Goal: Task Accomplishment & Management: Use online tool/utility

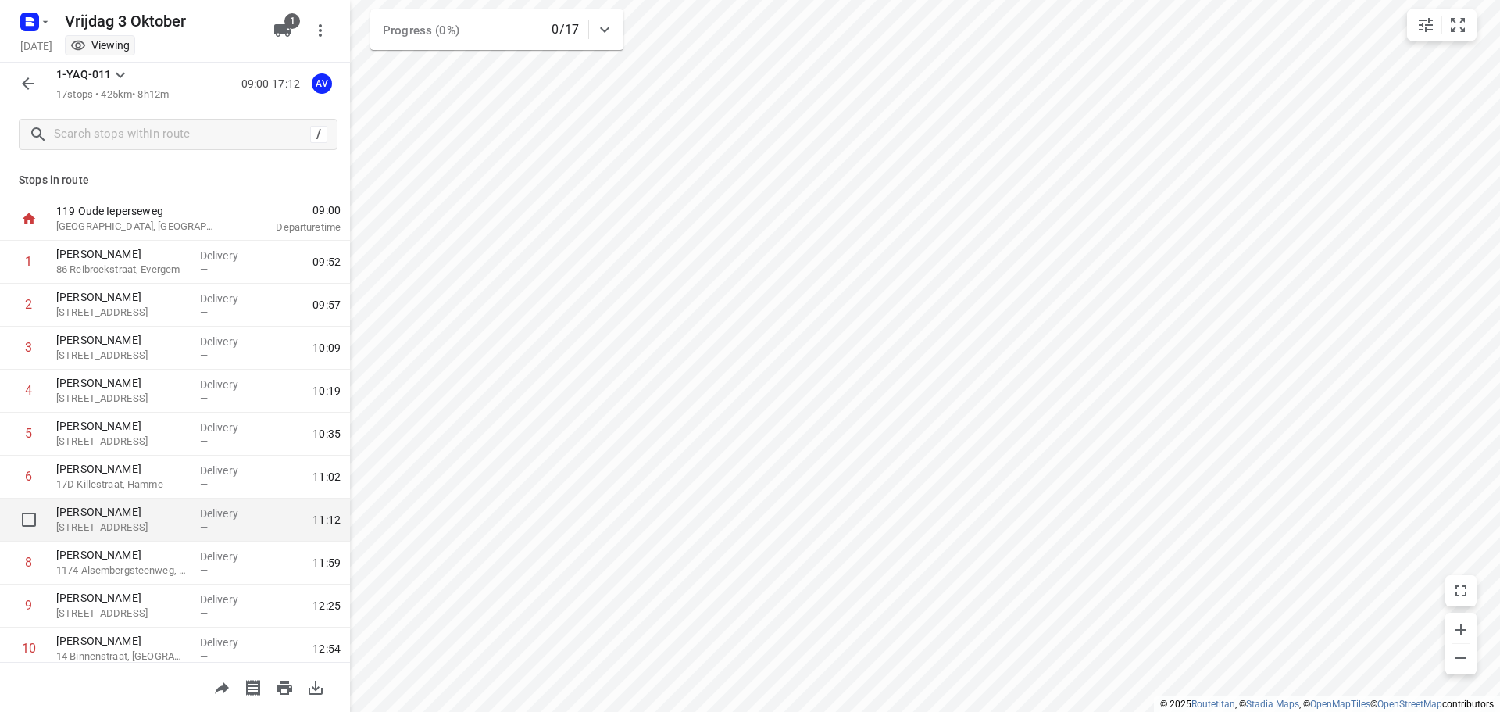
scroll to position [312, 0]
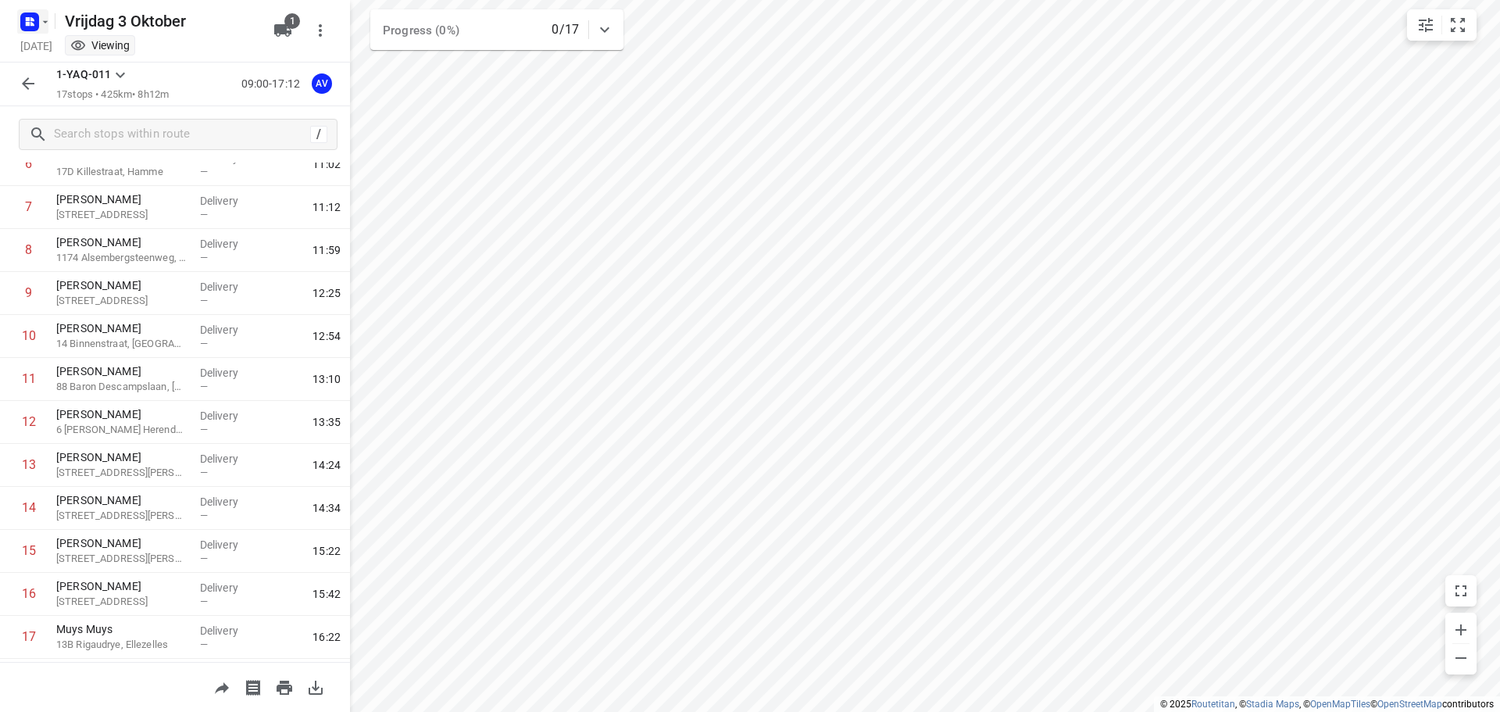
click at [36, 16] on rect "button" at bounding box center [29, 21] width 19 height 19
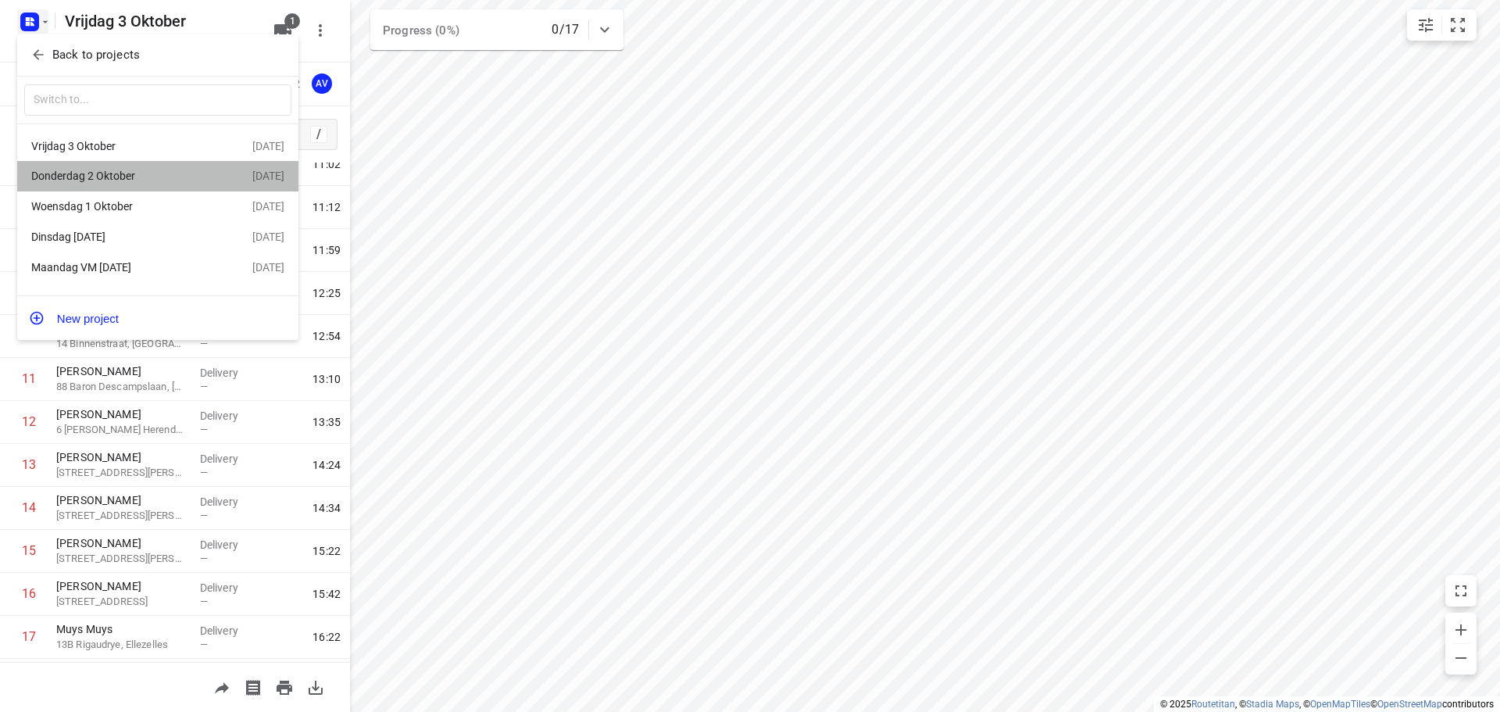
click at [118, 177] on div "Donderdag 2 Oktober" at bounding box center [121, 176] width 180 height 12
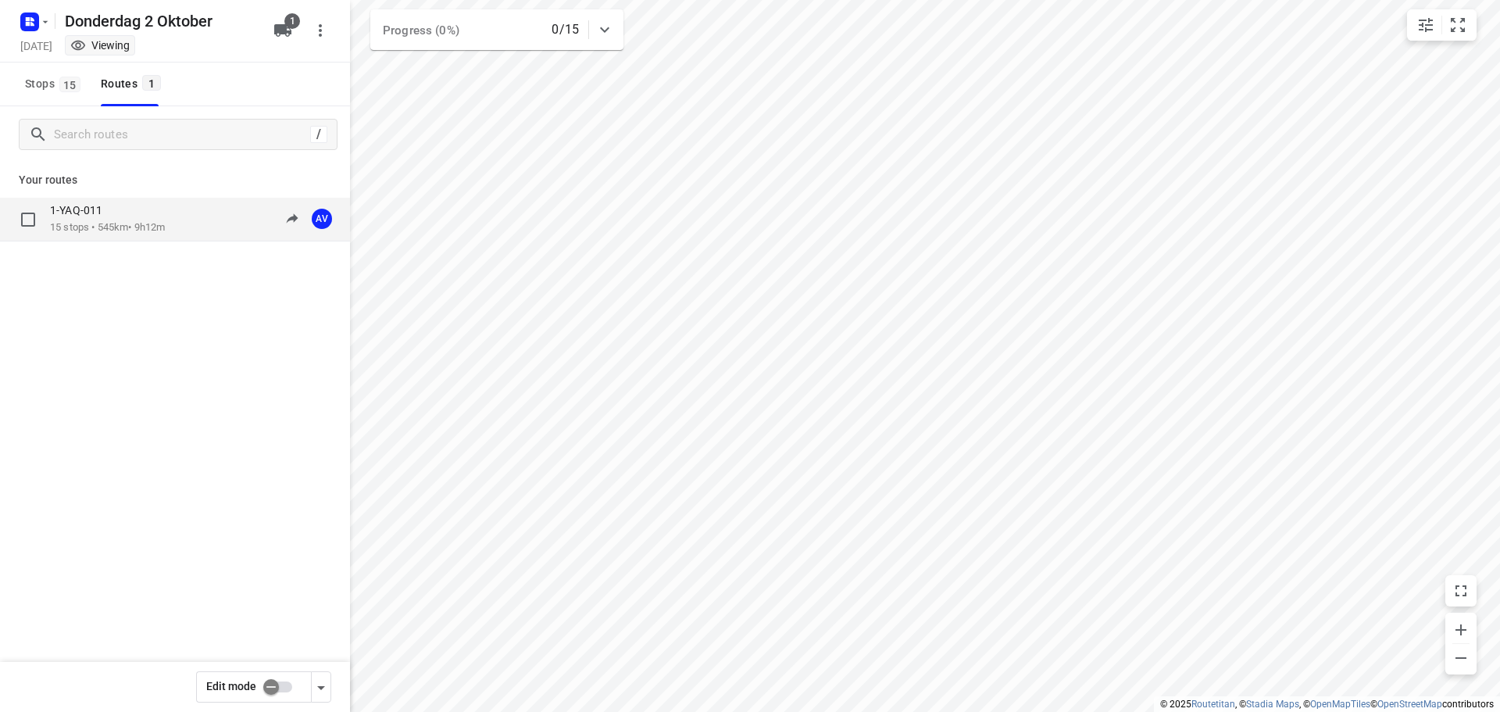
click at [173, 213] on div "1-YAQ-011 15 stops • 545km • 9h12m 09:00-18:12 AV" at bounding box center [200, 219] width 300 height 32
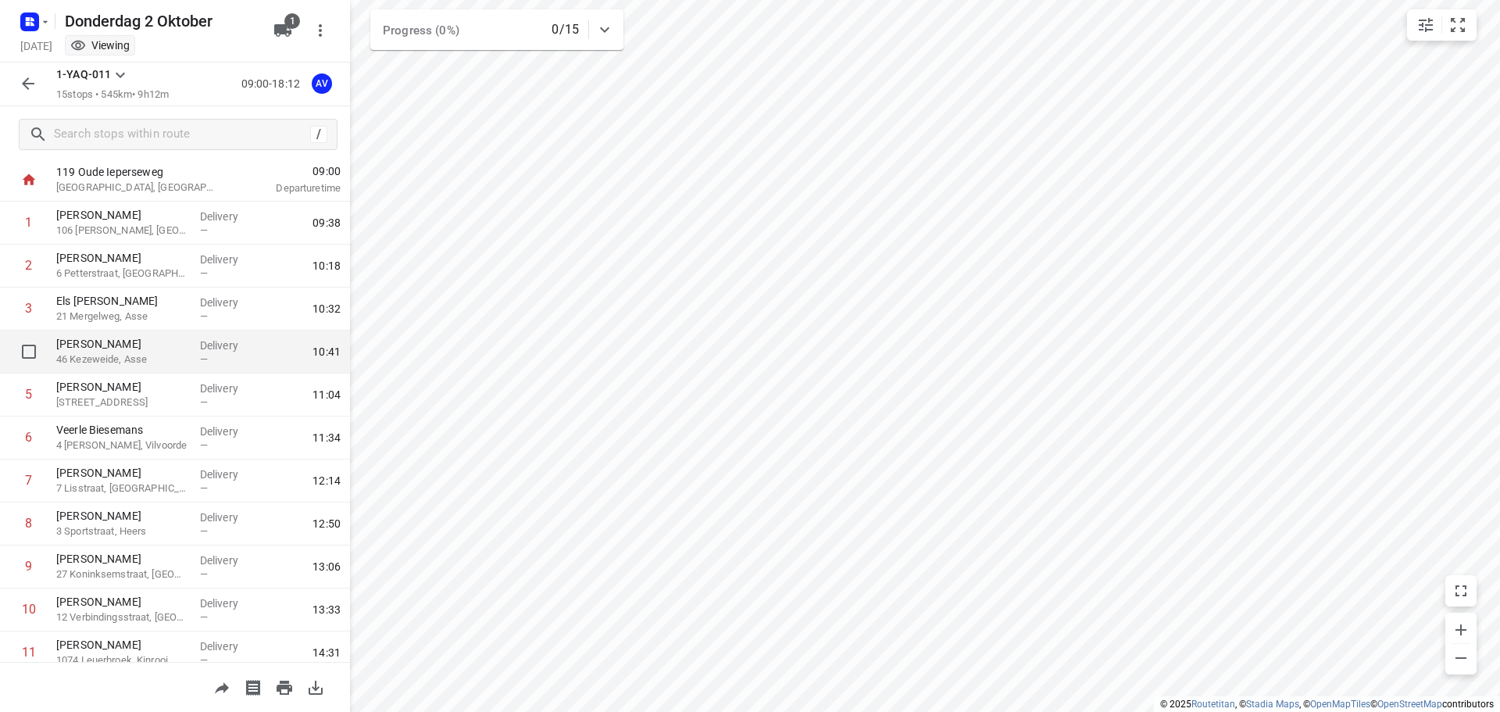
scroll to position [32, 0]
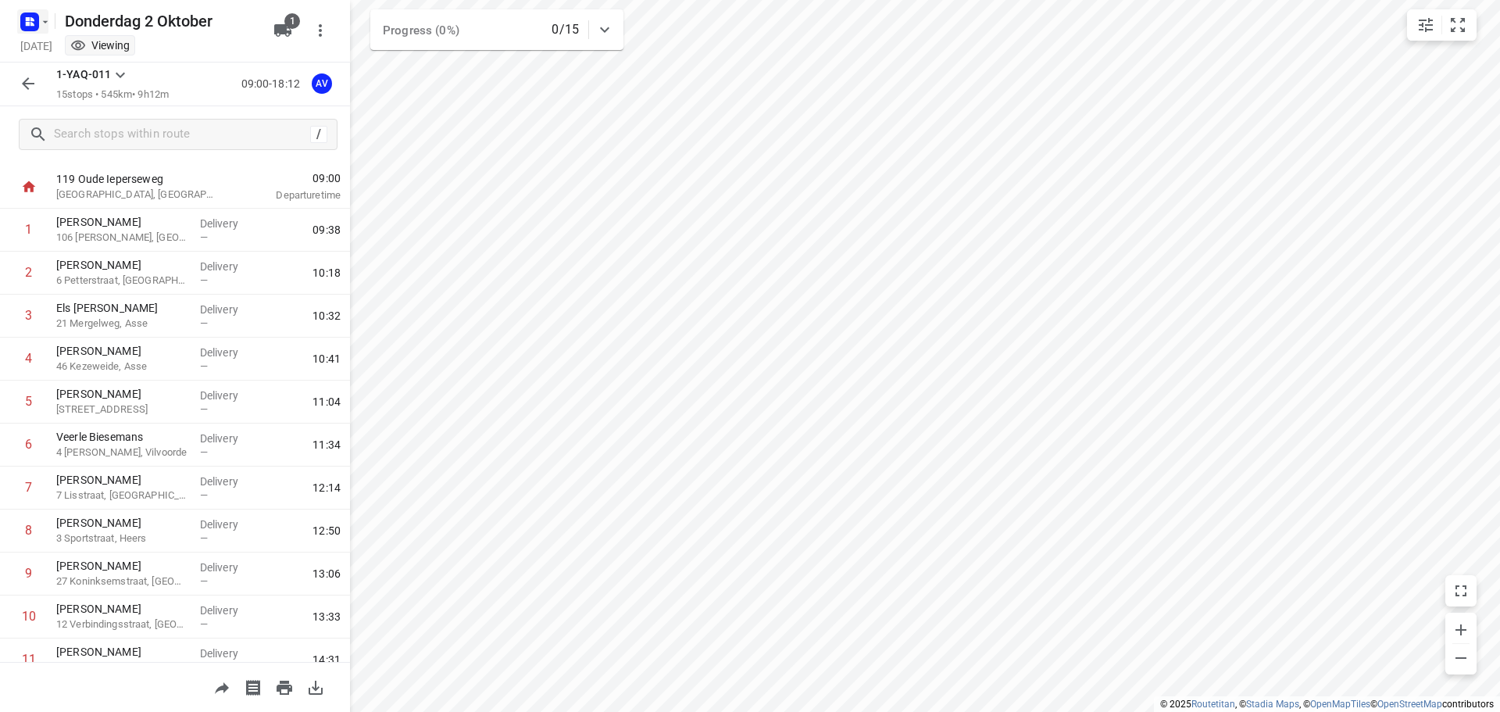
click at [36, 21] on rect "button" at bounding box center [29, 21] width 19 height 19
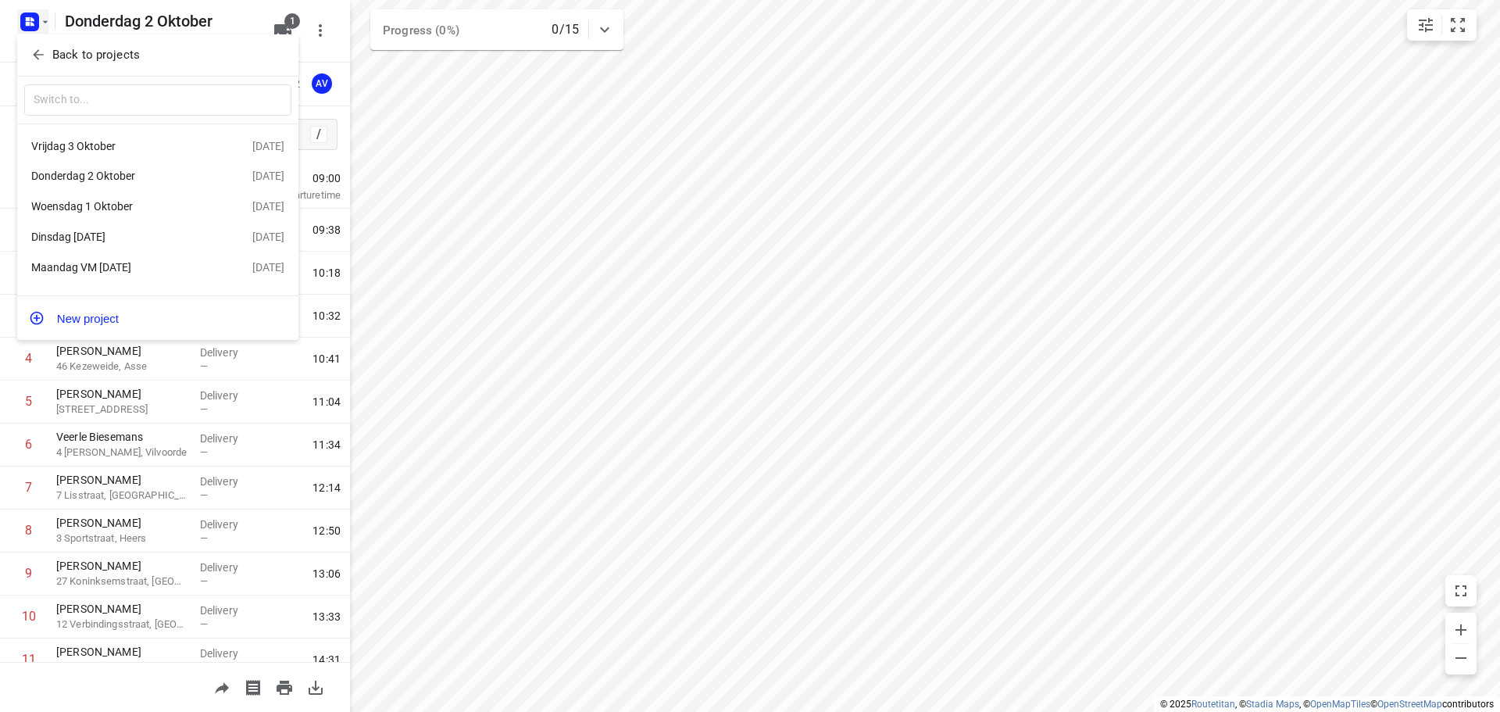
click at [102, 208] on div "Woensdag 1 Oktober" at bounding box center [121, 206] width 180 height 12
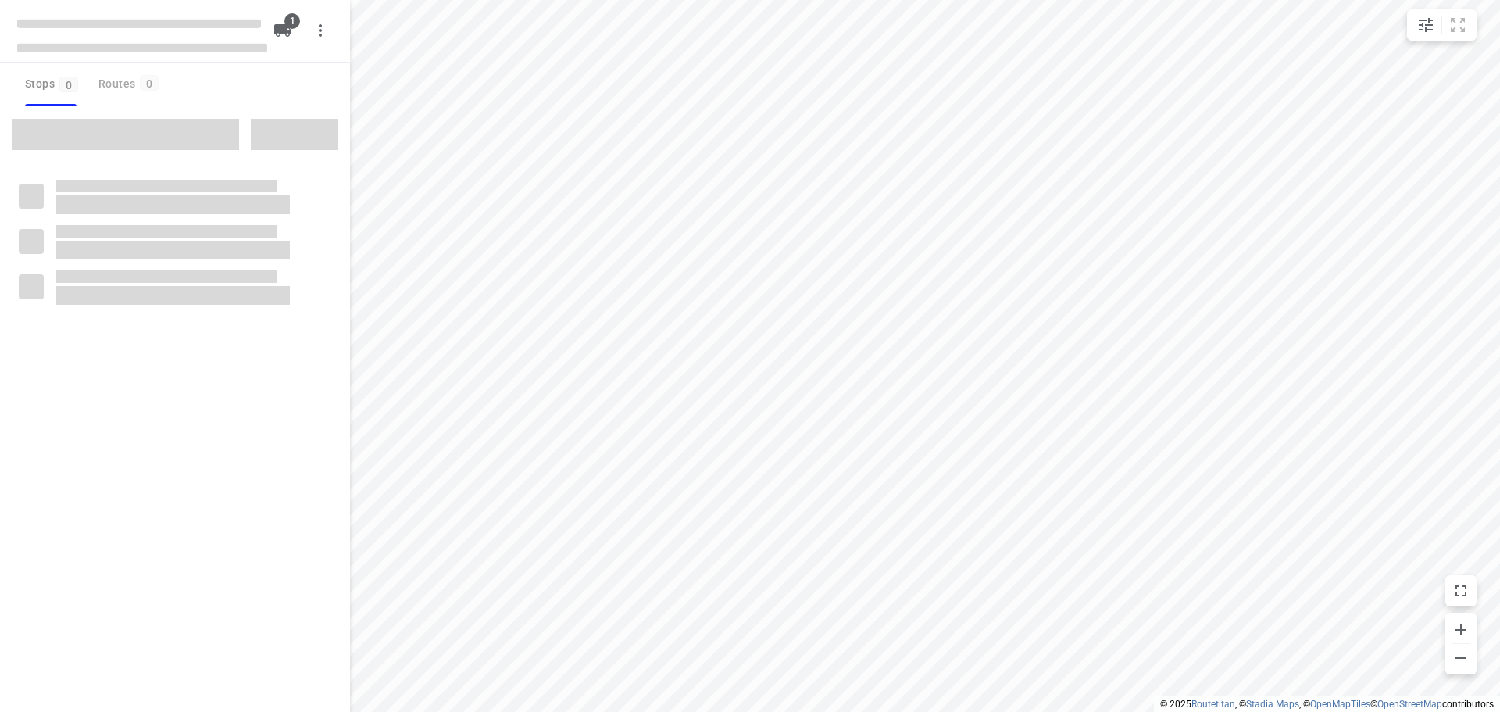
type input "distance"
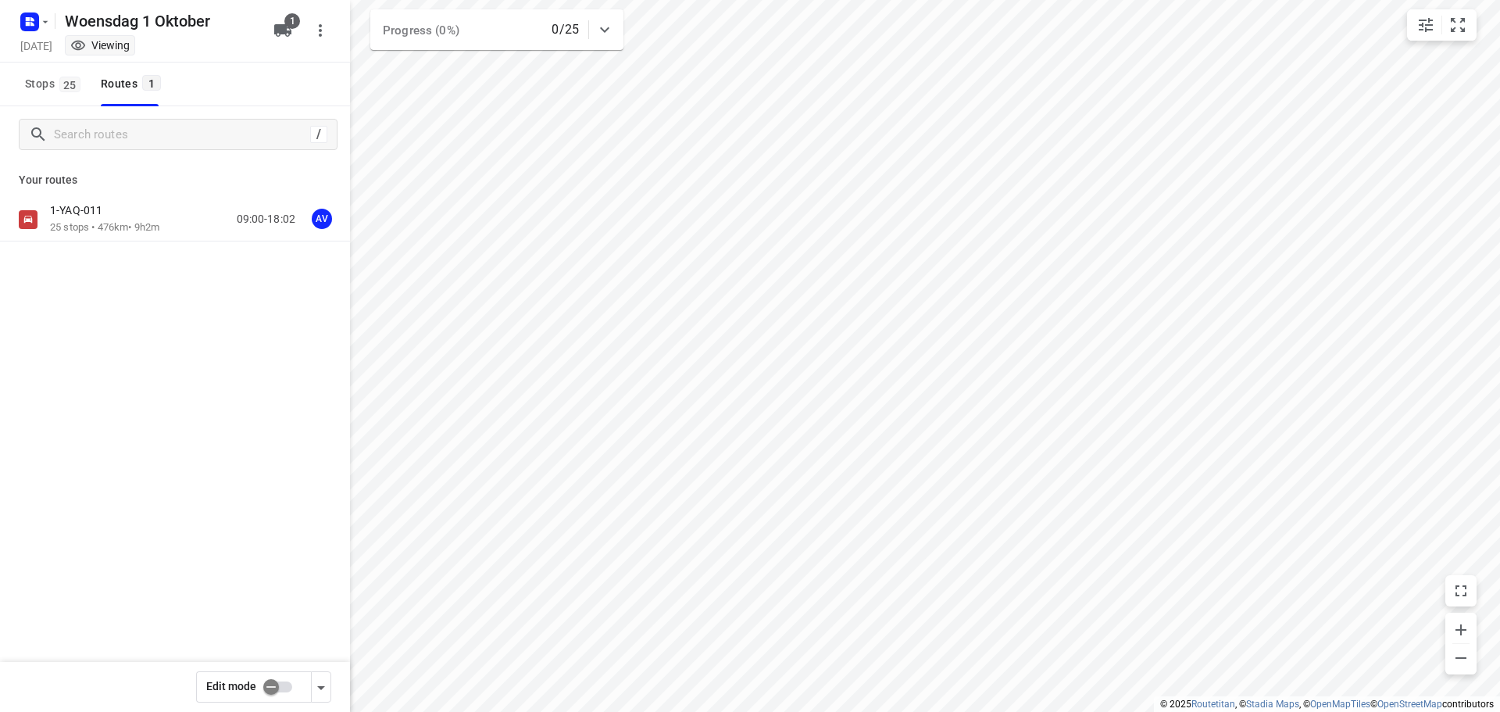
click at [284, 689] on input "checkbox" at bounding box center [271, 687] width 89 height 30
checkbox input "true"
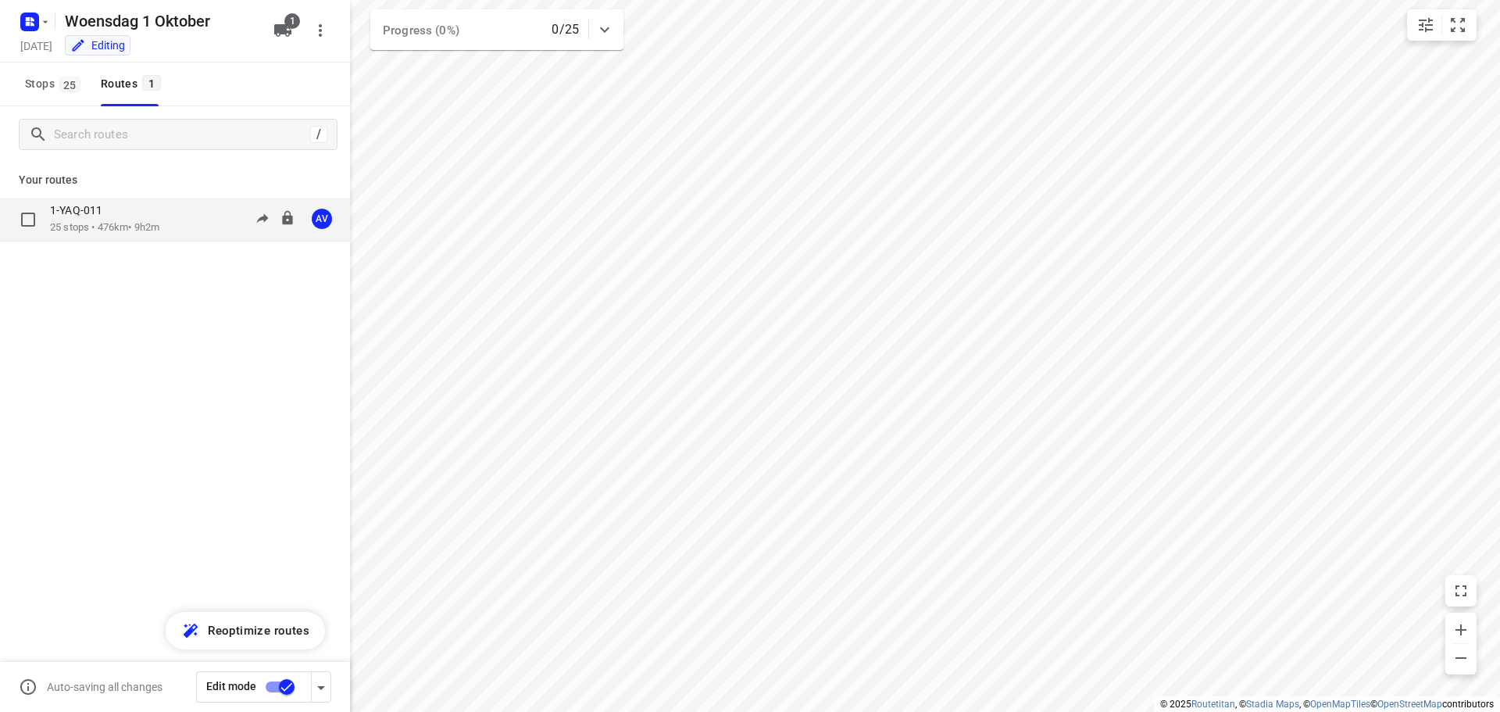
click at [166, 220] on div "1-YAQ-011 25 stops • 476km • 9h2m 09:00-18:02 AV" at bounding box center [200, 219] width 300 height 32
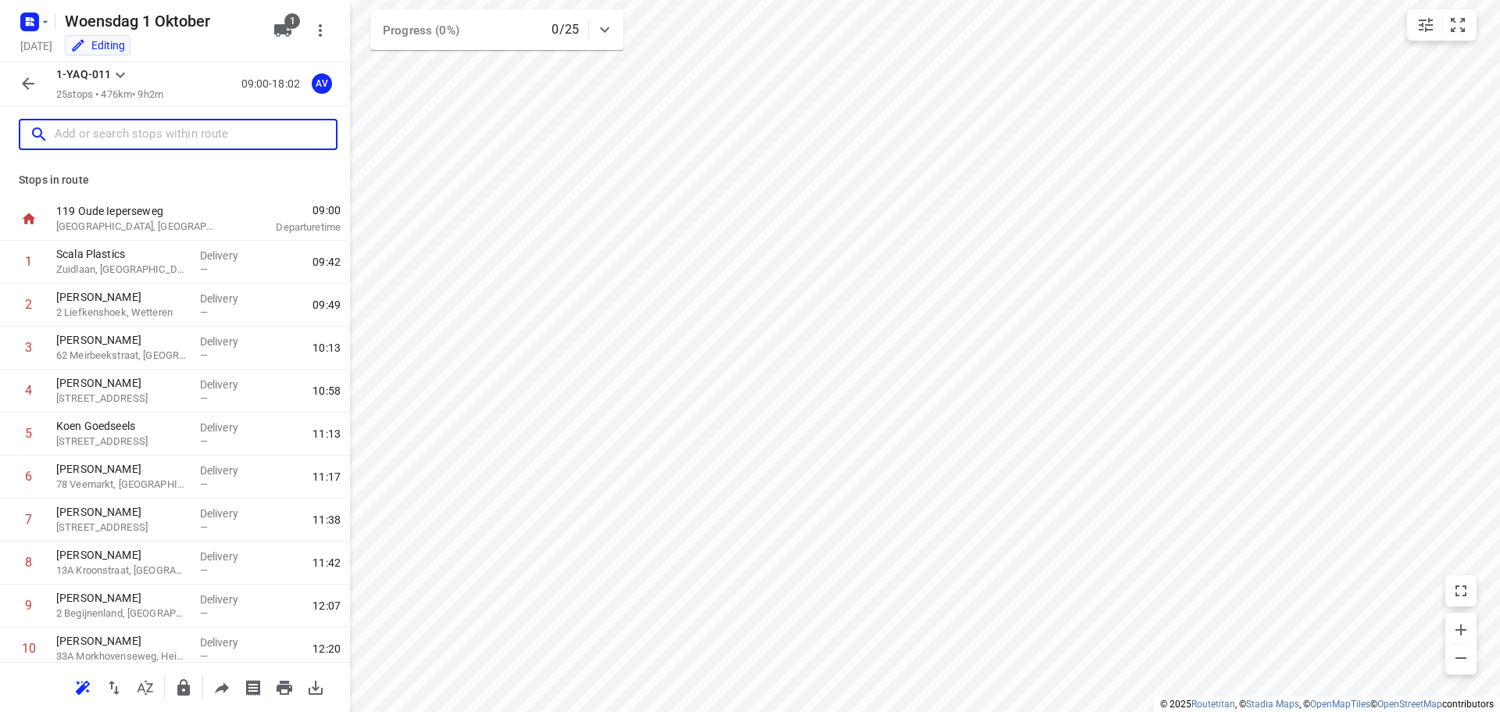
click at [145, 134] on input "text" at bounding box center [195, 135] width 281 height 24
paste input "[PERSON_NAME][STREET_ADDRESS]"
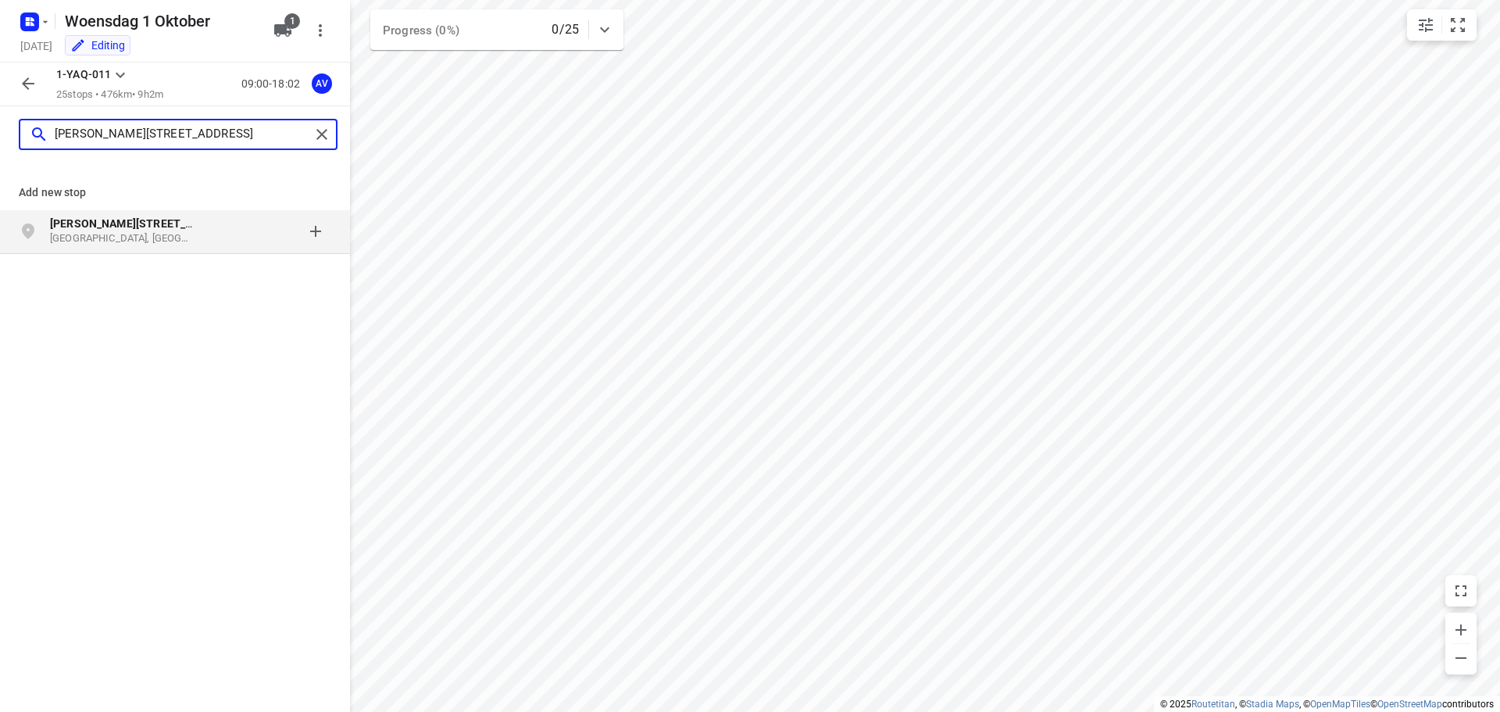
type input "[PERSON_NAME][STREET_ADDRESS]"
click at [162, 237] on p "[GEOGRAPHIC_DATA], [GEOGRAPHIC_DATA]" at bounding box center [122, 238] width 144 height 15
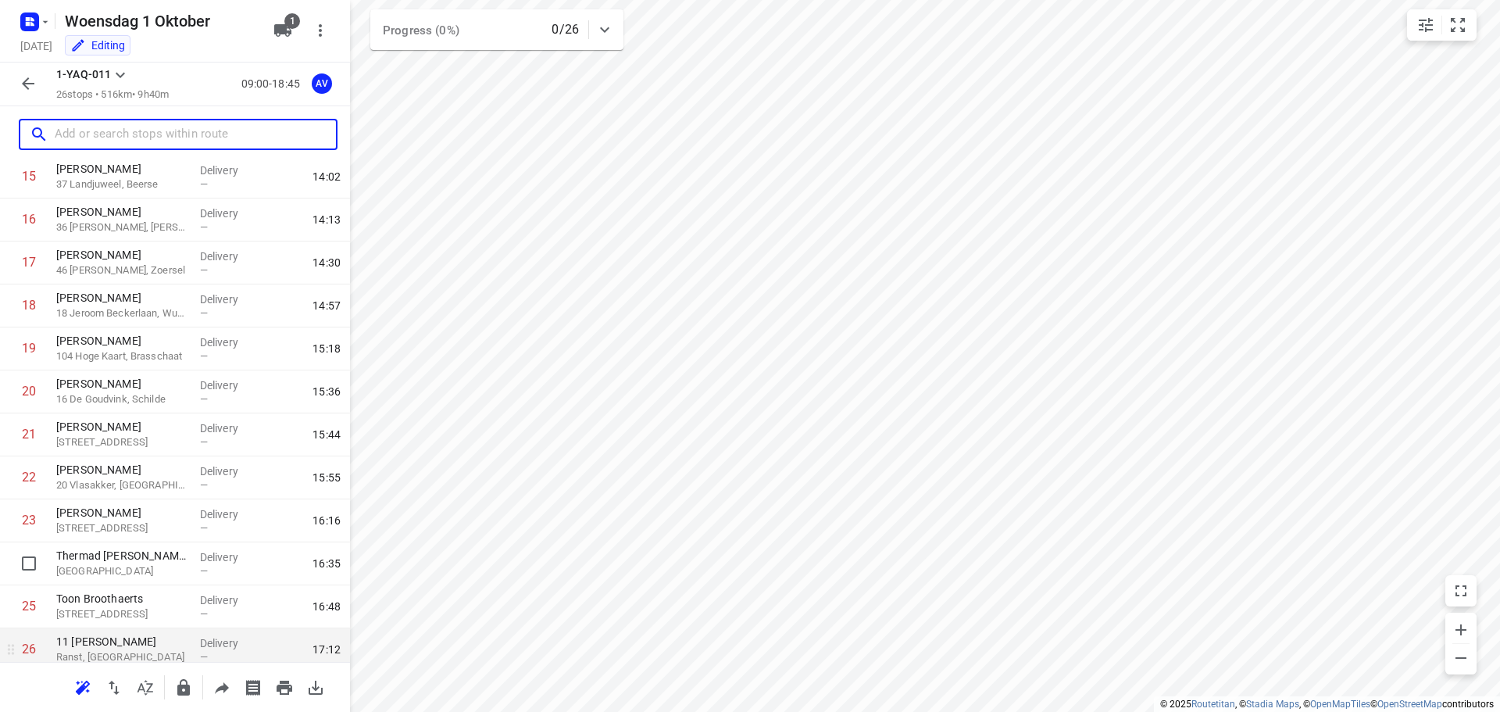
scroll to position [739, 0]
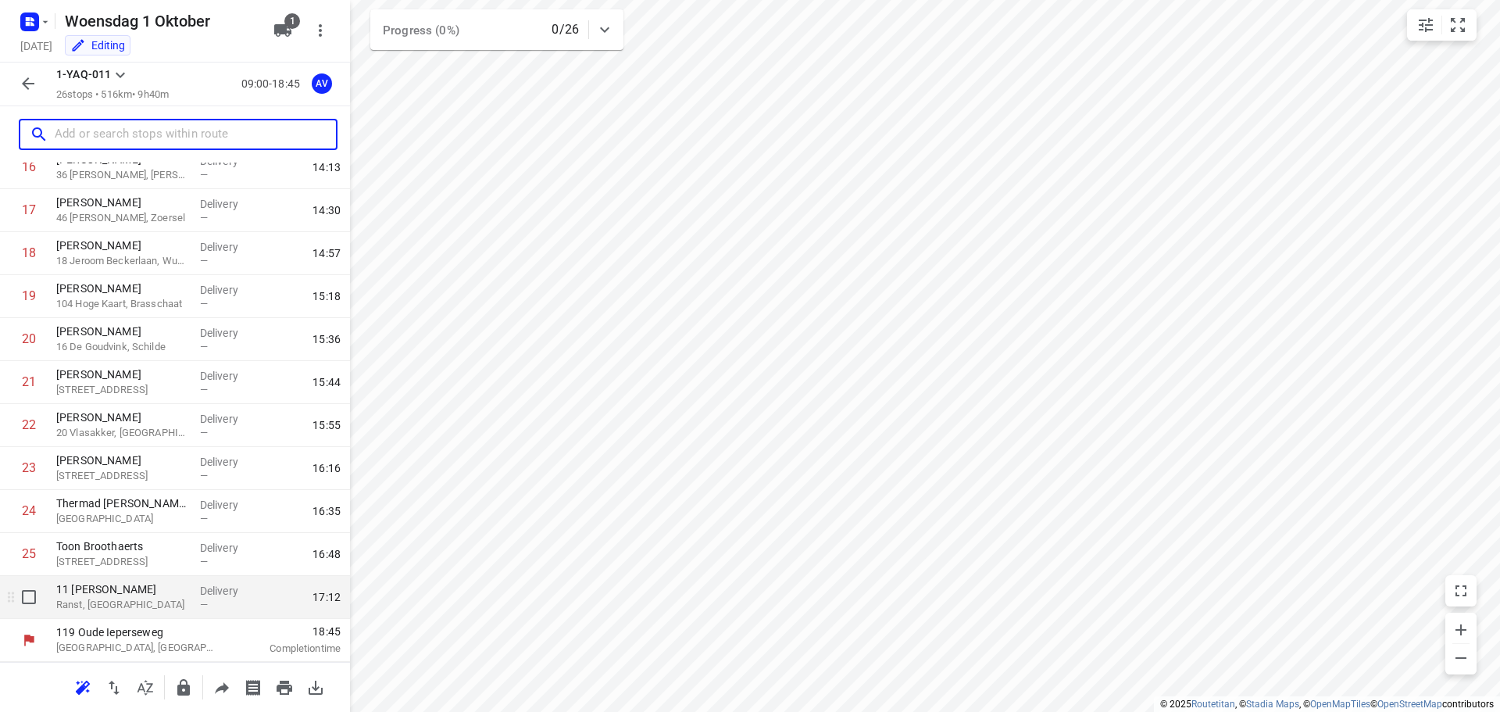
click at [158, 609] on p "Ranst, [GEOGRAPHIC_DATA]" at bounding box center [121, 605] width 131 height 16
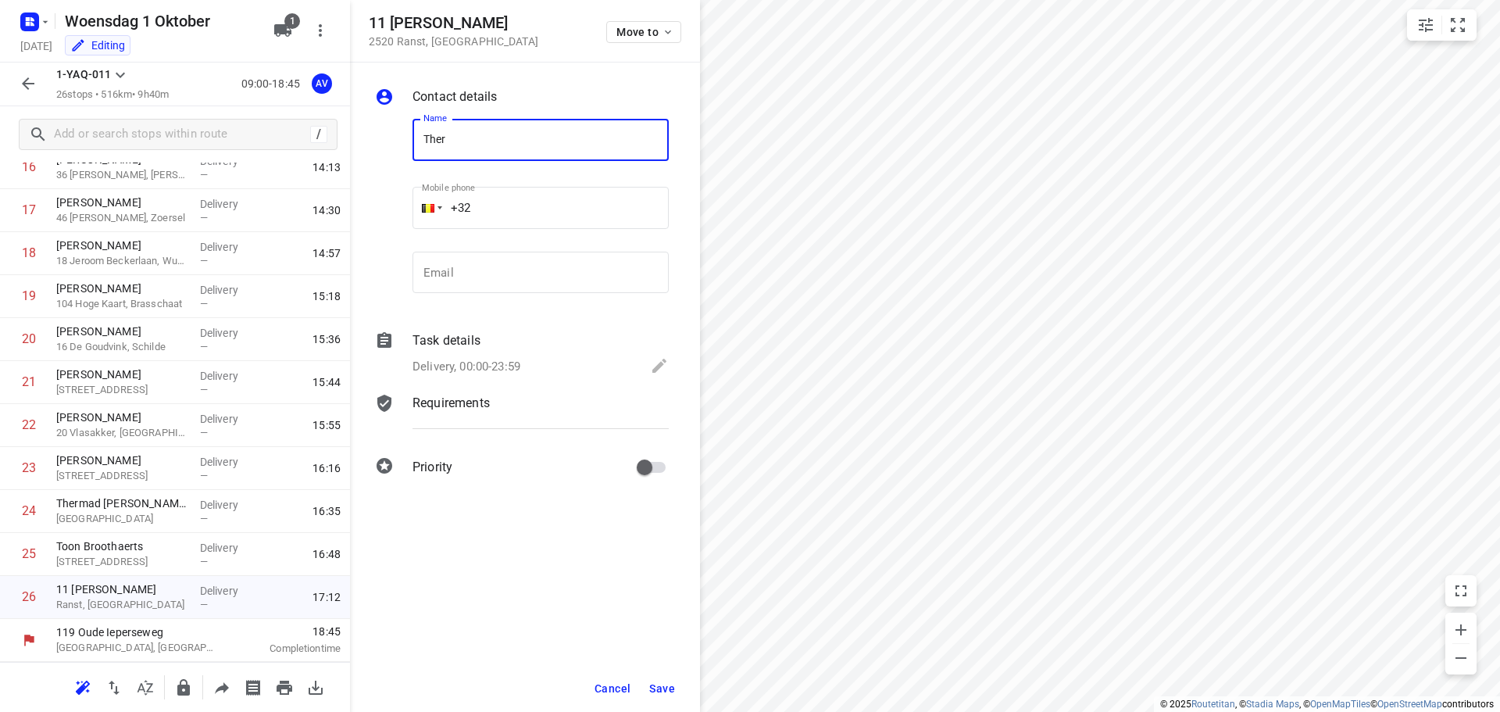
type input "Thermad [PERSON_NAME]"
drag, startPoint x: 527, startPoint y: 205, endPoint x: 537, endPoint y: 192, distance: 16.6
click at [528, 204] on input "+32" at bounding box center [540, 208] width 256 height 42
paste input "475501229"
type input "[PHONE_NUMBER]"
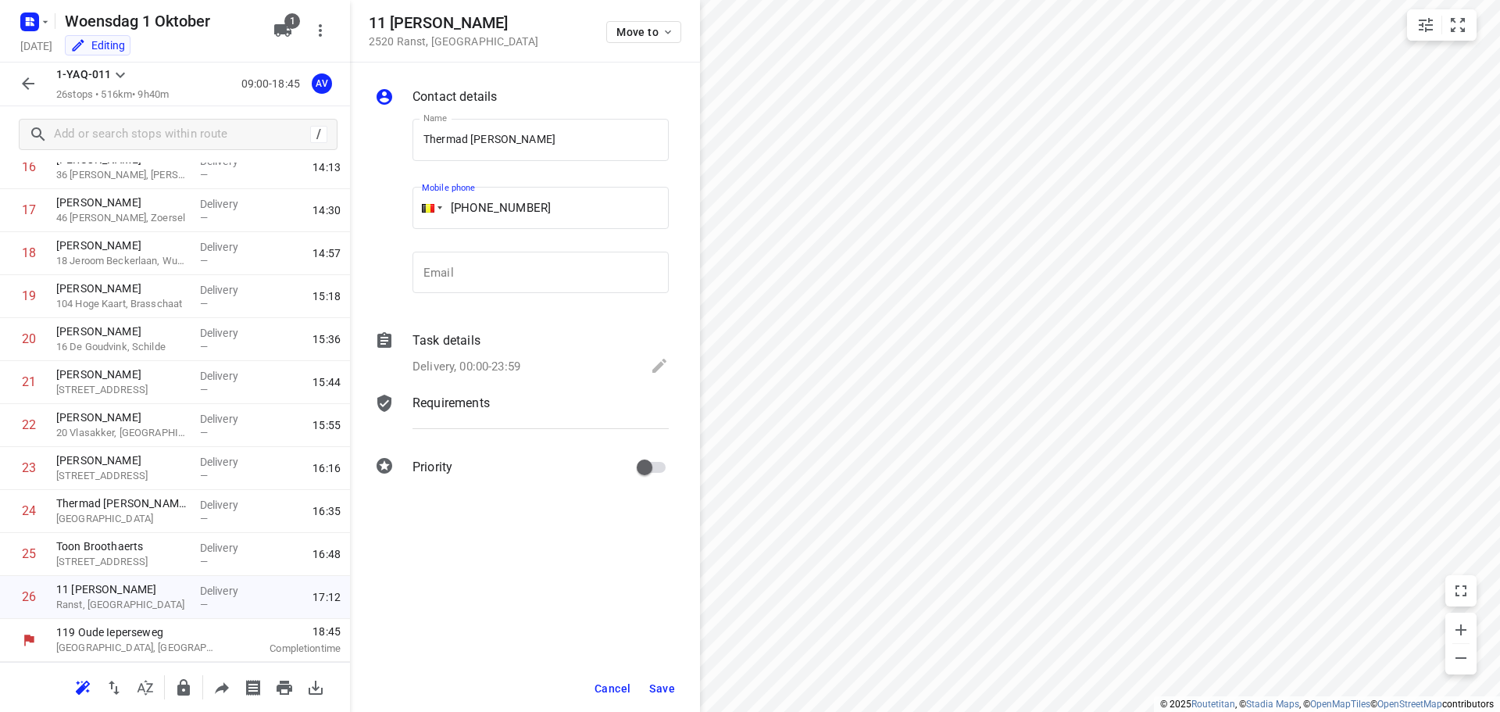
click at [499, 361] on p "Delivery, 00:00-23:59" at bounding box center [466, 367] width 108 height 18
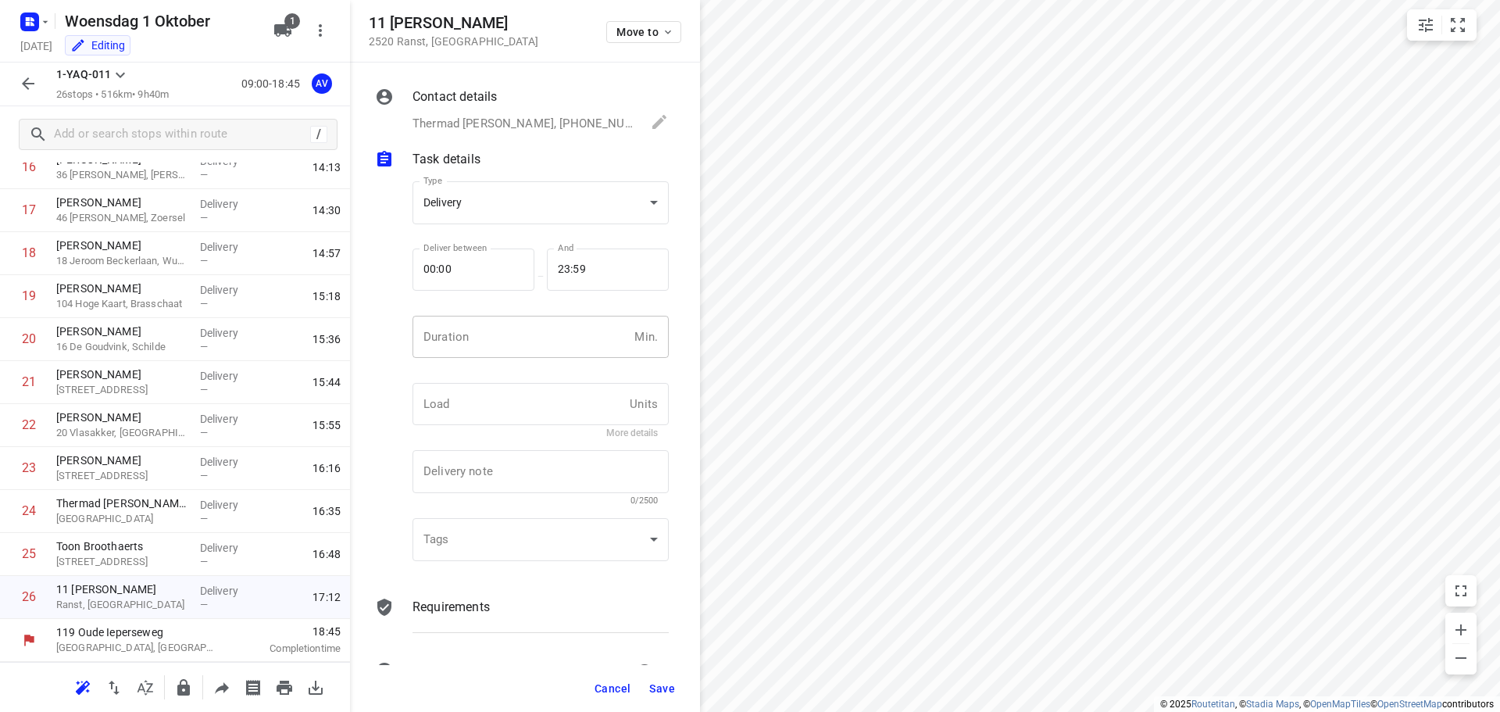
click at [503, 335] on input "number" at bounding box center [520, 337] width 216 height 42
type input "1"
click at [658, 687] on span "Save" at bounding box center [662, 688] width 26 height 12
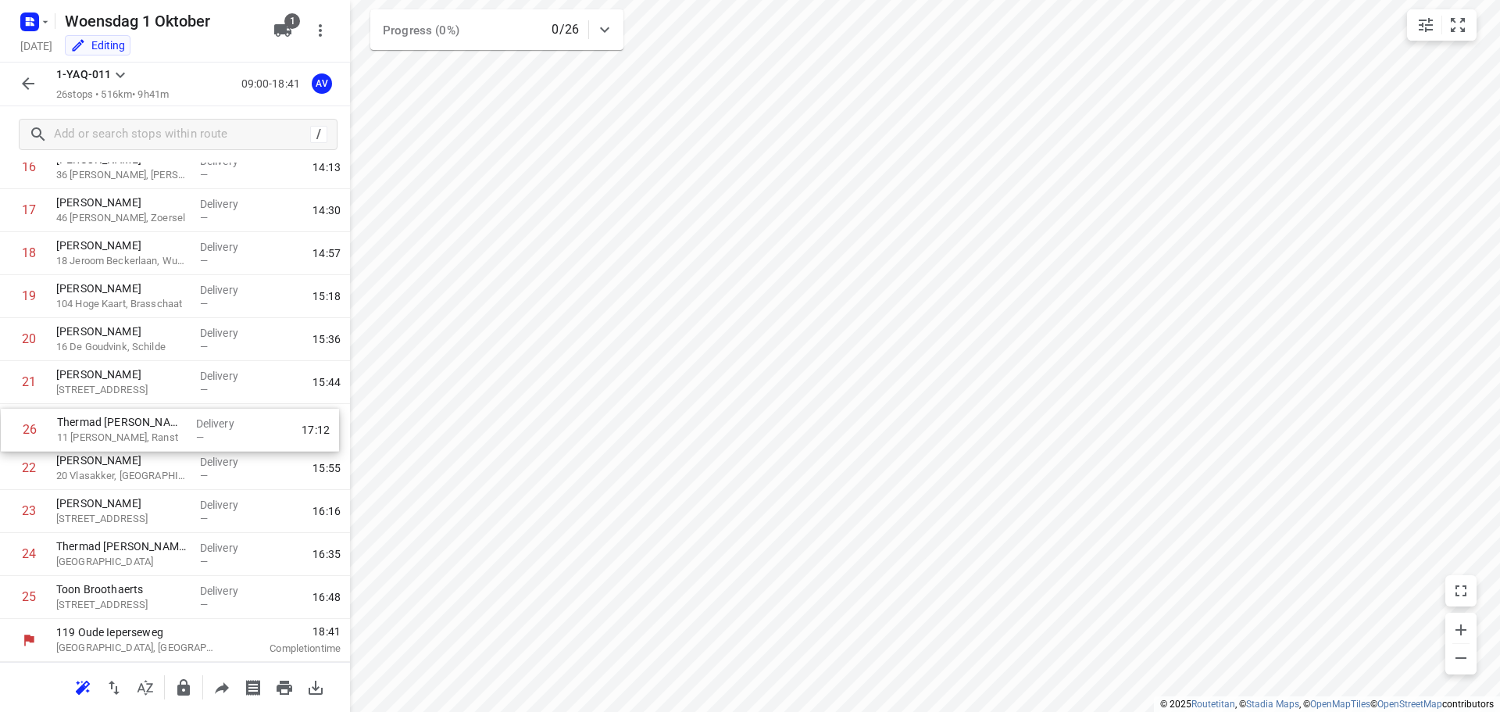
drag, startPoint x: 10, startPoint y: 602, endPoint x: 11, endPoint y: 431, distance: 171.1
click at [11, 431] on div "1 [GEOGRAPHIC_DATA], Wetteren Delivery — 09:42 2 [PERSON_NAME] 2 Liefkenshoek, …" at bounding box center [175, 60] width 350 height 1117
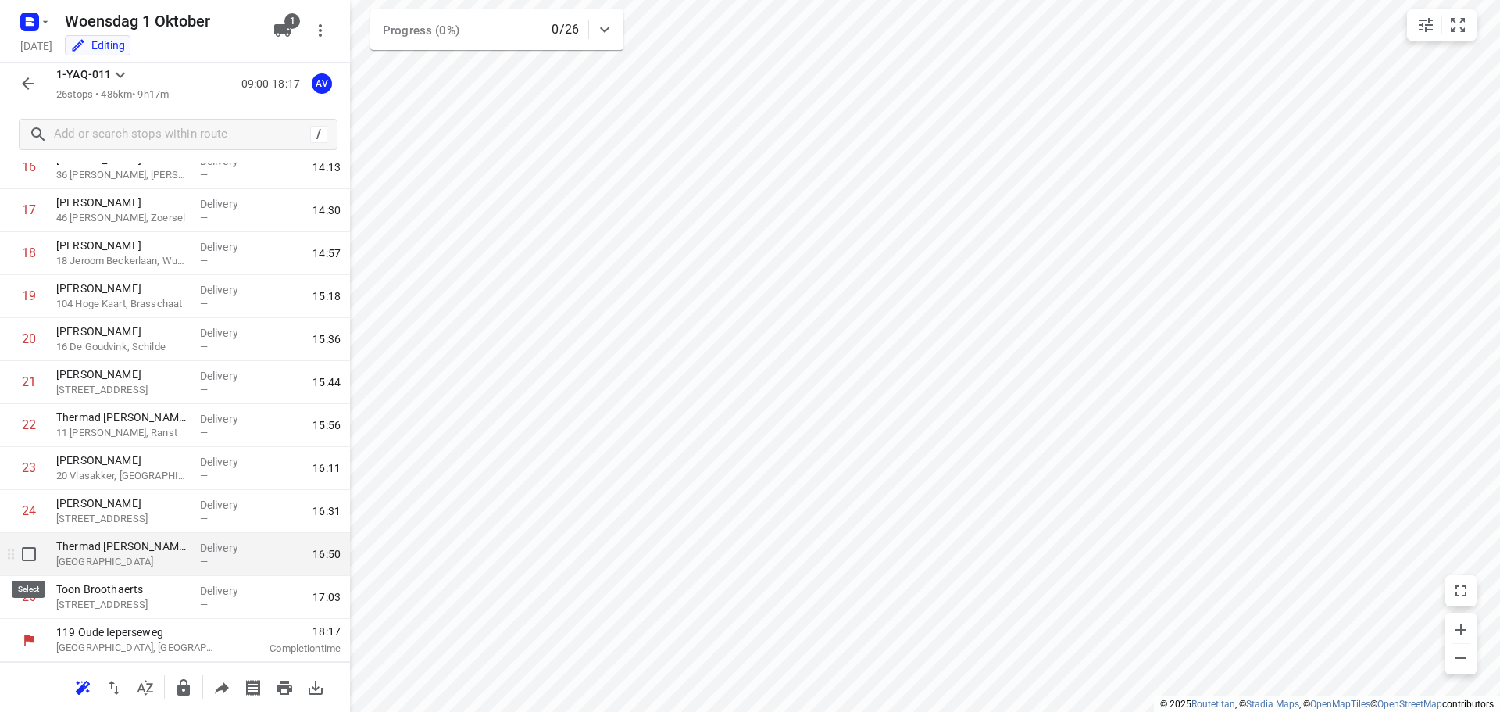
click at [25, 558] on input "checkbox" at bounding box center [28, 553] width 31 height 31
checkbox input "true"
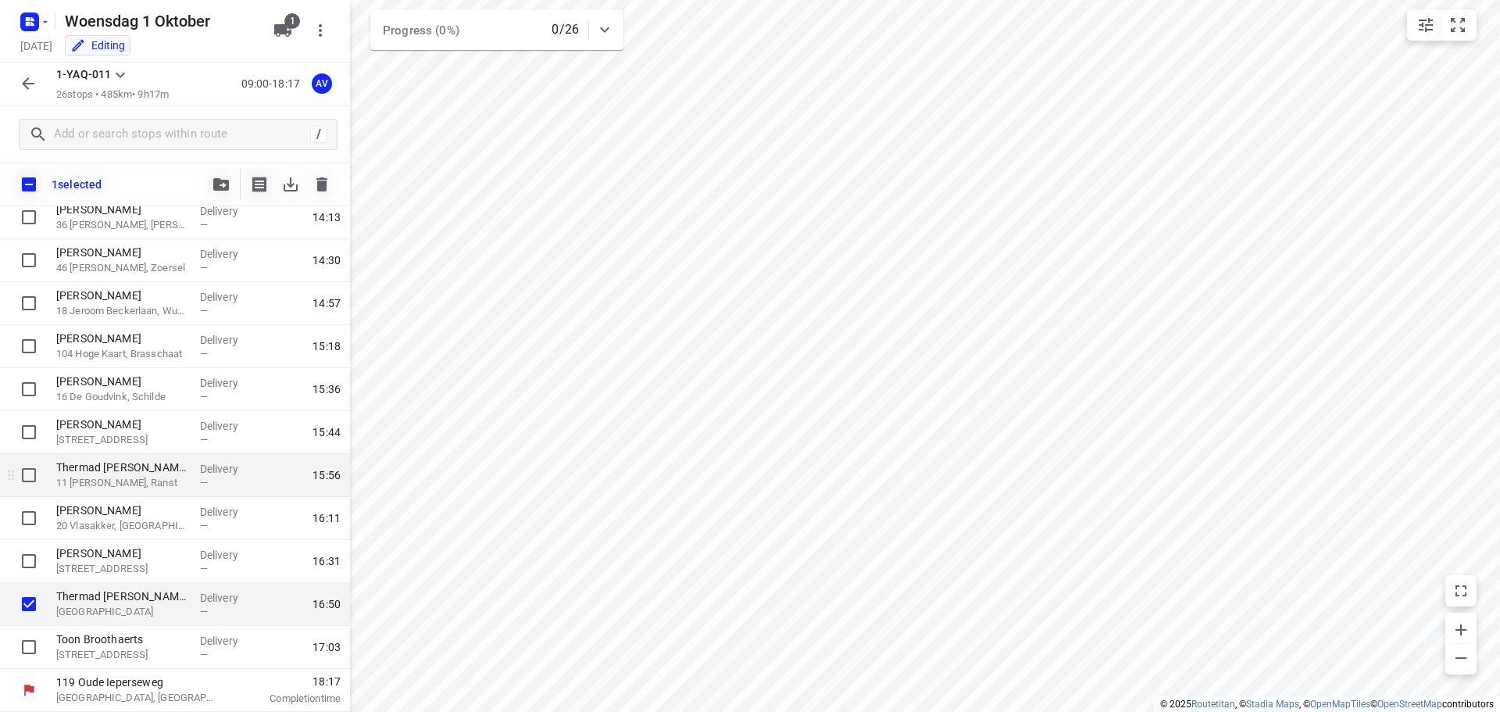
scroll to position [733, 0]
click at [324, 180] on icon "button" at bounding box center [321, 184] width 19 height 19
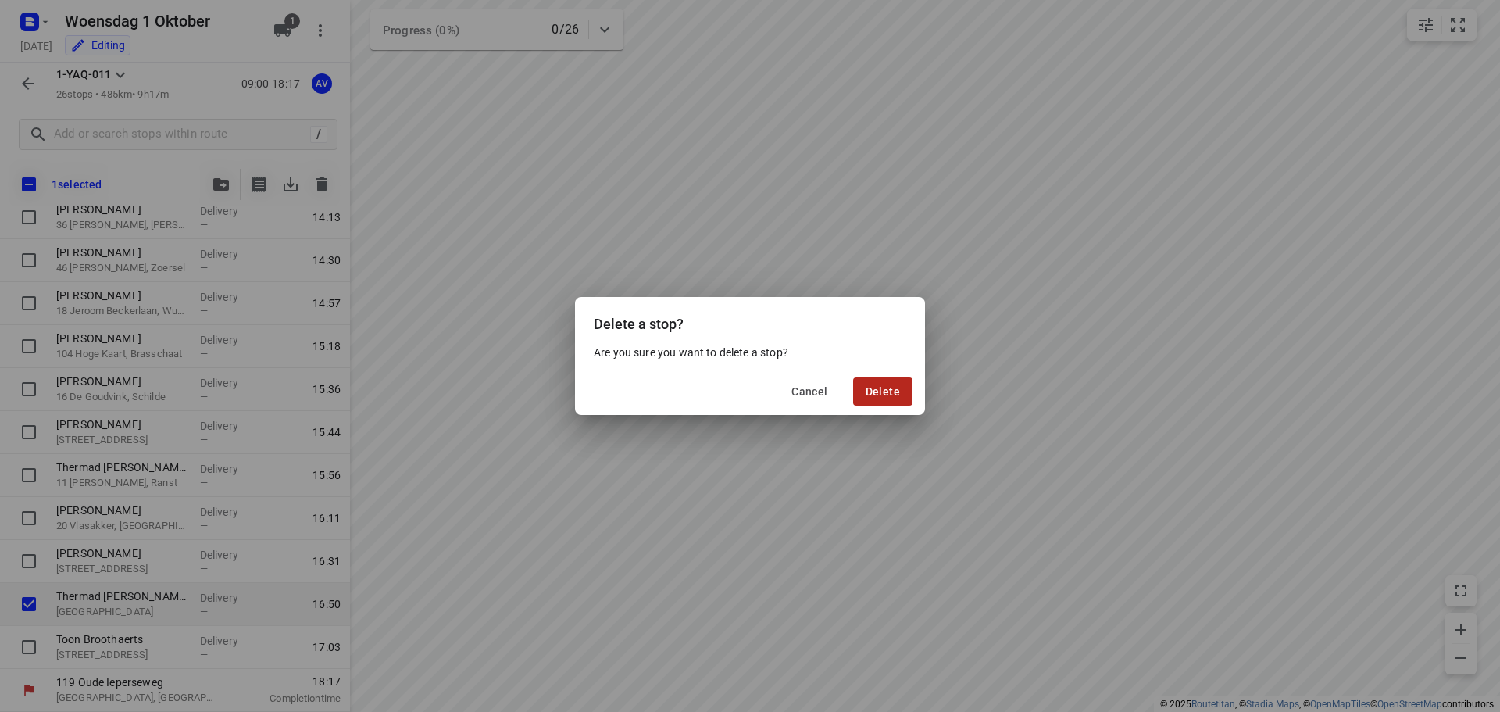
click at [895, 386] on span "Delete" at bounding box center [883, 391] width 34 height 12
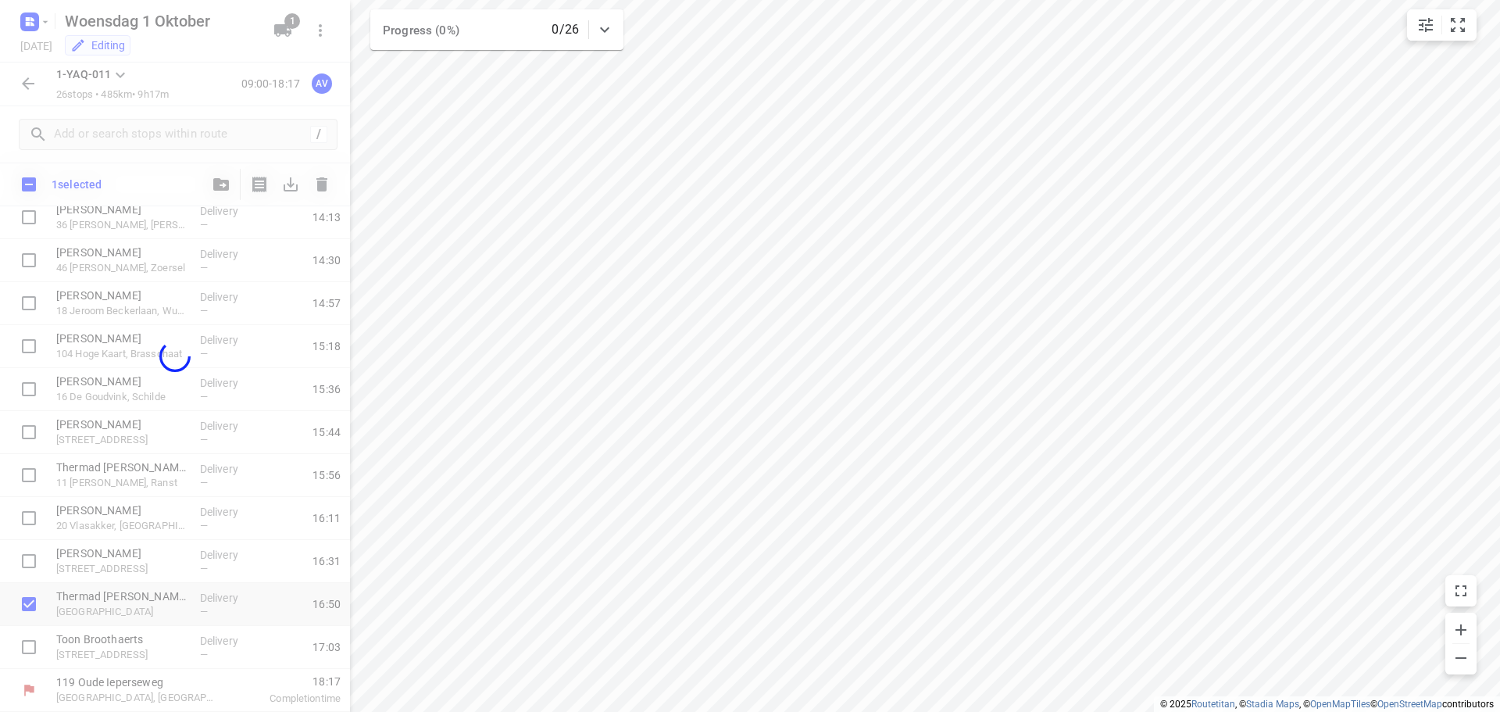
scroll to position [696, 0]
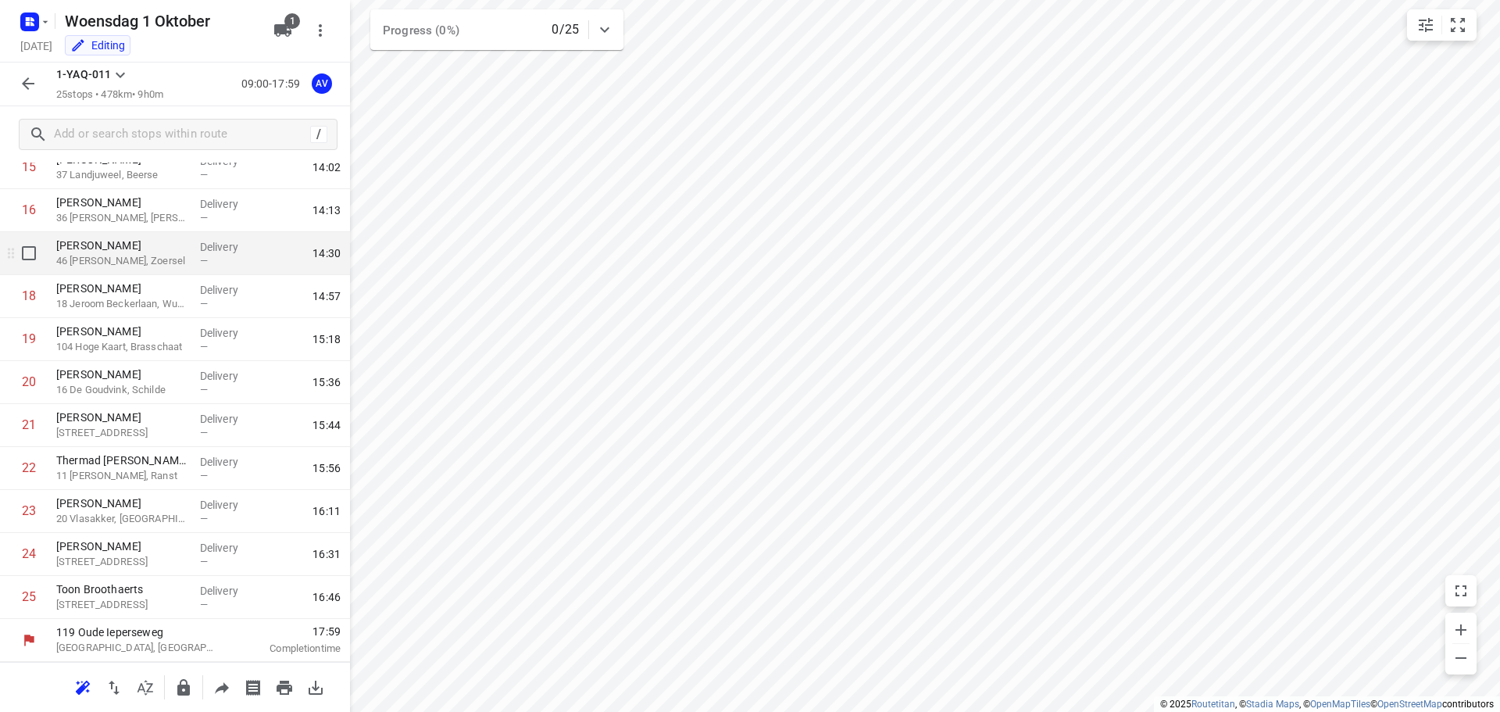
click at [8, 256] on icon at bounding box center [11, 253] width 16 height 16
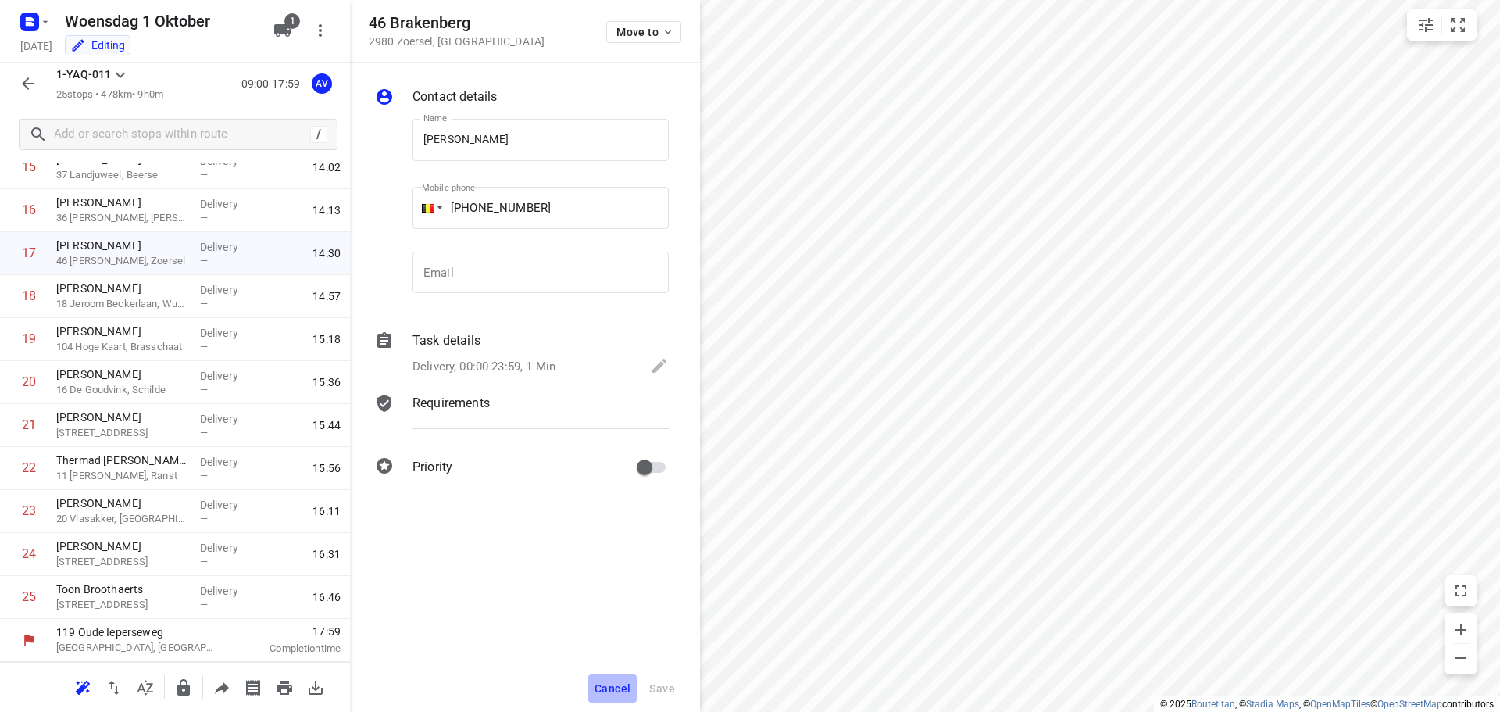
drag, startPoint x: 610, startPoint y: 687, endPoint x: 638, endPoint y: 674, distance: 31.1
click at [612, 688] on span "Cancel" at bounding box center [613, 688] width 36 height 12
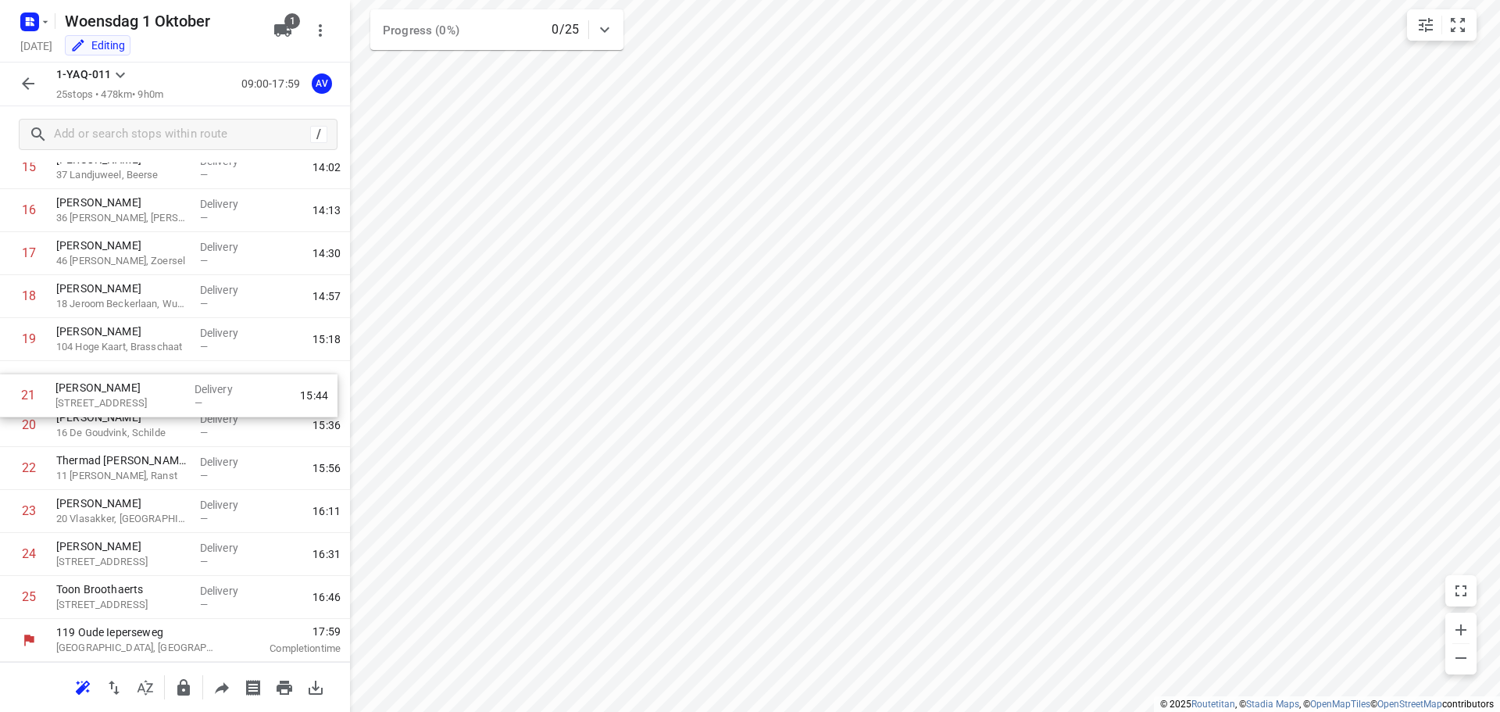
drag, startPoint x: 7, startPoint y: 430, endPoint x: 7, endPoint y: 391, distance: 39.8
click at [7, 391] on div "1 [GEOGRAPHIC_DATA], Wetteren Delivery — 09:42 2 [PERSON_NAME] 2 Liefkenshoek, …" at bounding box center [175, 82] width 350 height 1074
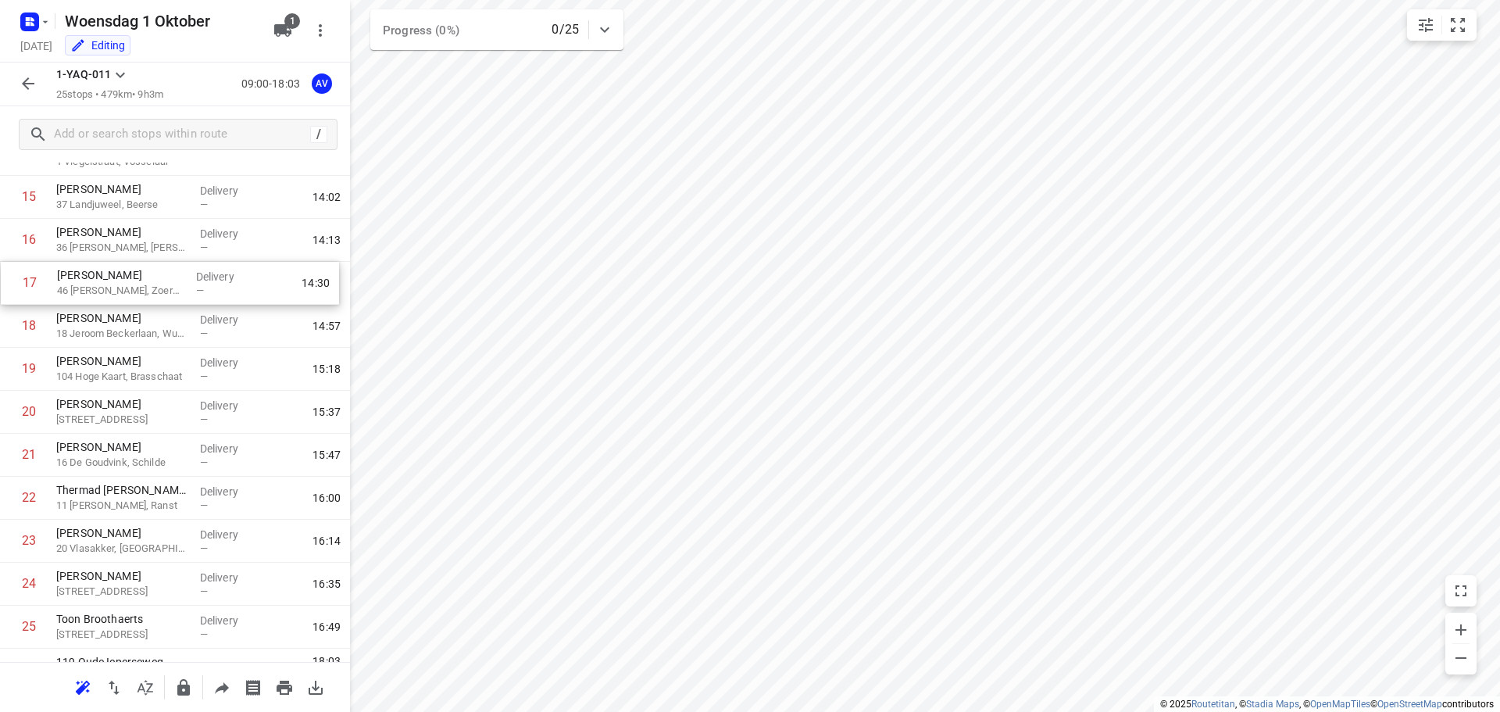
scroll to position [666, 0]
drag, startPoint x: 10, startPoint y: 252, endPoint x: 3, endPoint y: 463, distance: 211.0
click at [3, 463] on div "1 [GEOGRAPHIC_DATA], Wetteren Delivery — 09:42 2 [PERSON_NAME] 2 Liefkenshoek, …" at bounding box center [175, 112] width 350 height 1074
click at [24, 89] on icon "button" at bounding box center [28, 83] width 19 height 19
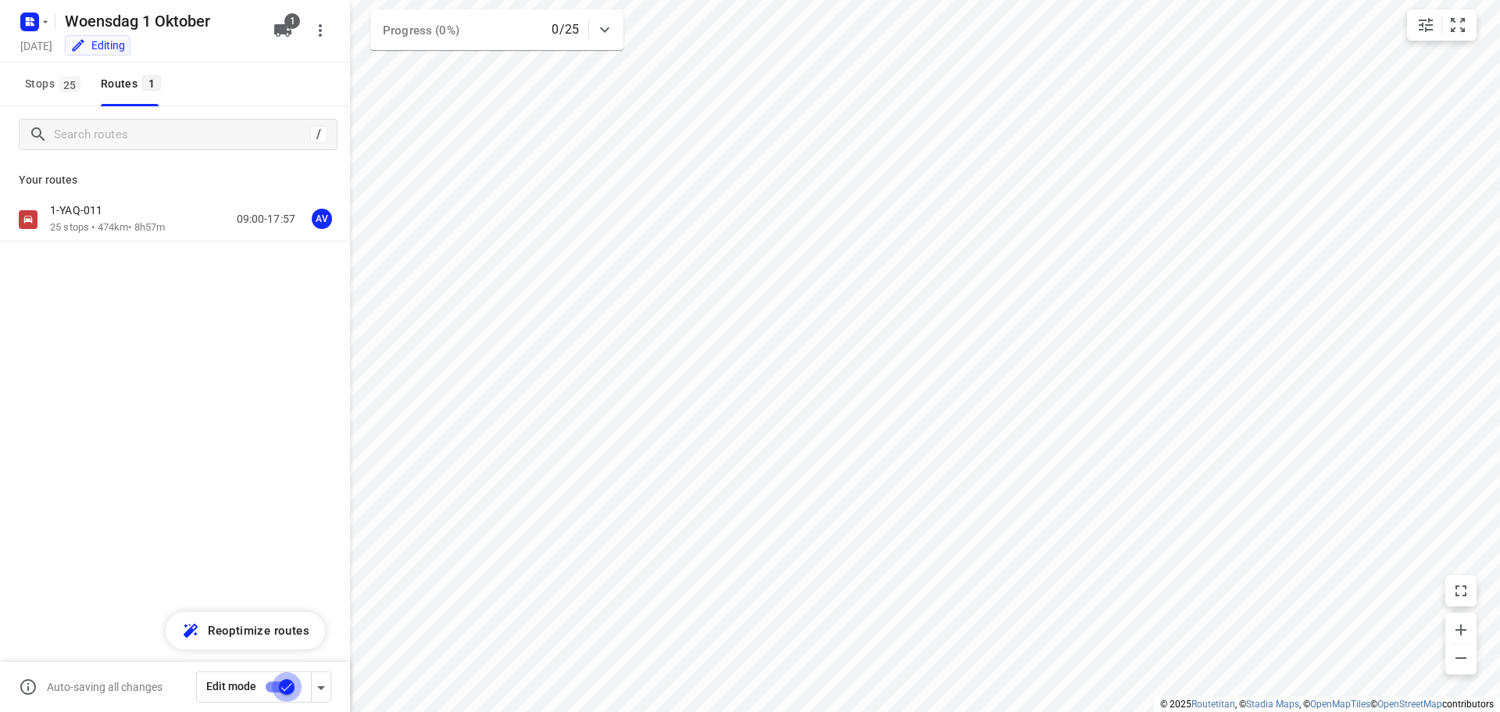
click at [276, 687] on input "checkbox" at bounding box center [286, 687] width 89 height 30
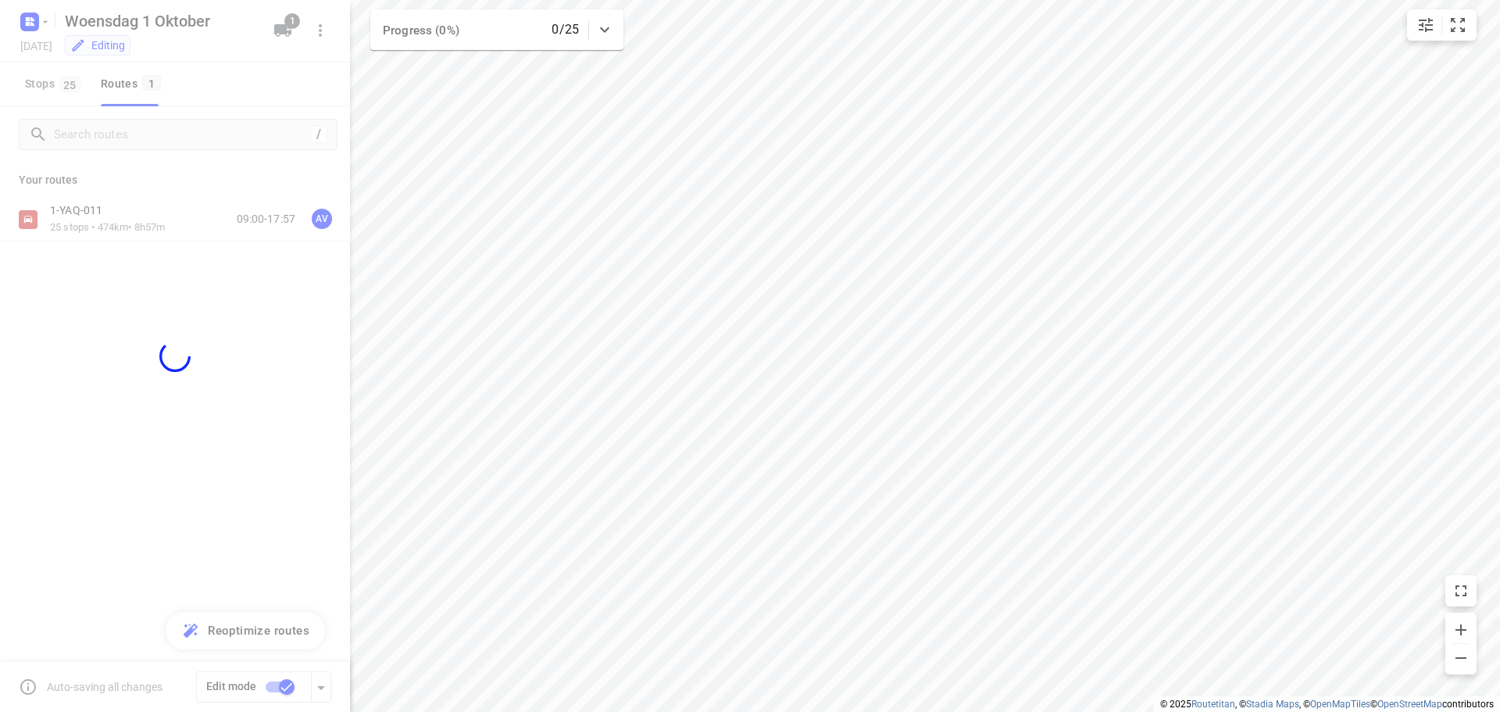
checkbox input "false"
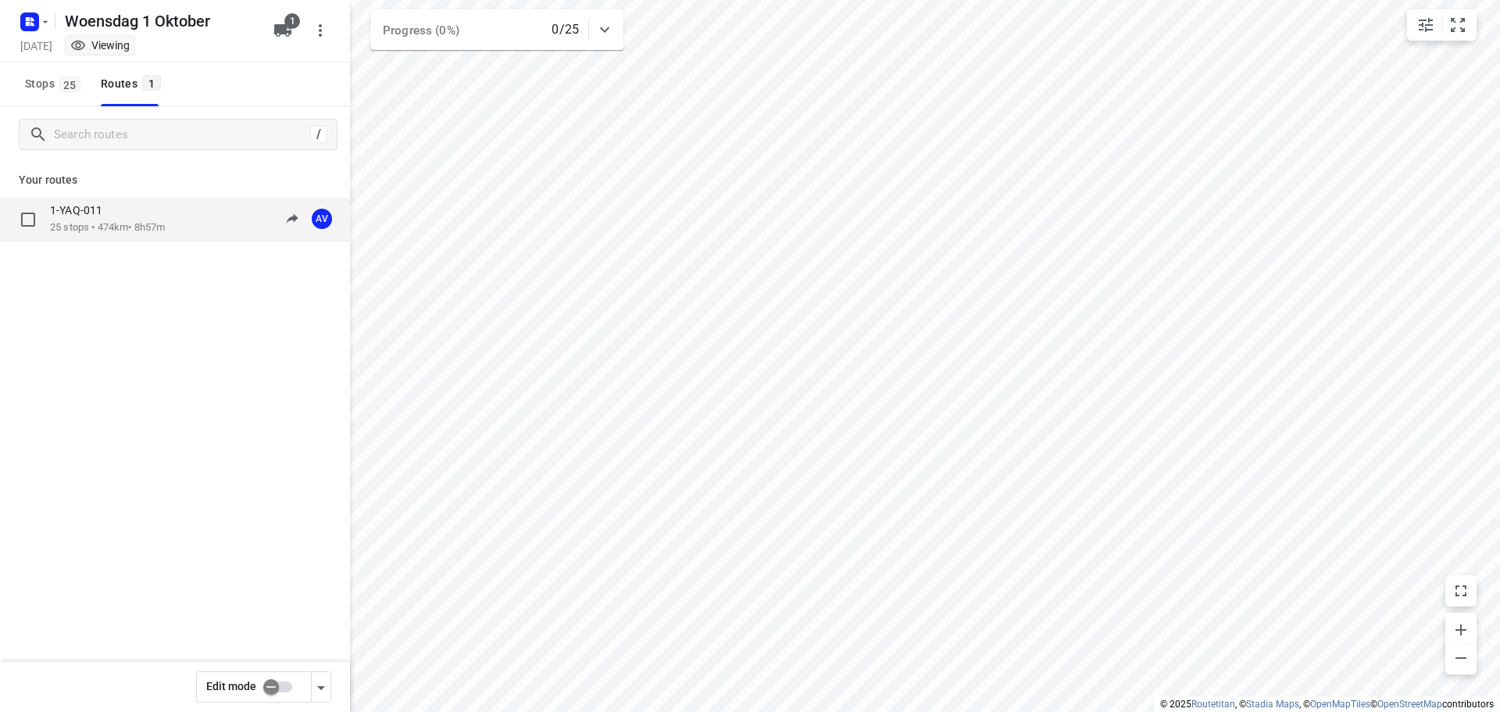
click at [190, 222] on div "1-YAQ-011 25 stops • 474km • 8h57m 09:00-17:57 AV" at bounding box center [200, 219] width 300 height 32
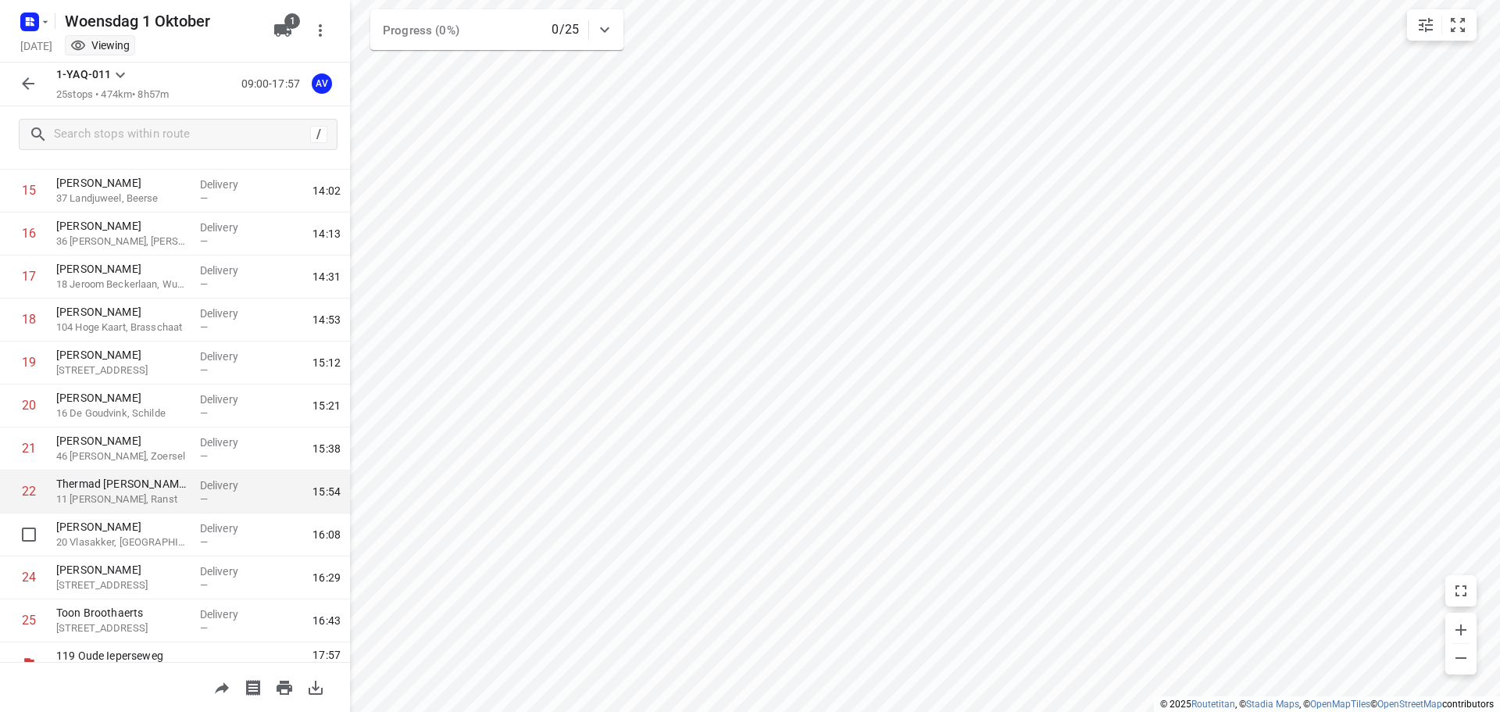
scroll to position [696, 0]
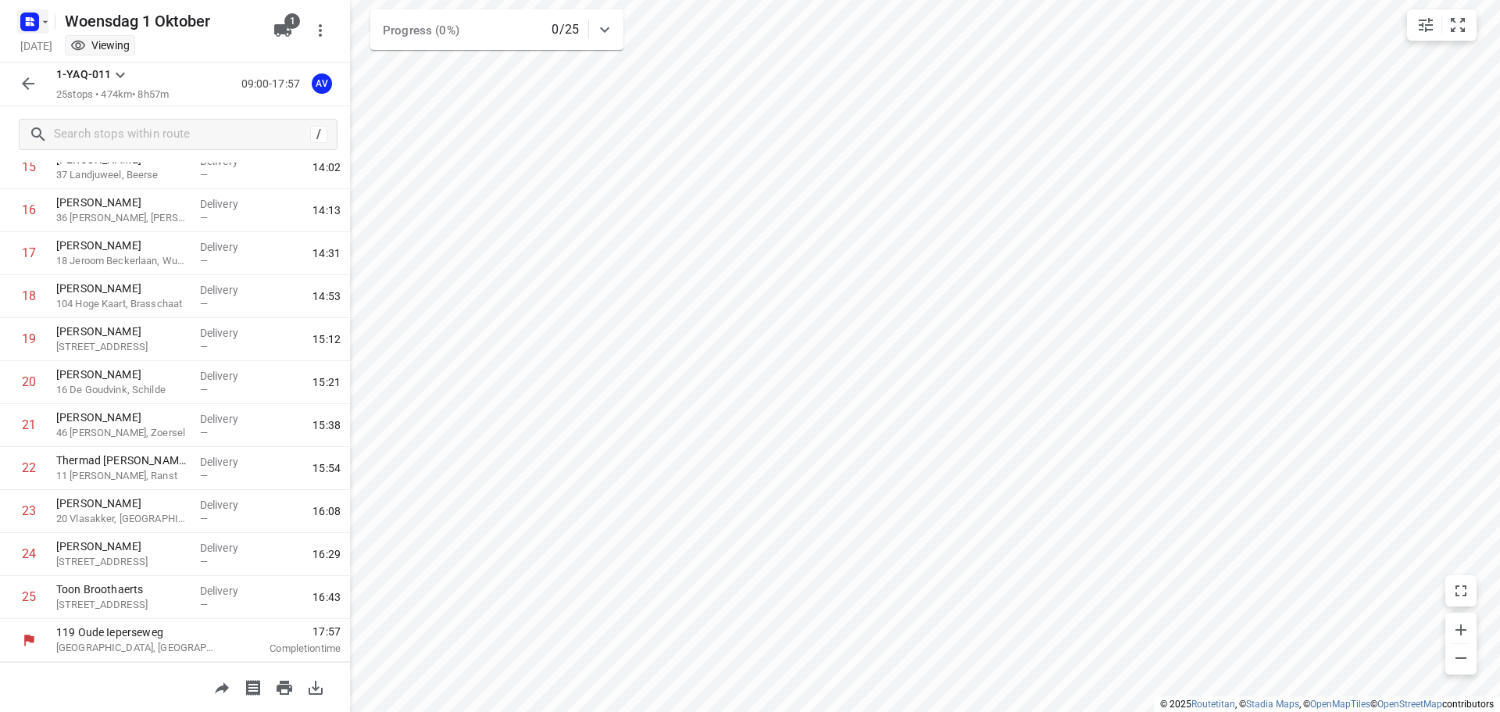
click at [30, 22] on icon "button" at bounding box center [28, 24] width 4 height 4
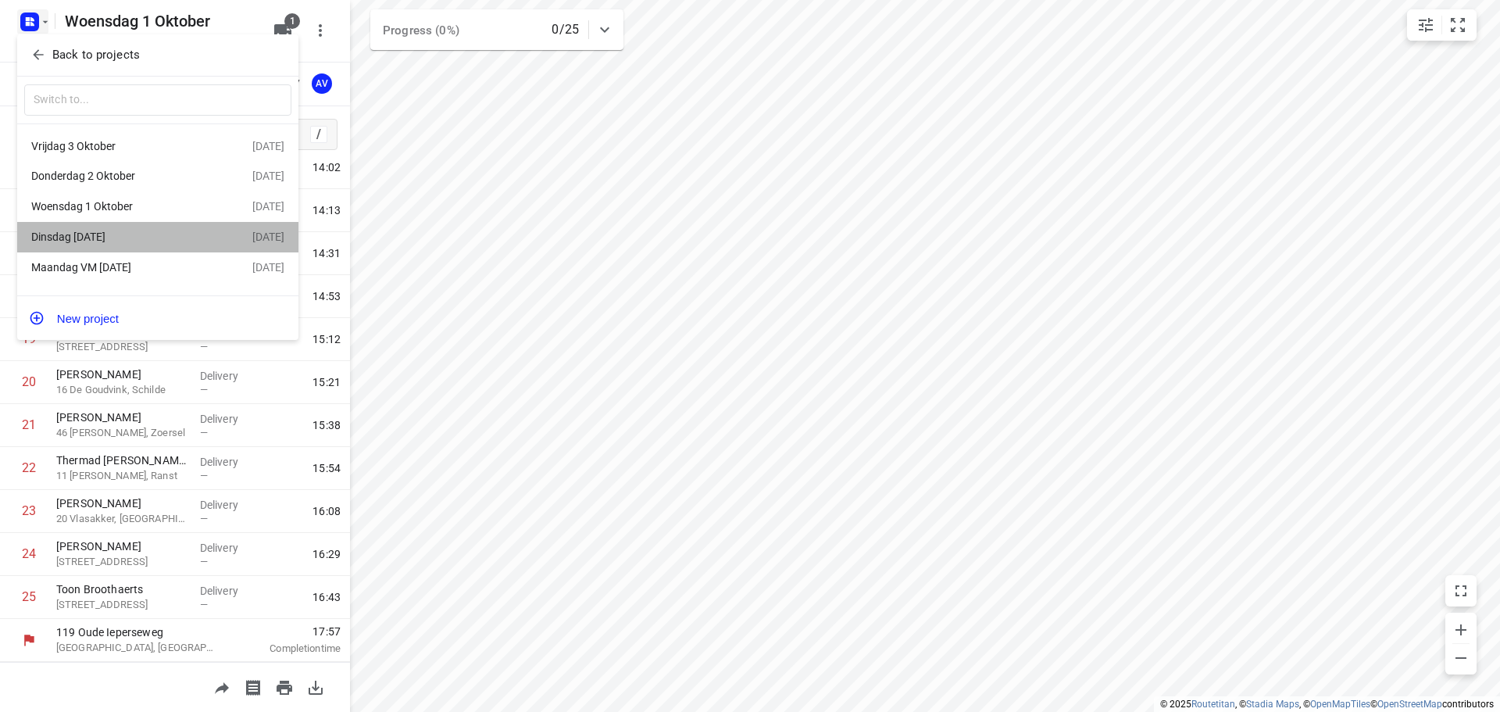
click at [143, 240] on div "Dinsdag [DATE]" at bounding box center [121, 236] width 180 height 12
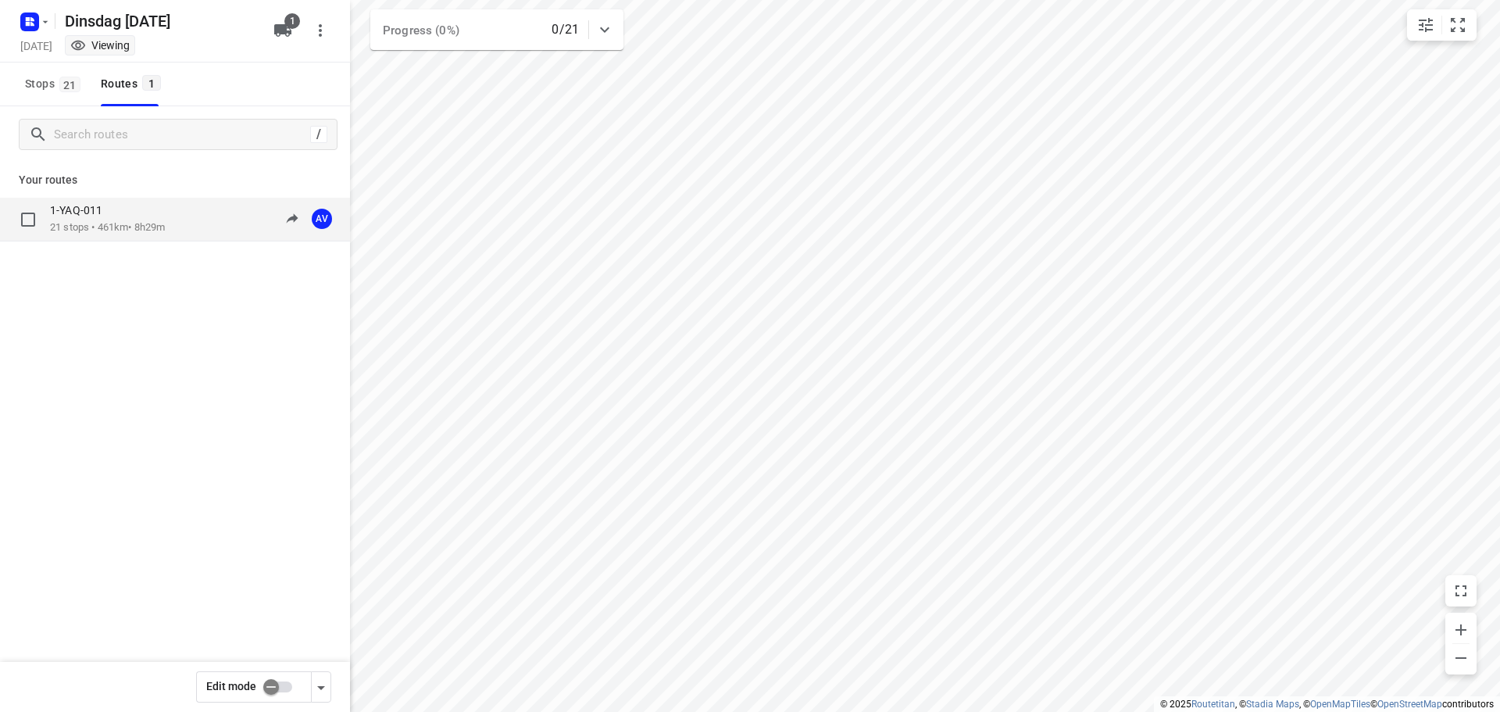
click at [207, 220] on div "1-YAQ-011 21 stops • 461km • 8h29m 09:00-17:28 AV" at bounding box center [200, 219] width 300 height 32
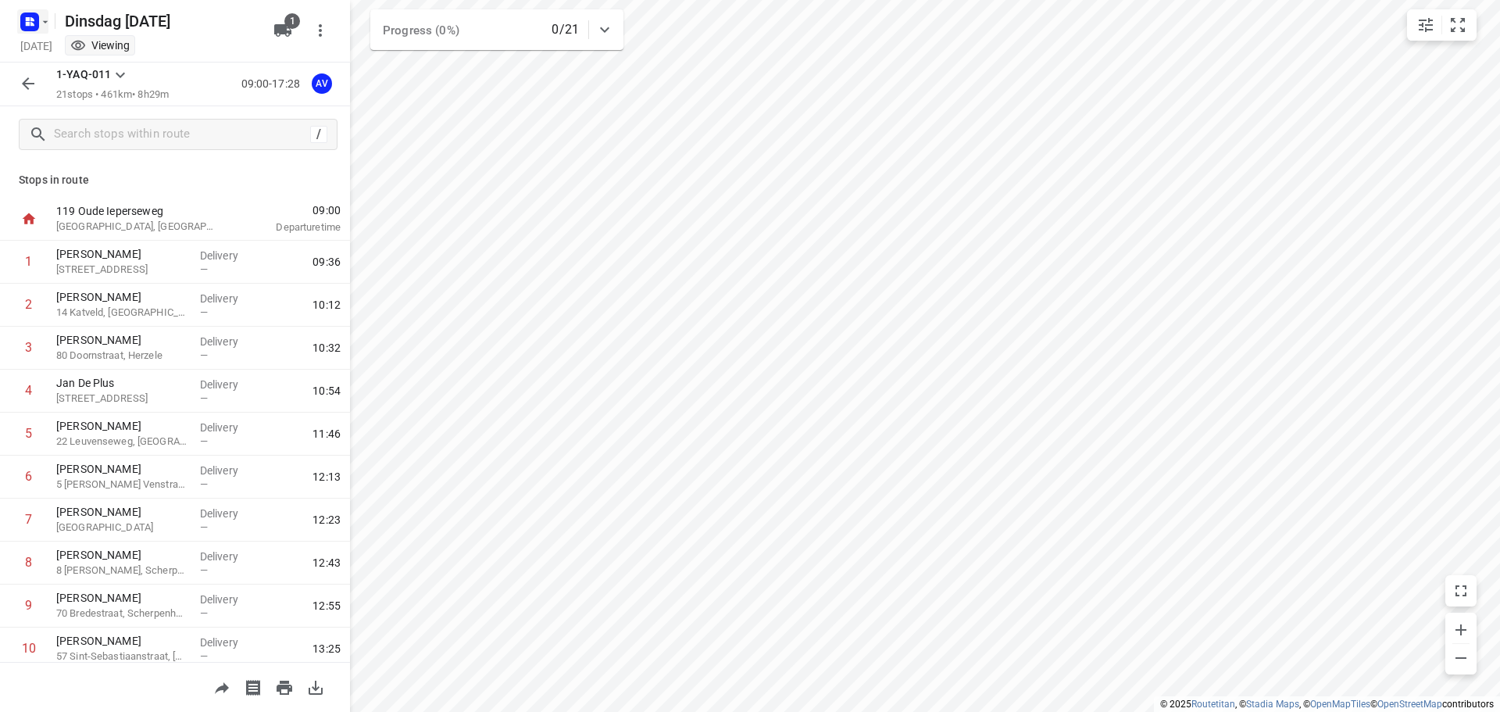
click at [30, 17] on icon "button" at bounding box center [28, 19] width 4 height 4
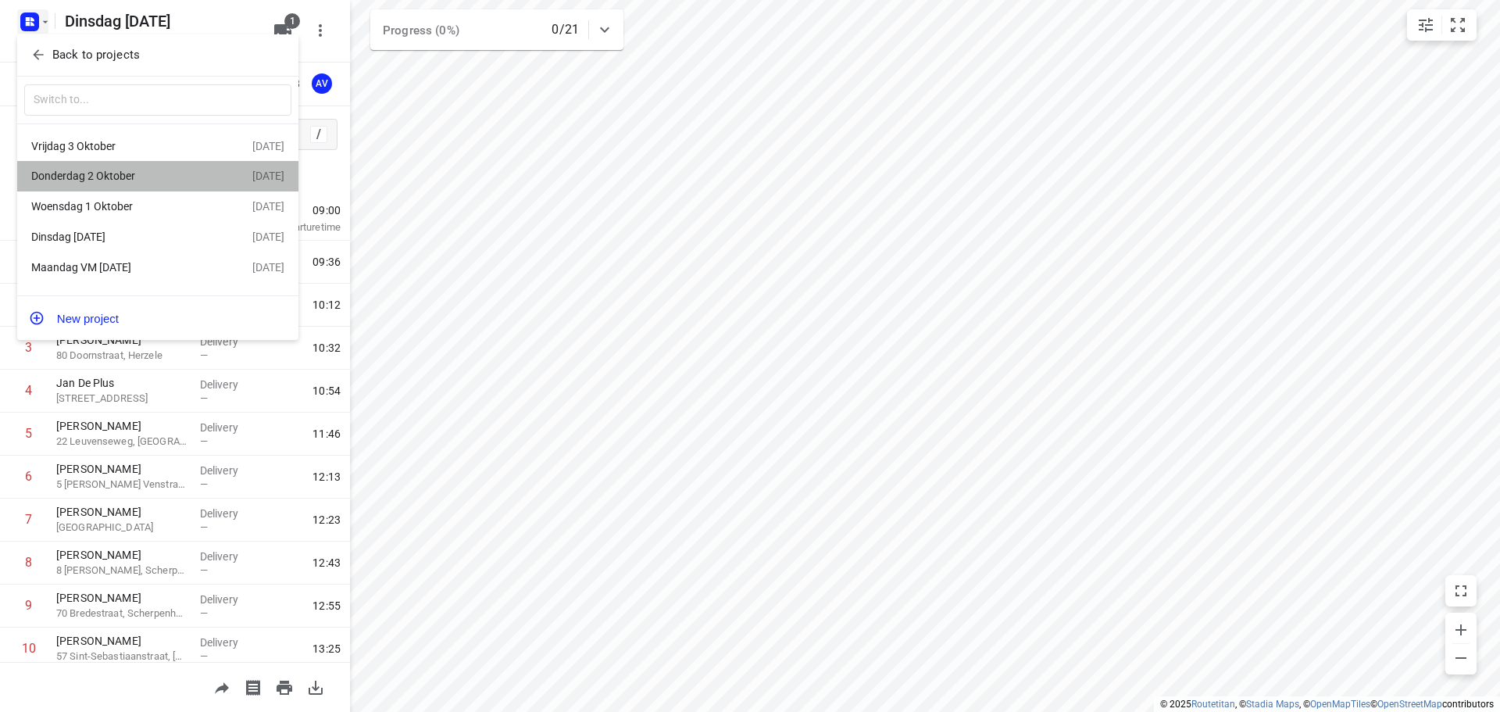
click at [115, 166] on div "Donderdag 2 Oktober [DATE]" at bounding box center [157, 176] width 281 height 30
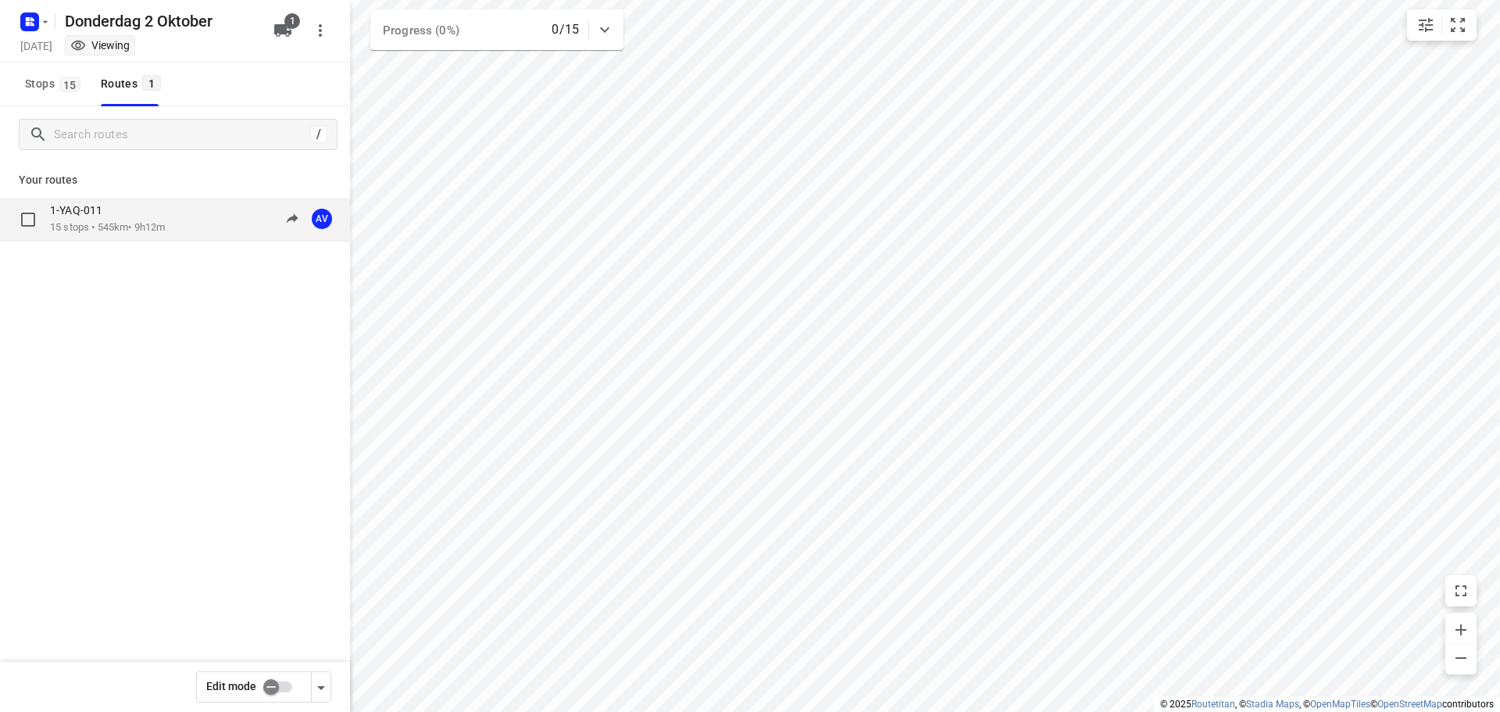
click at [191, 220] on div "1-YAQ-011 15 stops • 545km • 9h12m 09:00-18:12 AV" at bounding box center [200, 219] width 300 height 32
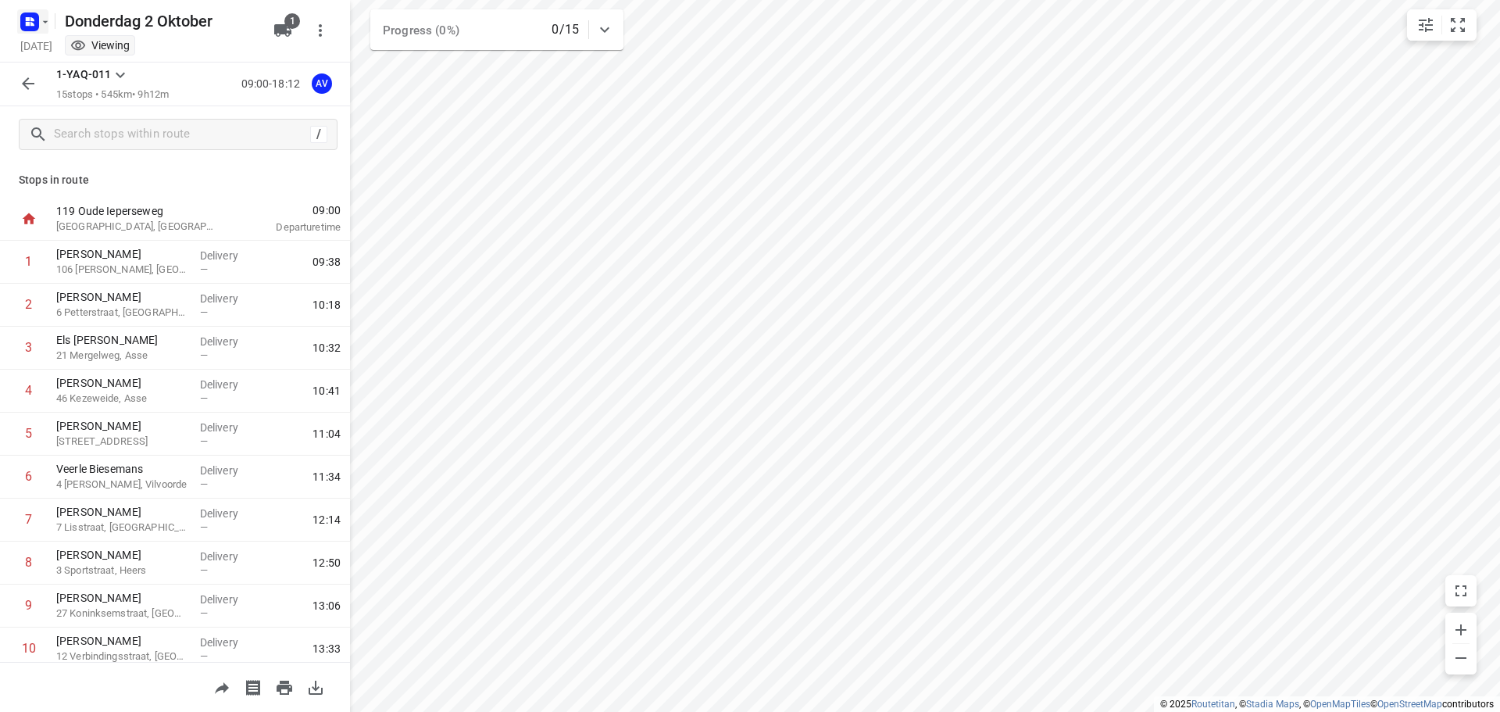
click at [37, 15] on rect "button" at bounding box center [29, 21] width 19 height 19
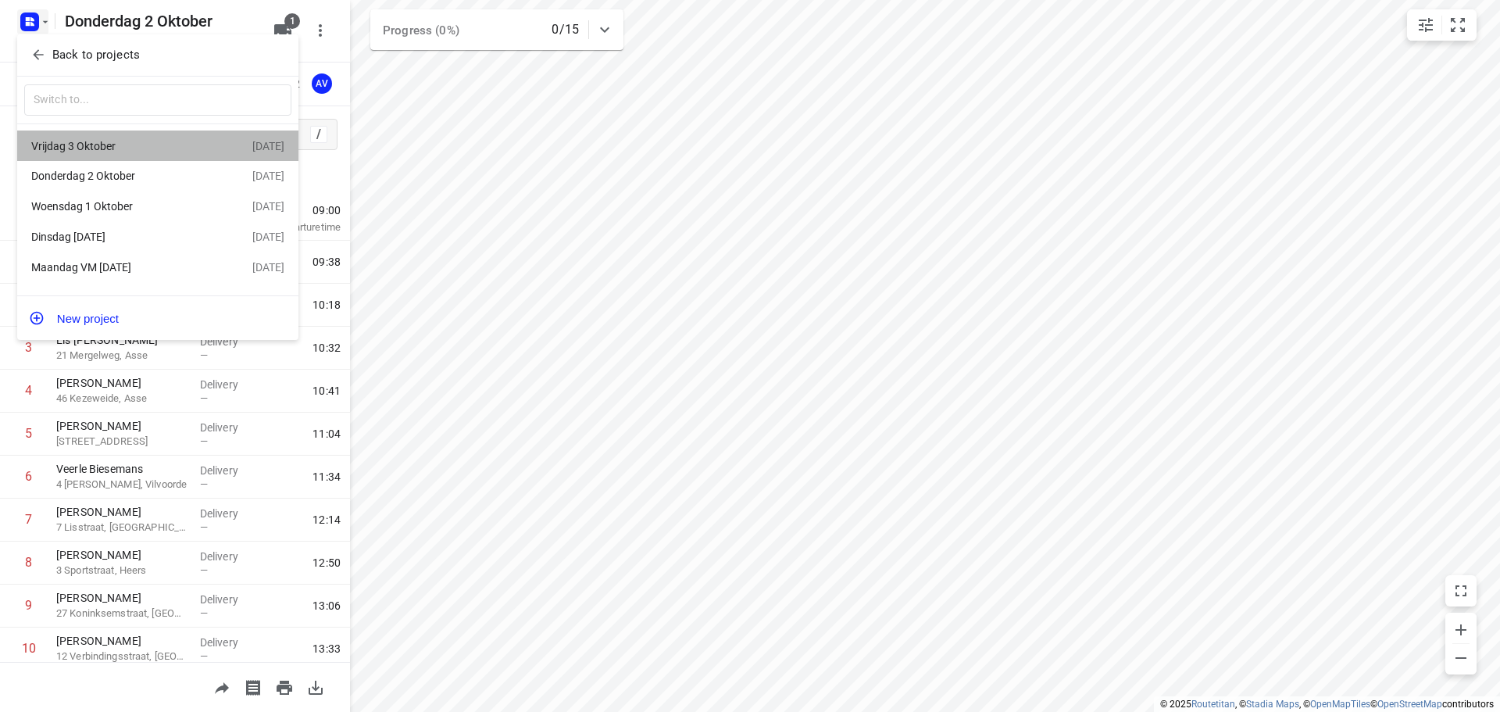
click at [129, 141] on div "Vrijdag 3 Oktober" at bounding box center [121, 146] width 180 height 12
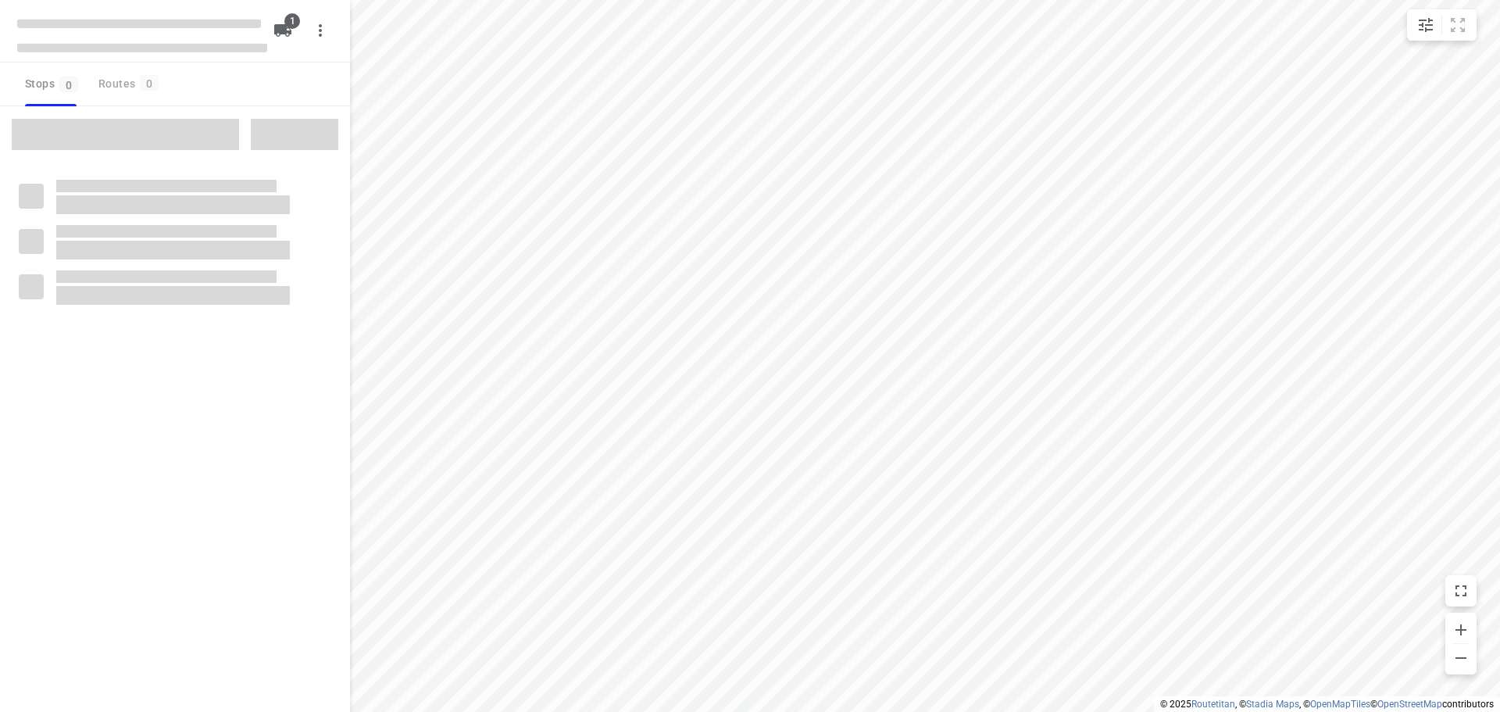
type input "distance"
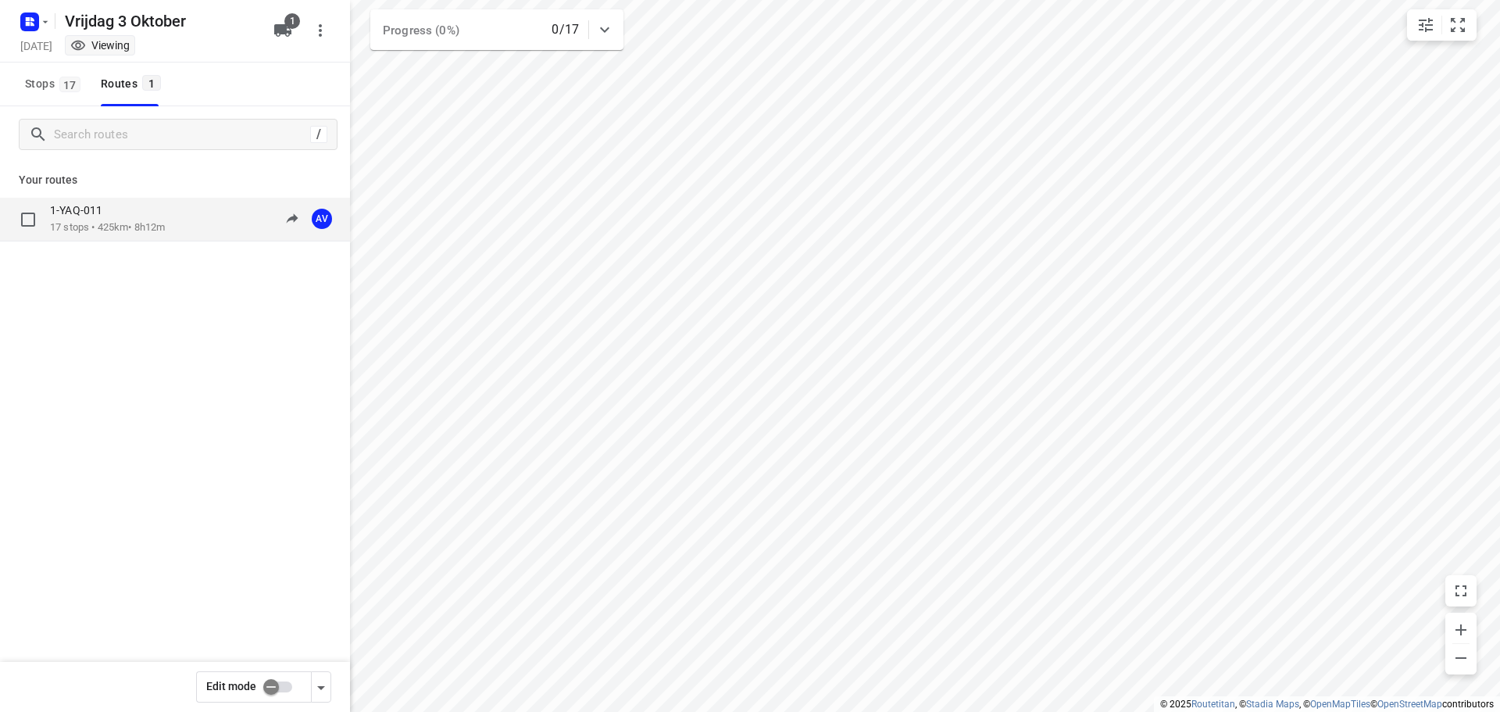
click at [187, 217] on div "1-YAQ-011 17 stops • 425km • 8h12m 09:00-17:12 AV" at bounding box center [200, 219] width 300 height 32
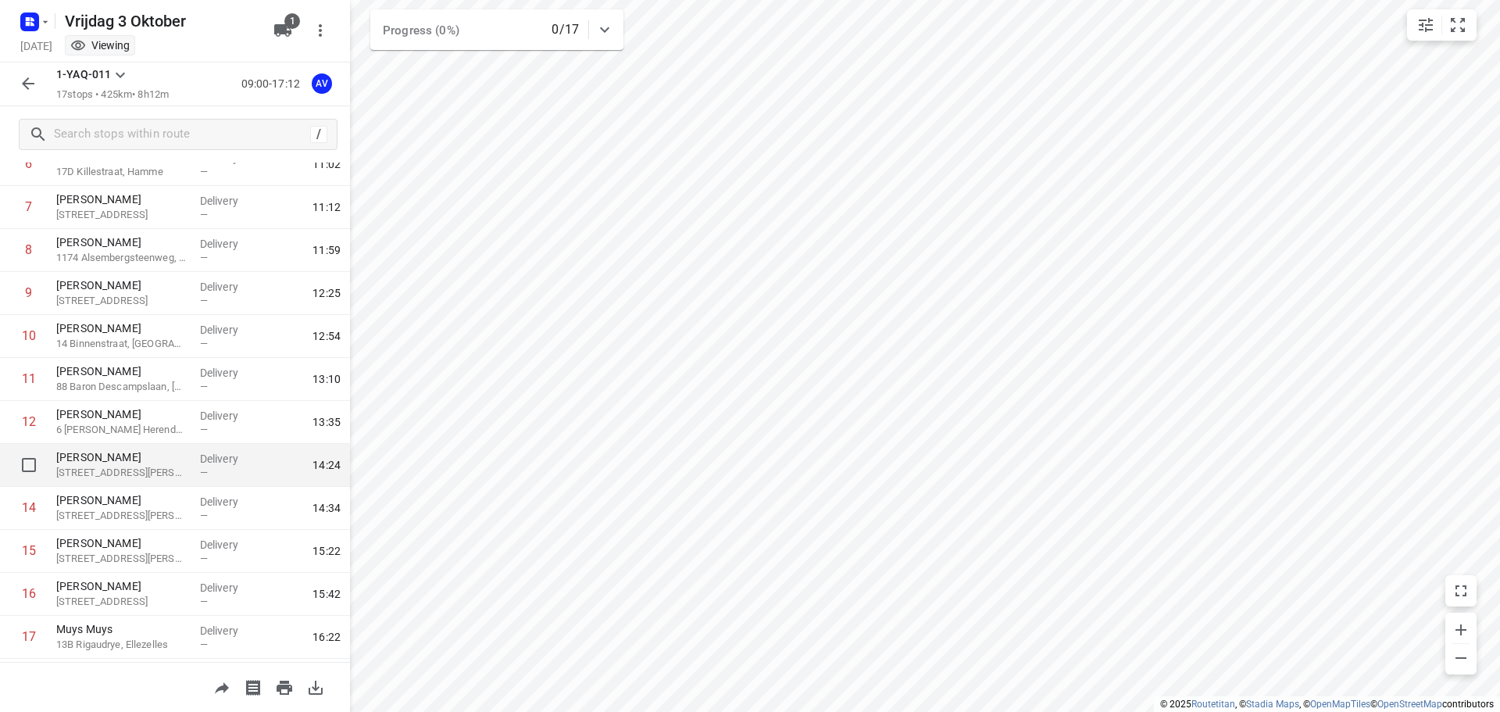
scroll to position [352, 0]
click at [36, 22] on rect "button" at bounding box center [29, 21] width 19 height 19
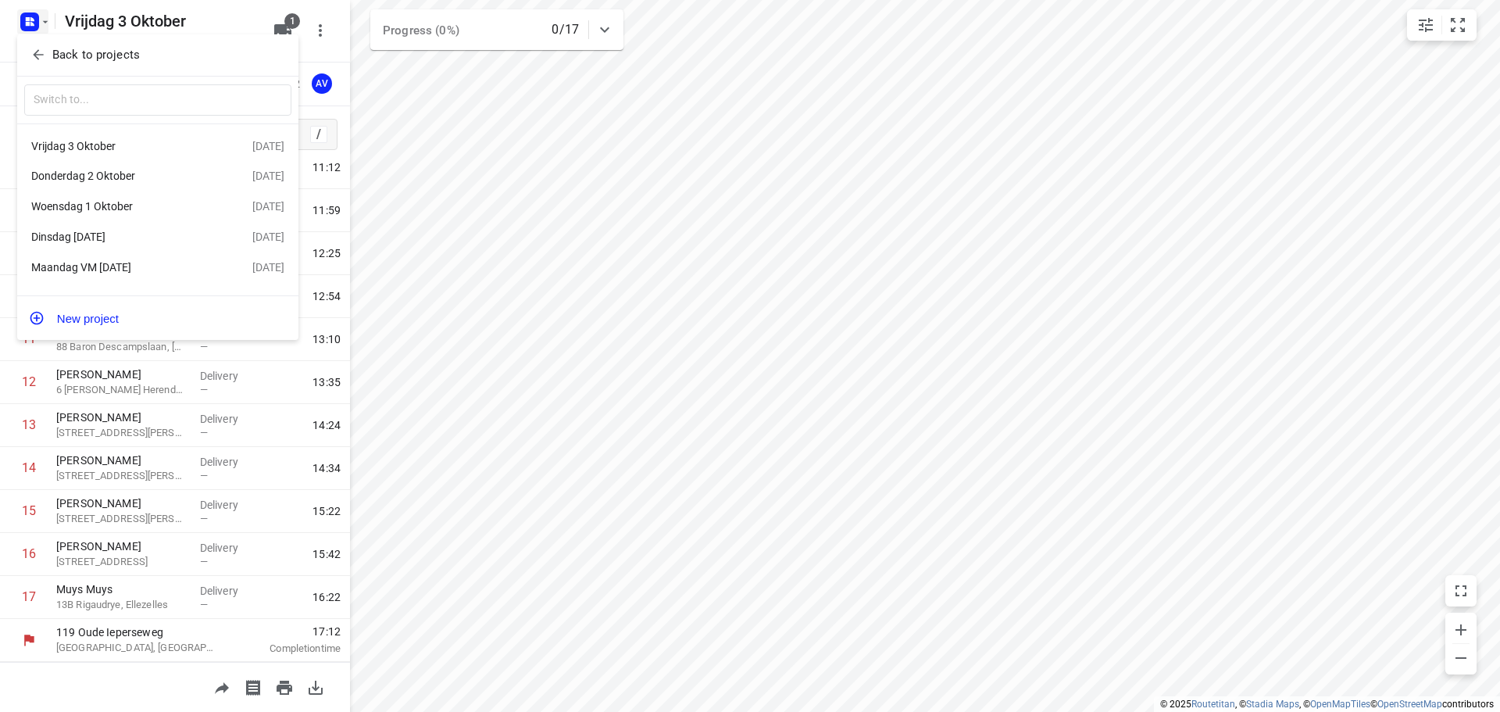
click at [41, 19] on div at bounding box center [750, 356] width 1500 height 712
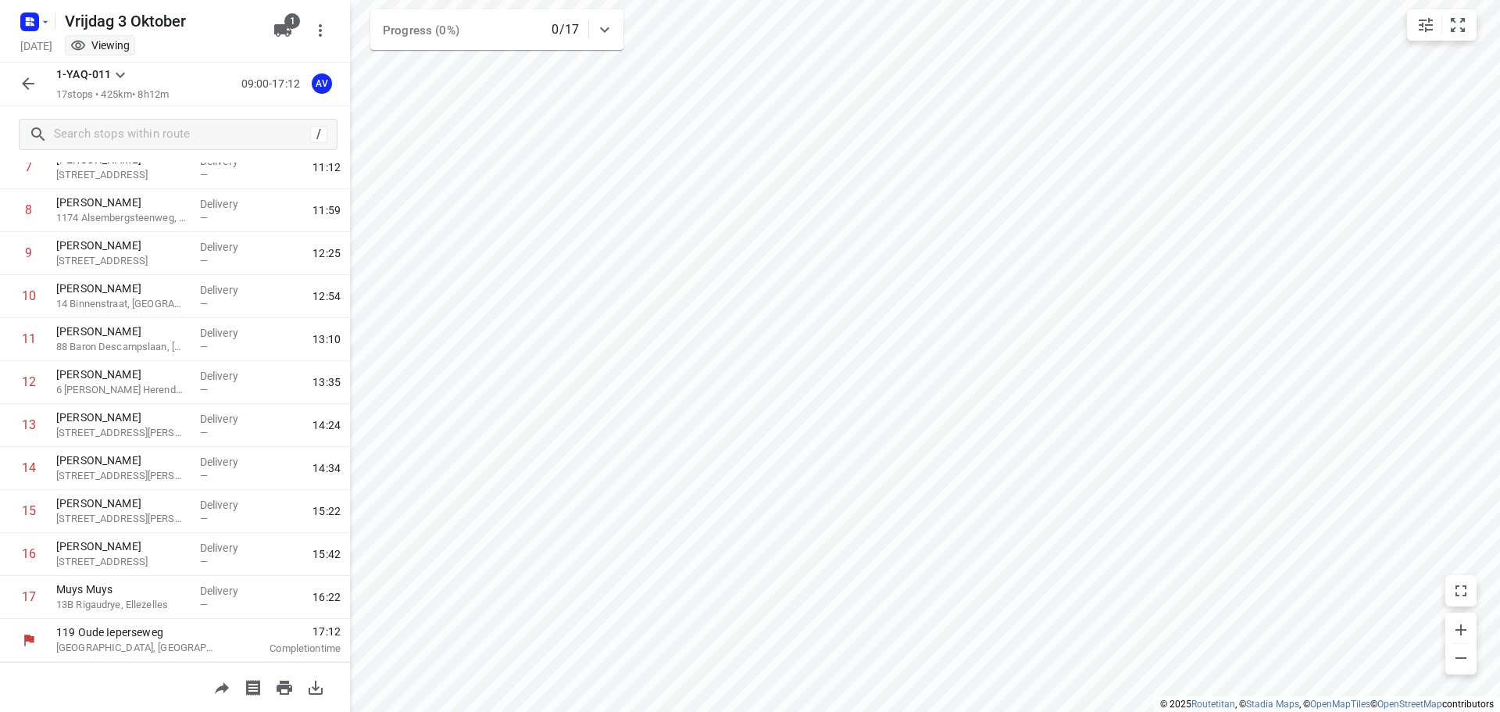
click at [31, 76] on icon "button" at bounding box center [28, 83] width 19 height 19
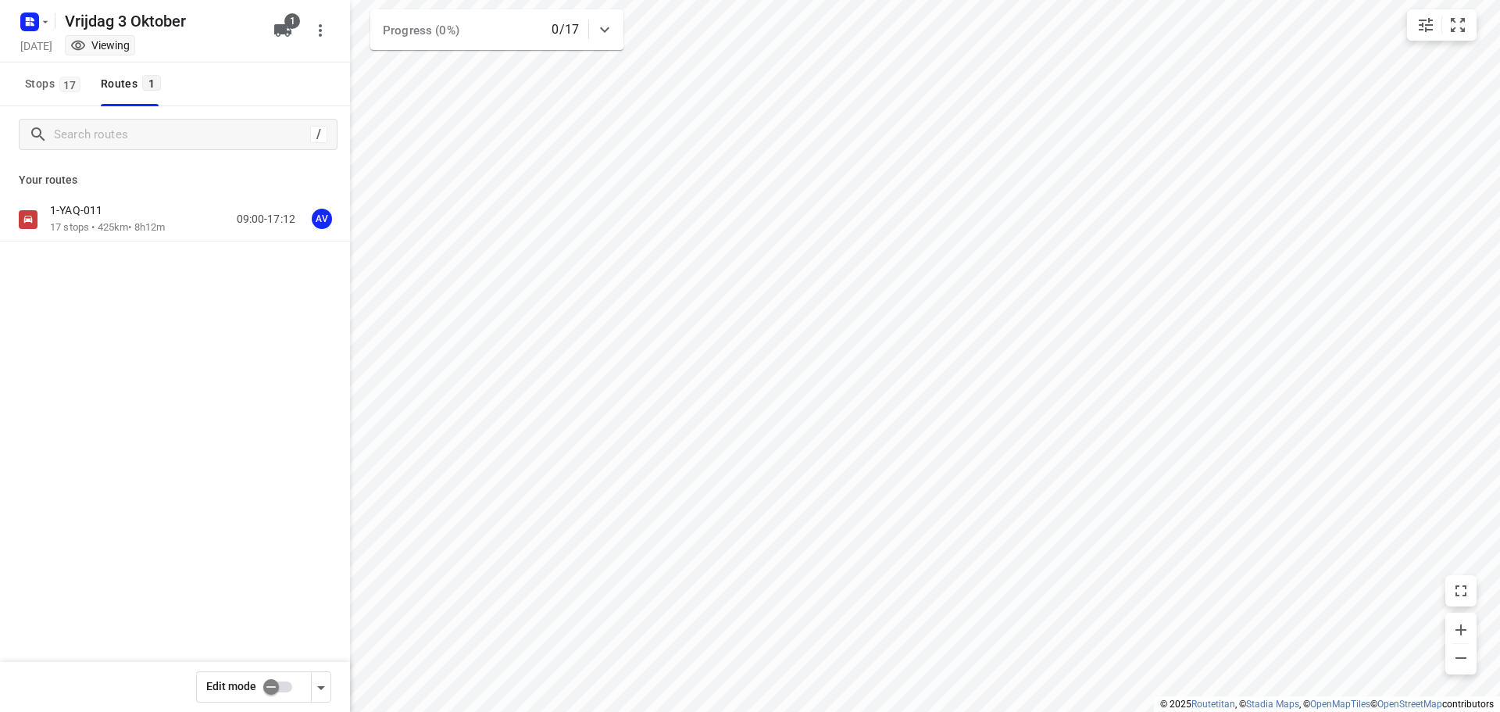
click at [284, 687] on input "checkbox" at bounding box center [271, 687] width 89 height 30
checkbox input "true"
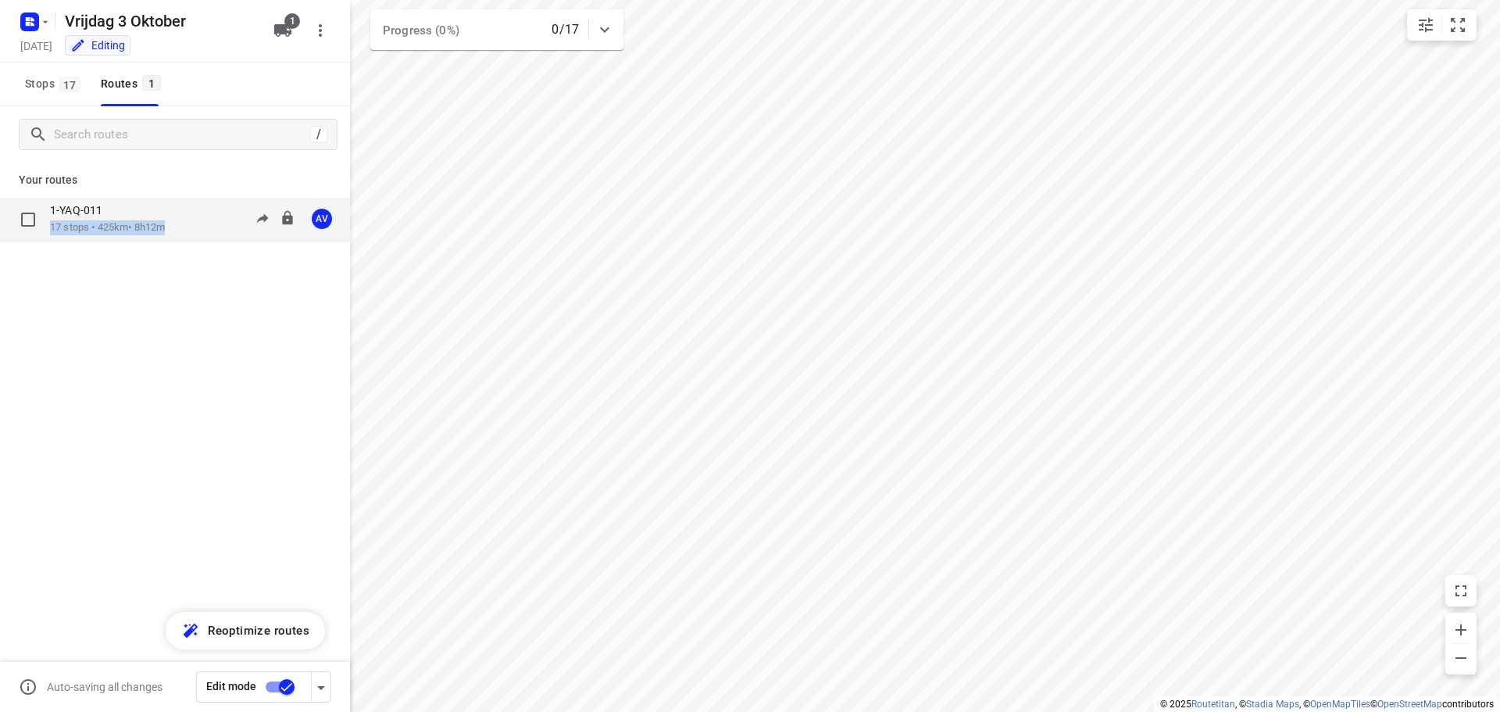
click at [173, 220] on div "1-YAQ-011 17 stops • 425km • 8h12m 09:00-17:12 AV" at bounding box center [200, 219] width 300 height 32
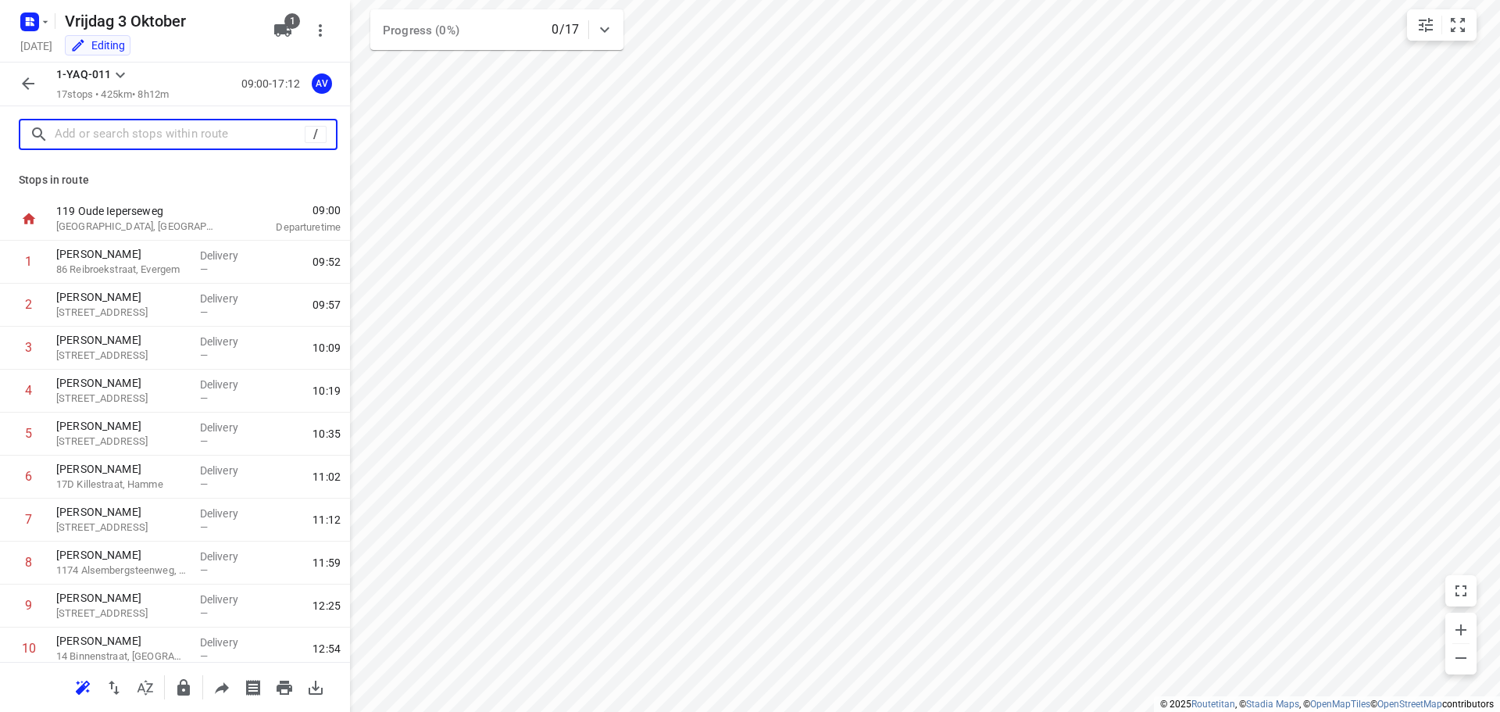
drag, startPoint x: 160, startPoint y: 141, endPoint x: 178, endPoint y: 118, distance: 28.9
click at [162, 140] on input "text" at bounding box center [180, 135] width 250 height 24
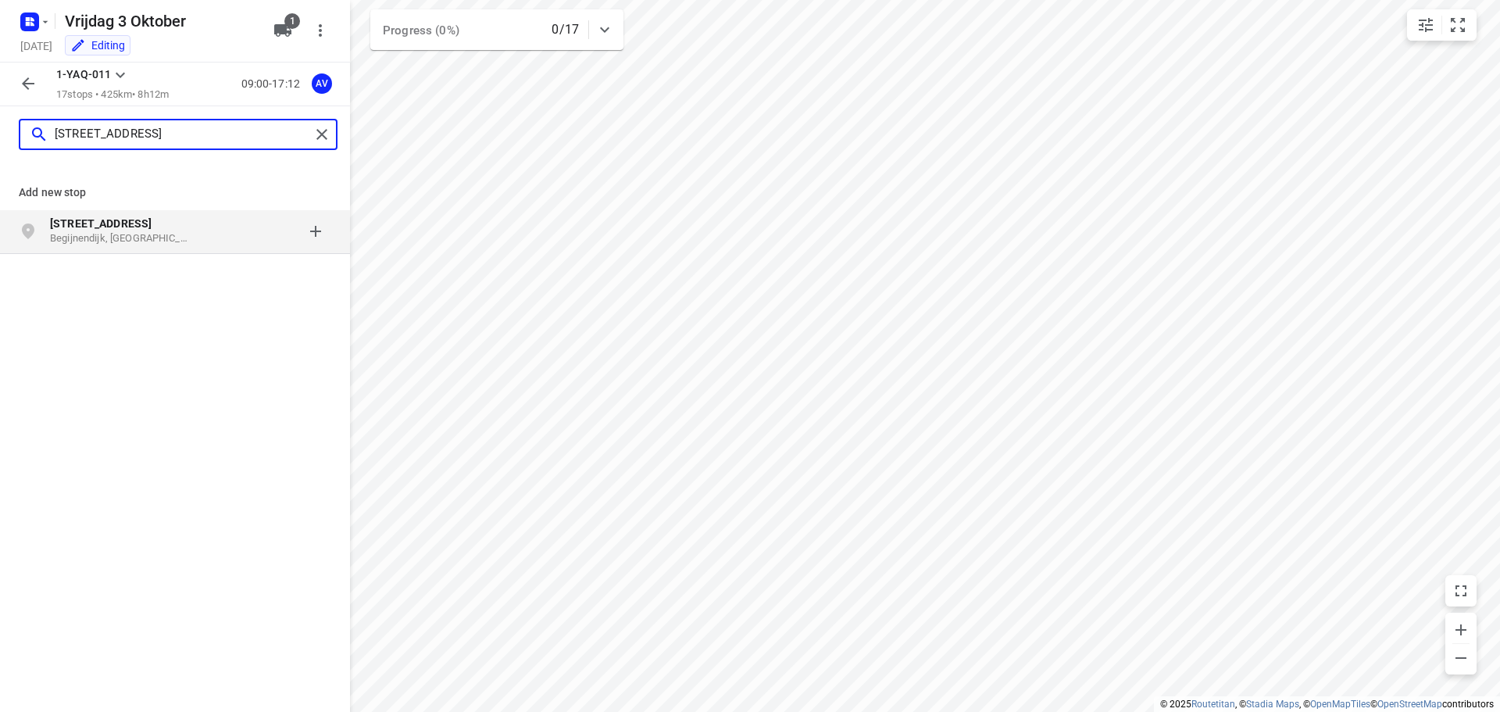
type input "[STREET_ADDRESS]"
click at [155, 235] on p "Begijnendijk, [GEOGRAPHIC_DATA]" at bounding box center [122, 238] width 144 height 15
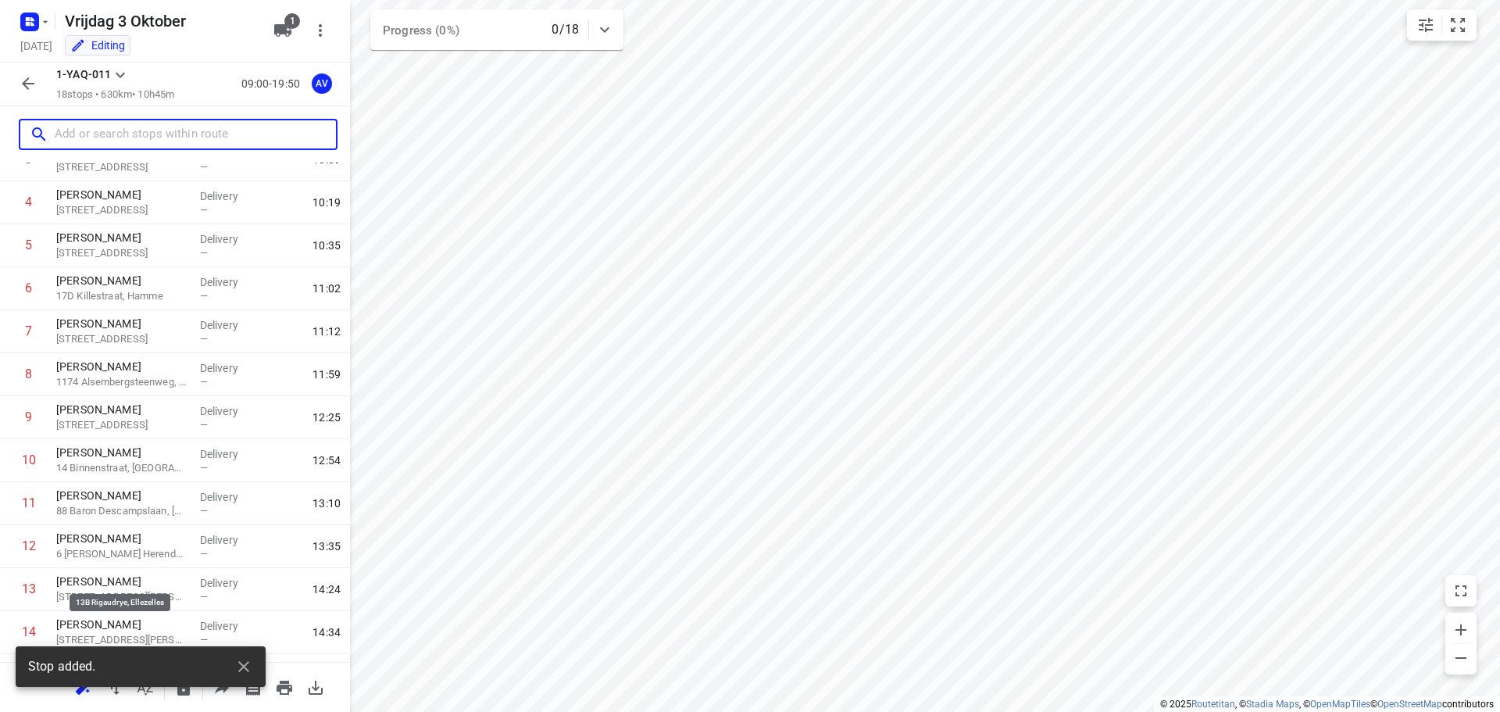
scroll to position [395, 0]
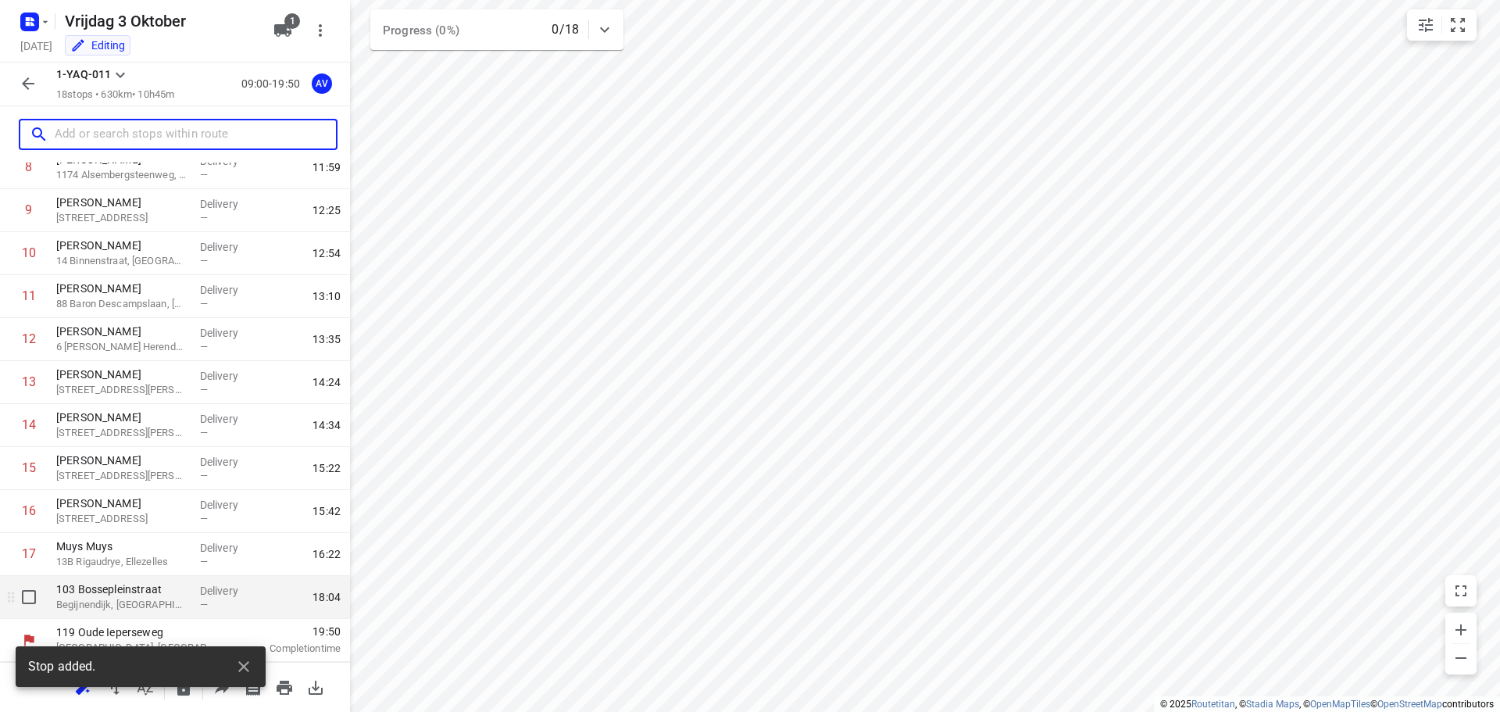
click at [137, 602] on p "Begijnendijk, [GEOGRAPHIC_DATA]" at bounding box center [121, 605] width 131 height 16
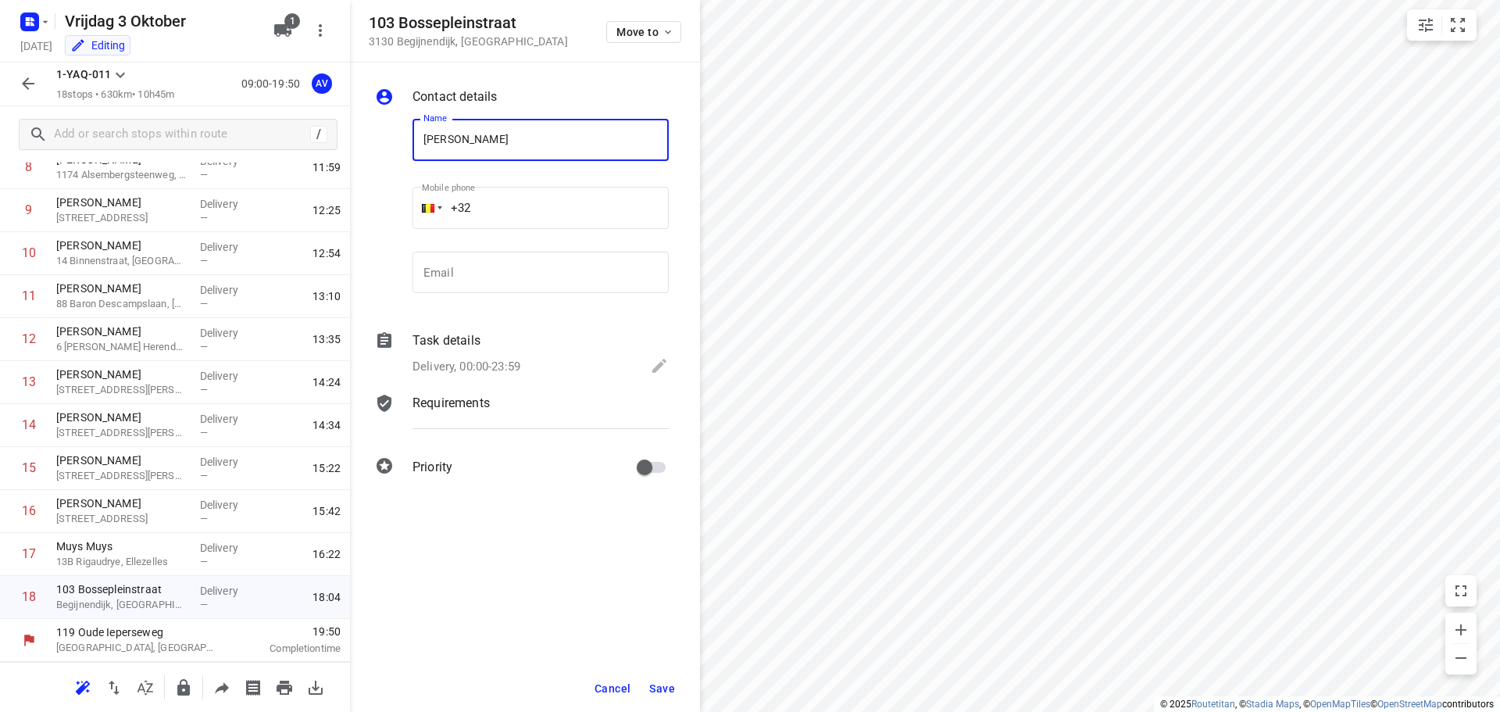
type input "[PERSON_NAME]"
drag, startPoint x: 554, startPoint y: 199, endPoint x: 562, endPoint y: 198, distance: 8.0
click at [555, 199] on input "+32" at bounding box center [540, 208] width 256 height 42
type input "[PHONE_NUMBER]"
click at [516, 368] on p "Delivery, 00:00-23:59" at bounding box center [466, 367] width 108 height 18
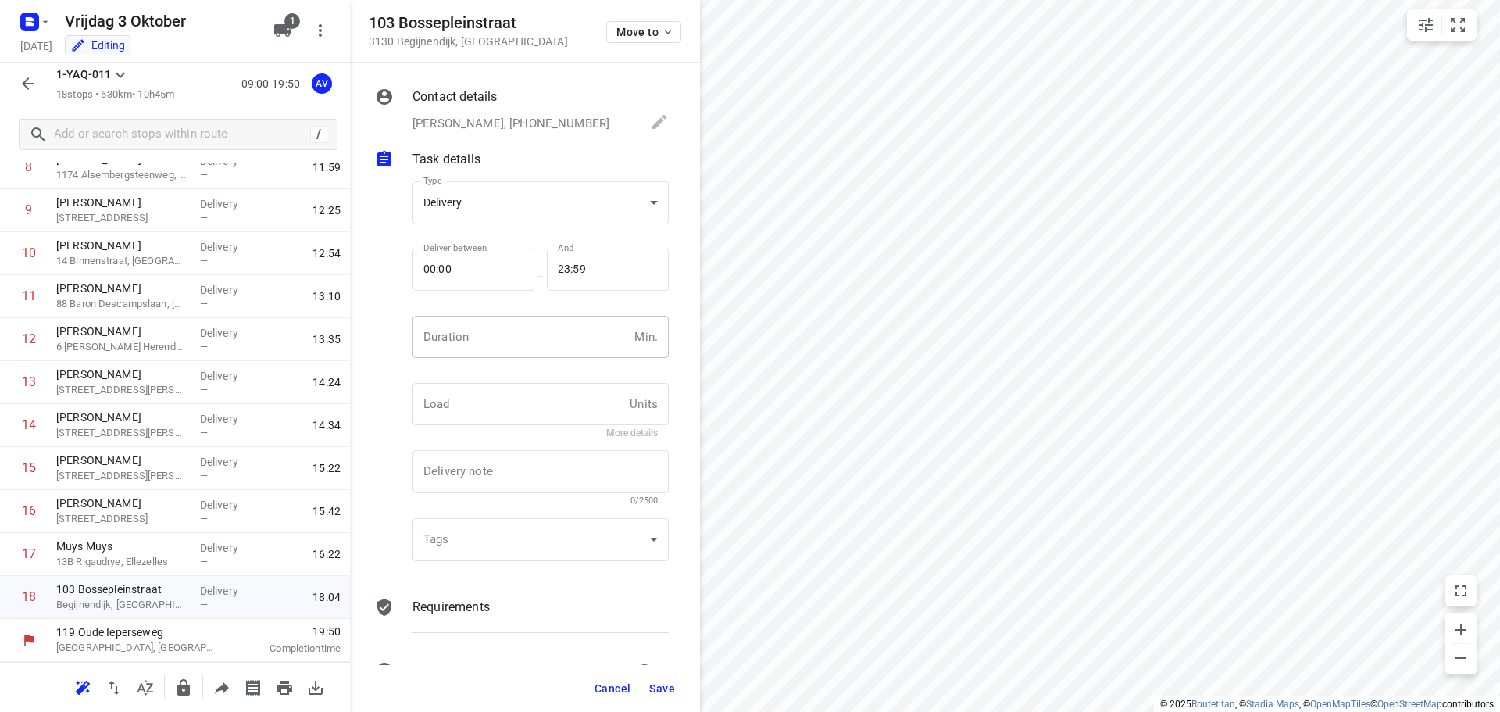
click at [542, 341] on input "number" at bounding box center [520, 337] width 216 height 42
type input "1"
click at [664, 688] on span "Save" at bounding box center [662, 688] width 26 height 12
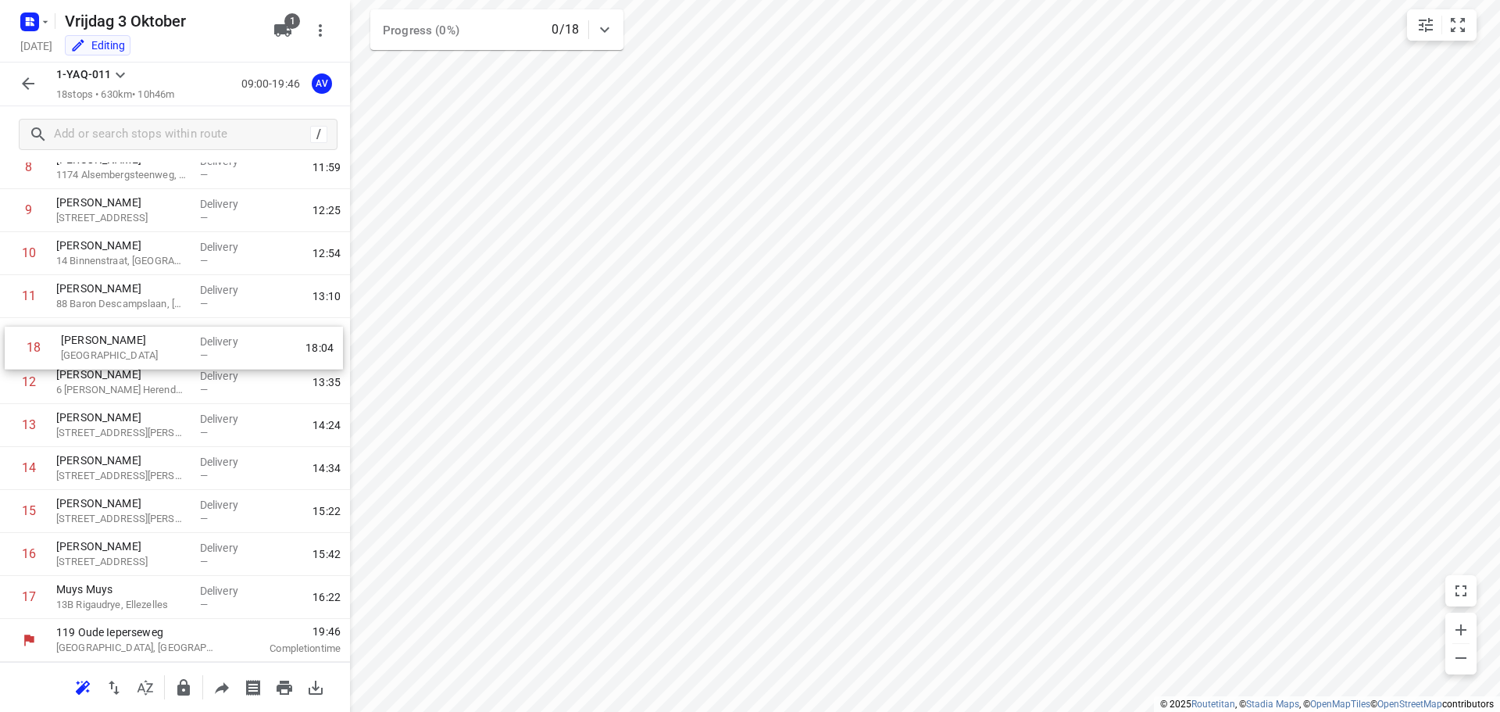
drag, startPoint x: 7, startPoint y: 609, endPoint x: 11, endPoint y: 355, distance: 253.9
click at [11, 355] on div "1 [PERSON_NAME] 86 Reibroekstraat, Evergem Delivery — 09:52 2 [PERSON_NAME] [GE…" at bounding box center [175, 231] width 350 height 773
click at [26, 80] on icon "button" at bounding box center [28, 83] width 19 height 19
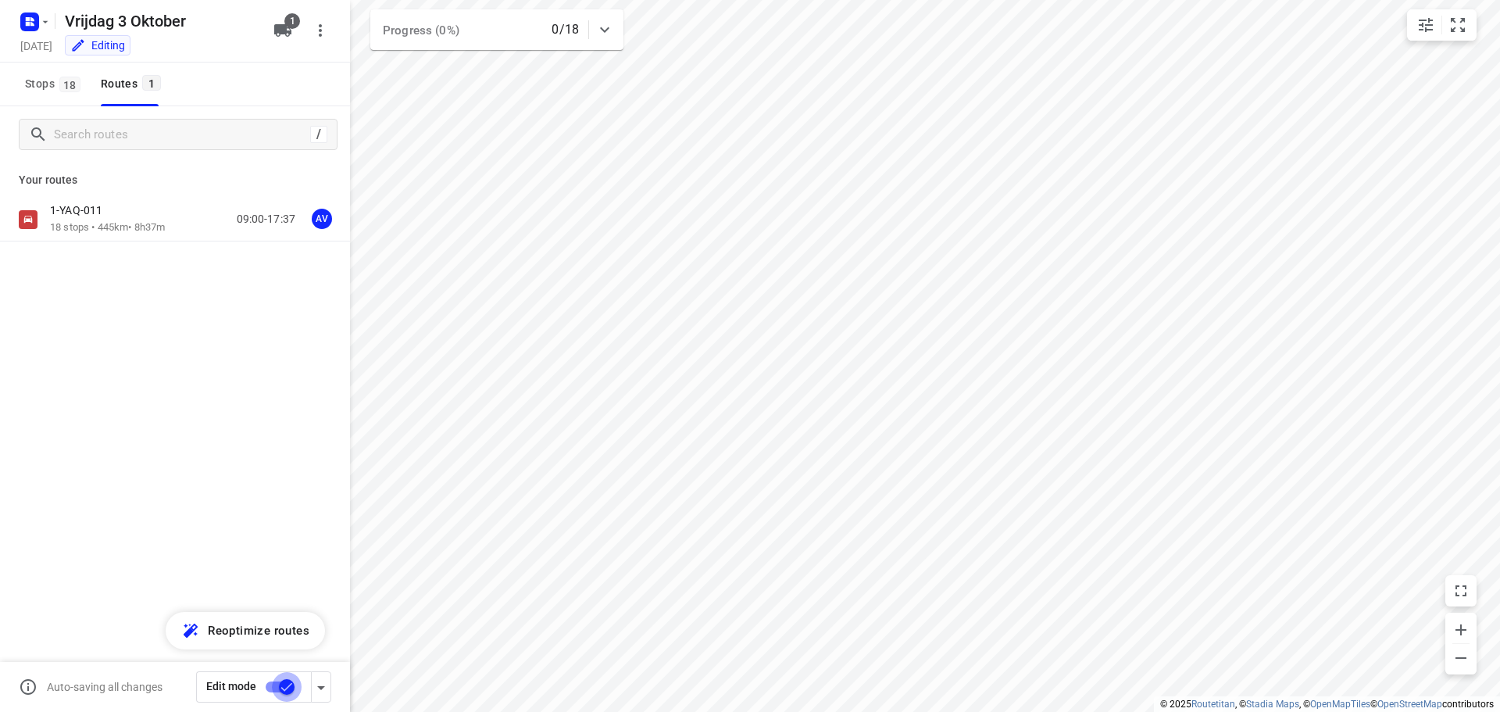
click at [275, 685] on input "checkbox" at bounding box center [286, 687] width 89 height 30
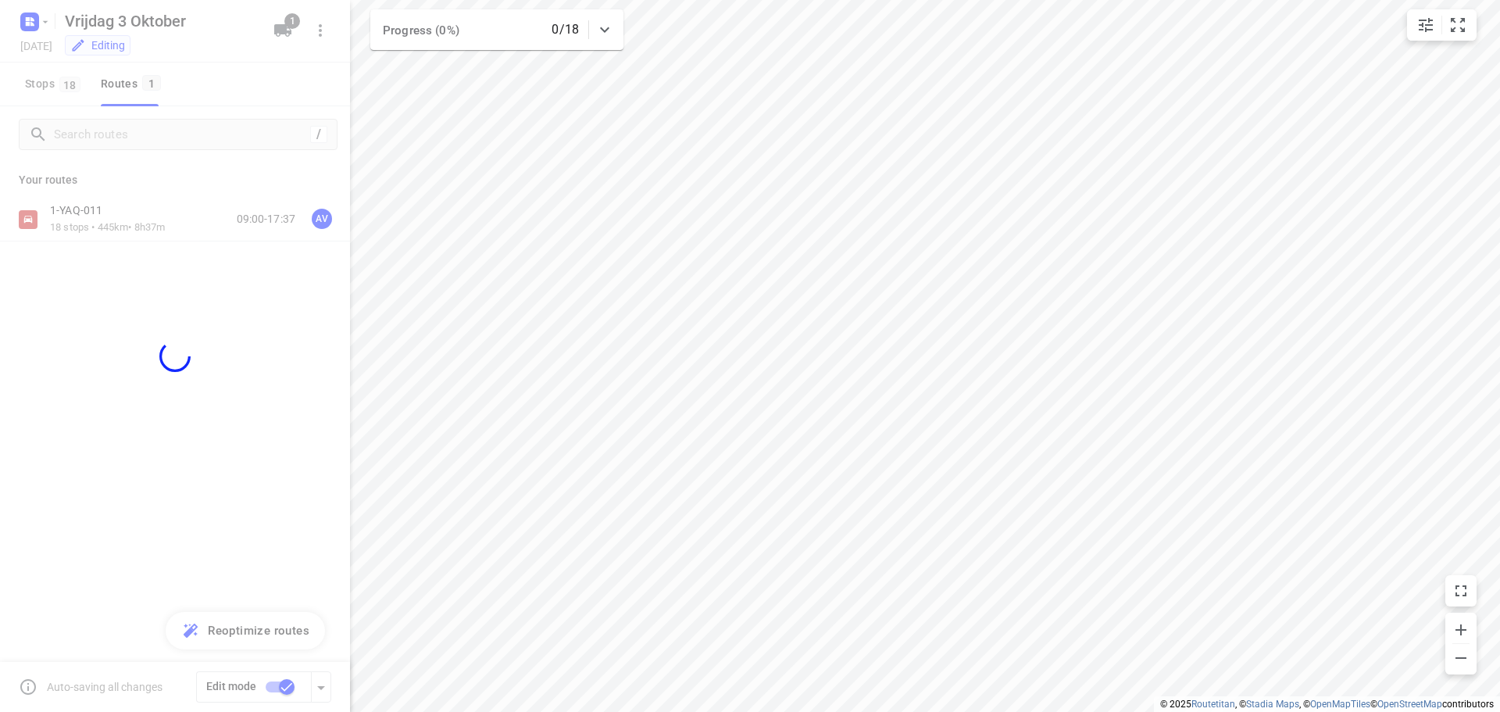
checkbox input "false"
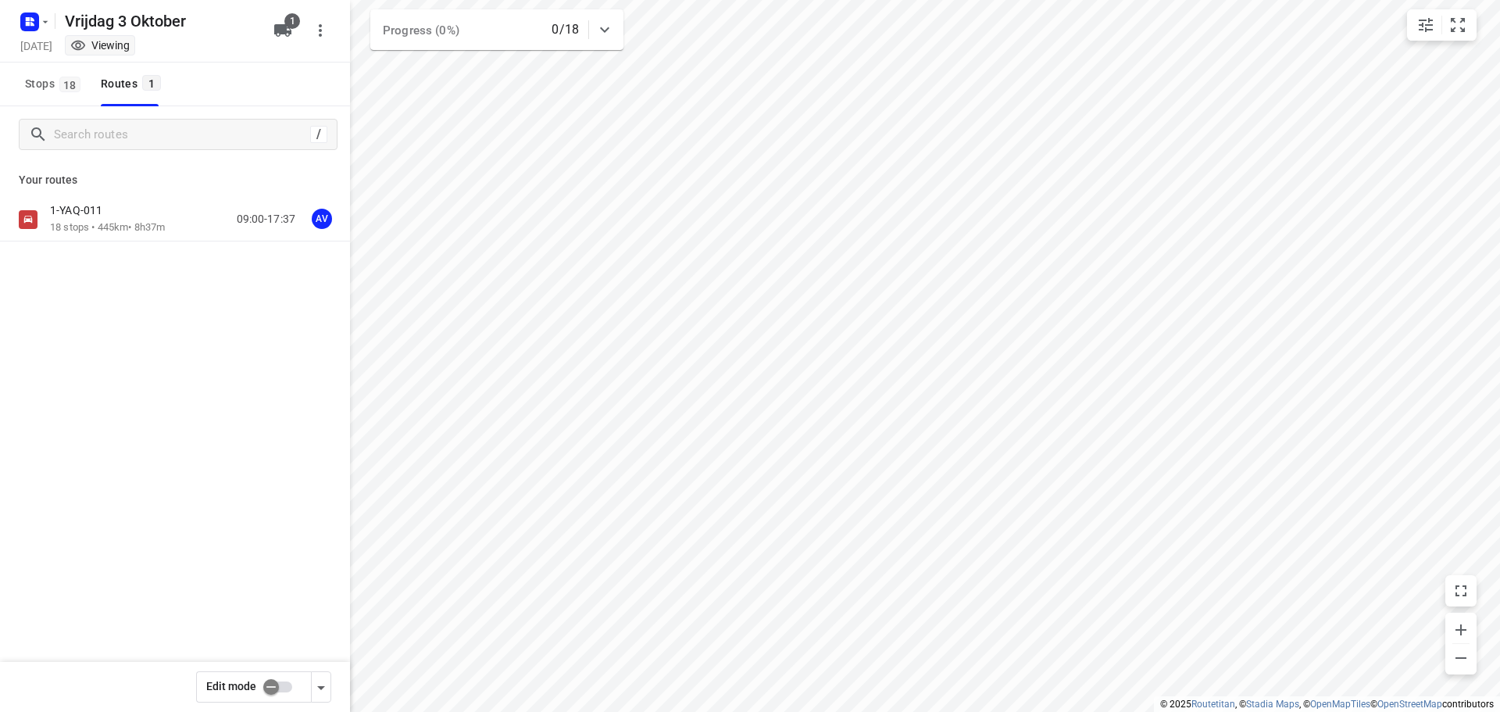
click at [184, 218] on div "1-YAQ-011 18 stops • 445km • 8h37m 09:00-17:37 AV" at bounding box center [200, 219] width 300 height 32
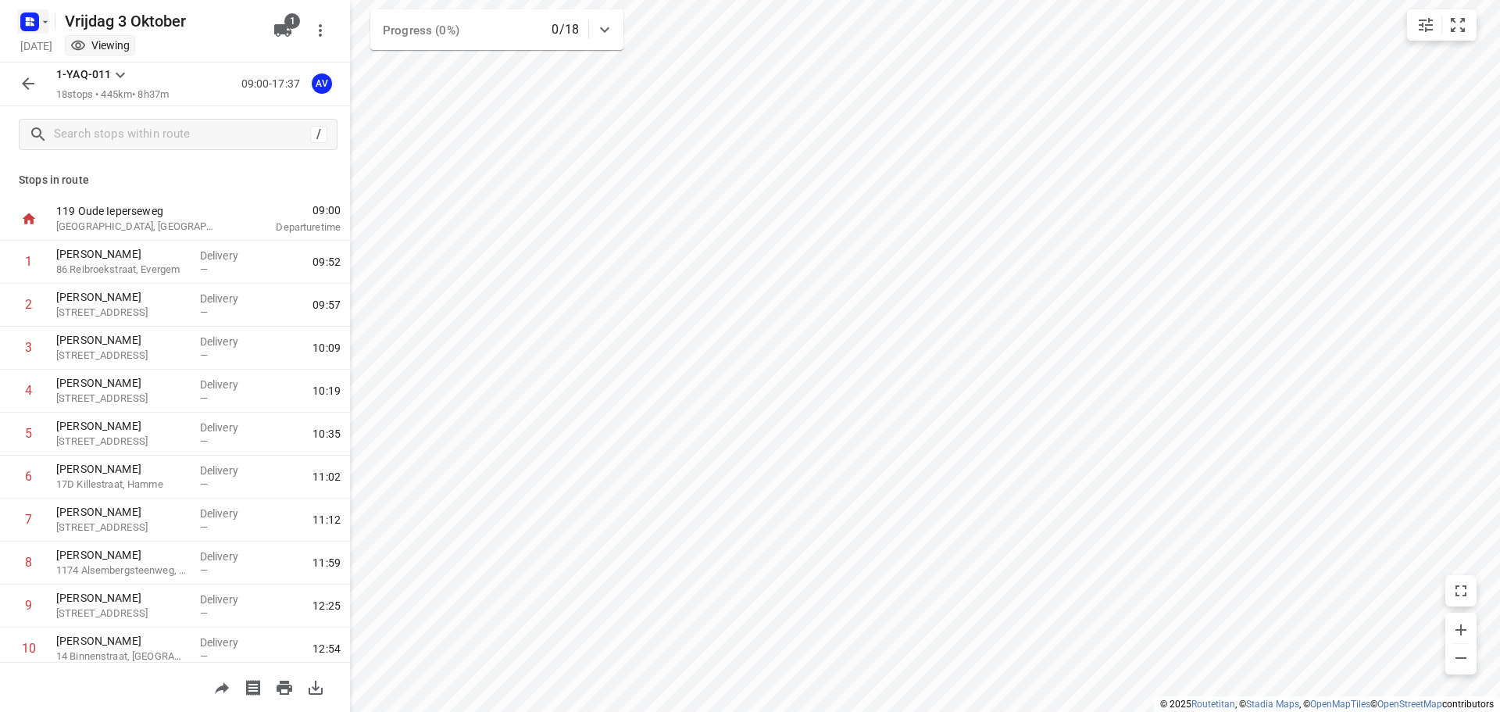
click at [35, 22] on rect "button" at bounding box center [29, 21] width 19 height 19
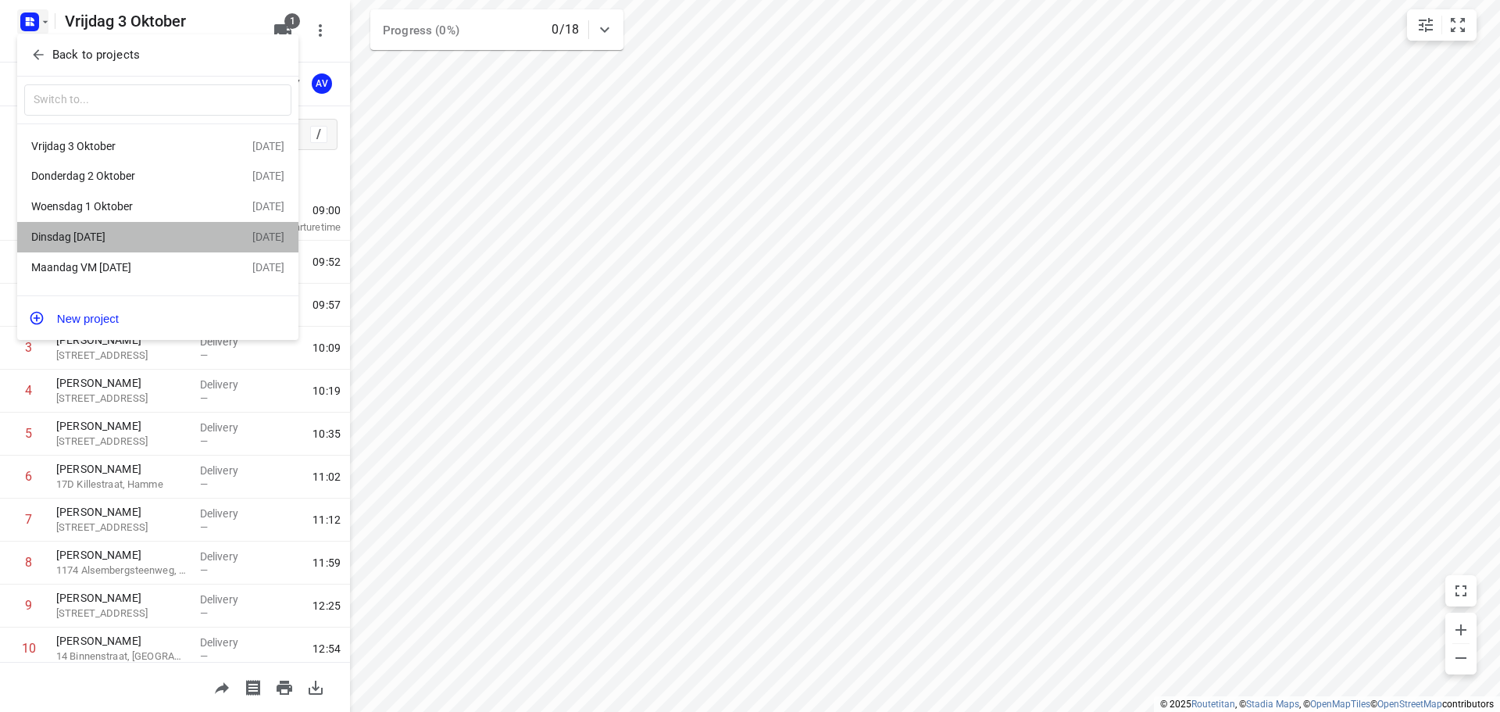
click at [132, 239] on div "Dinsdag [DATE]" at bounding box center [121, 236] width 180 height 12
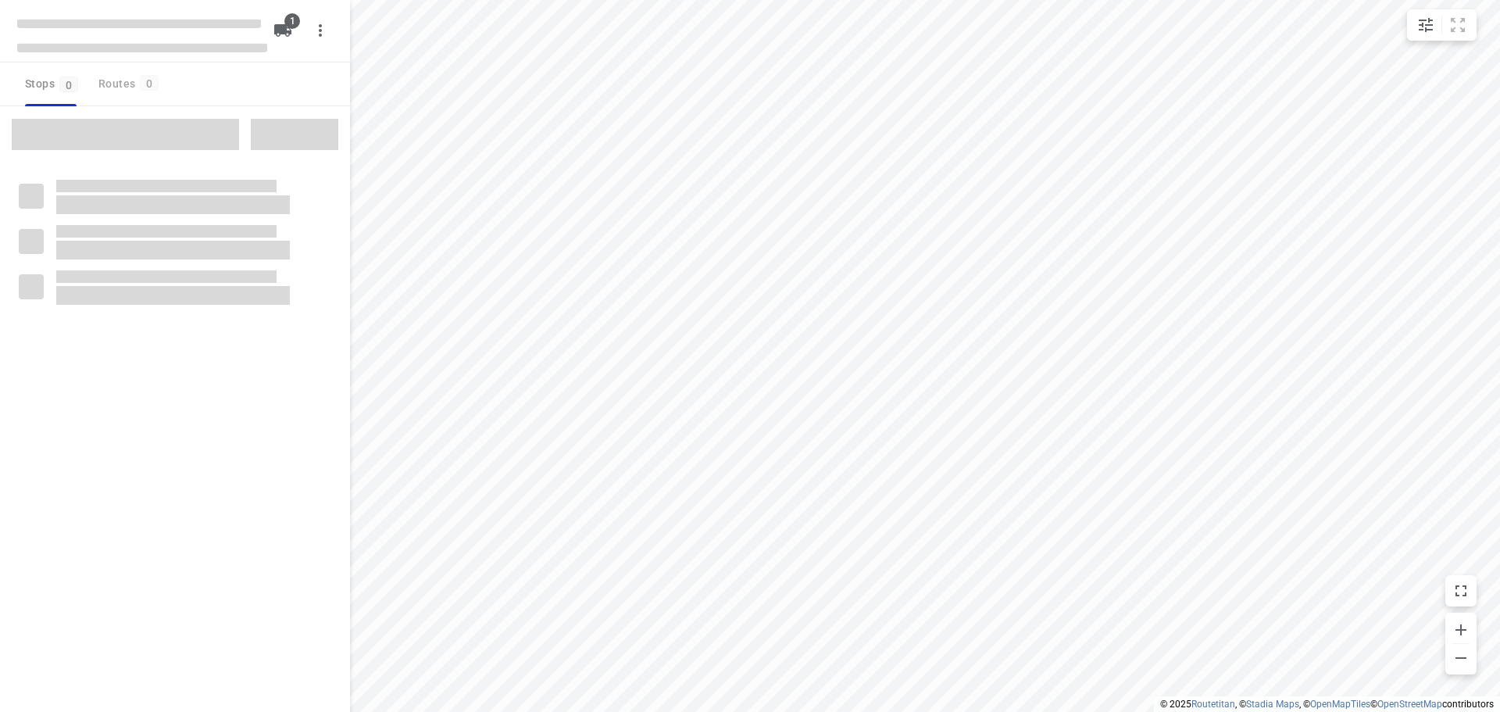
type input "distance"
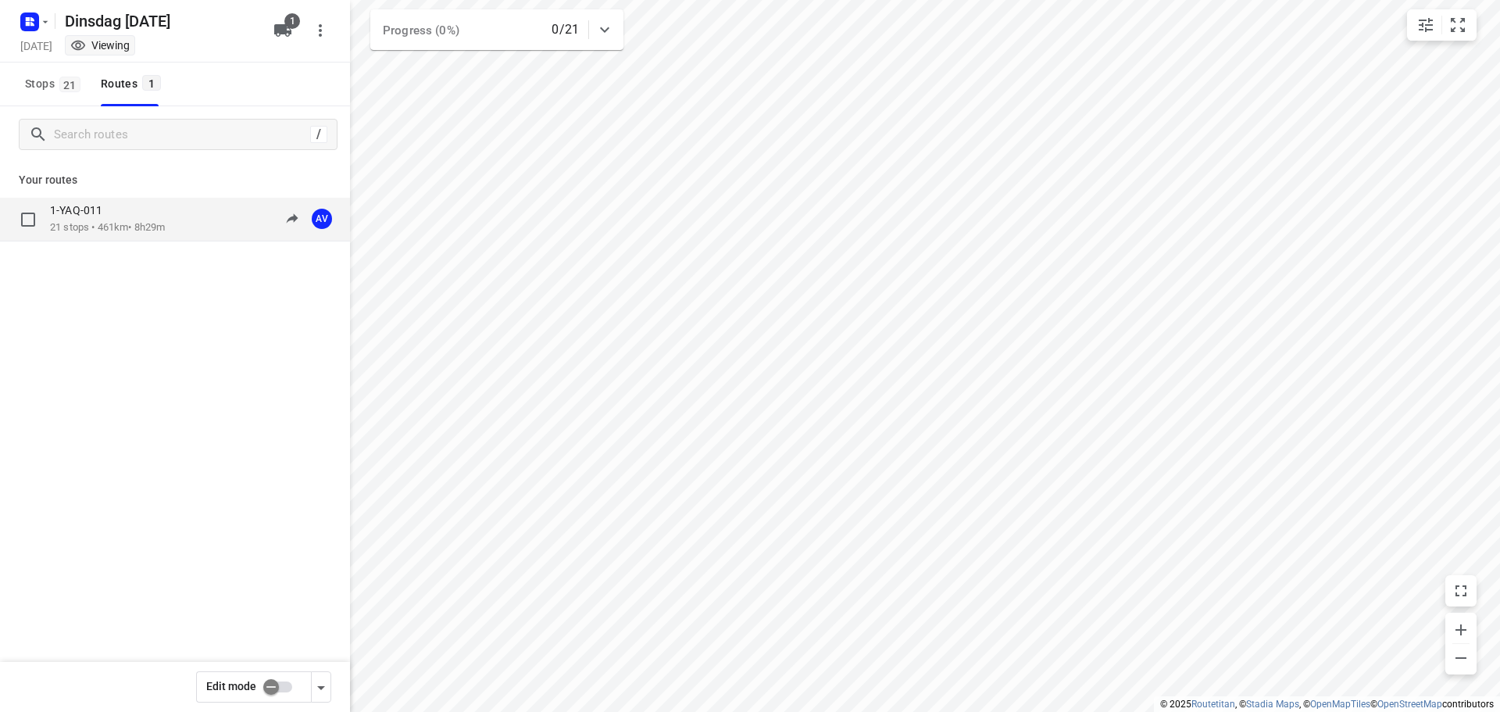
click at [165, 215] on div "1-YAQ-011" at bounding box center [107, 211] width 115 height 17
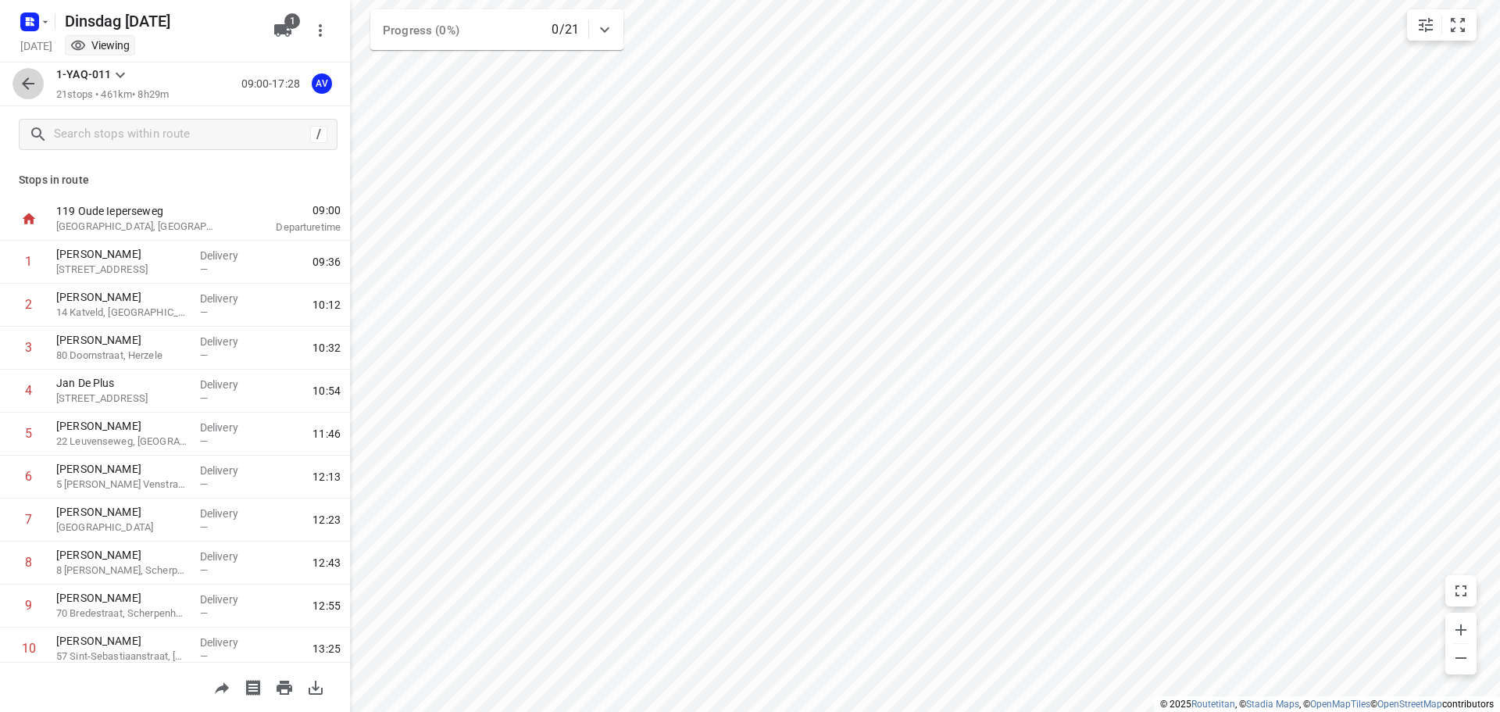
click at [33, 87] on icon "button" at bounding box center [28, 83] width 19 height 19
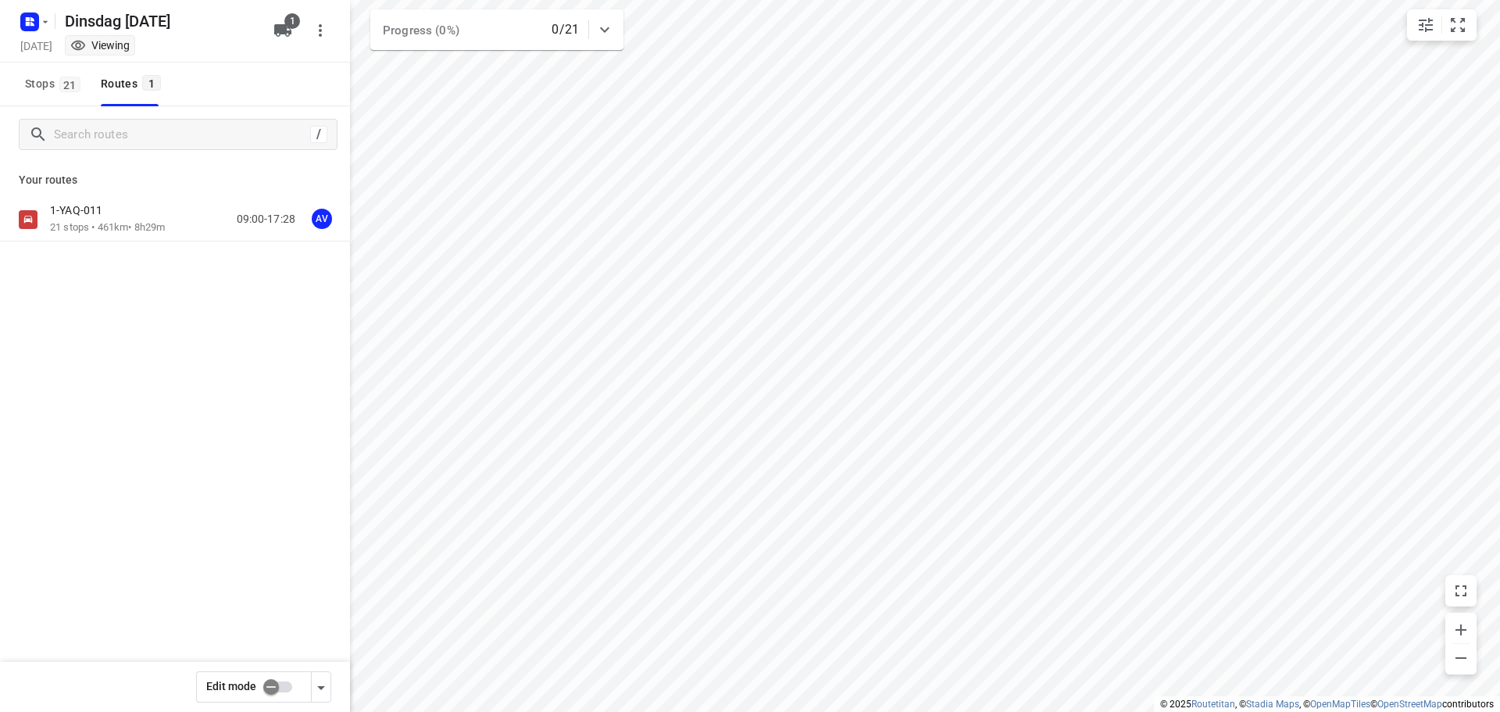
click at [281, 687] on input "checkbox" at bounding box center [271, 687] width 89 height 30
checkbox input "true"
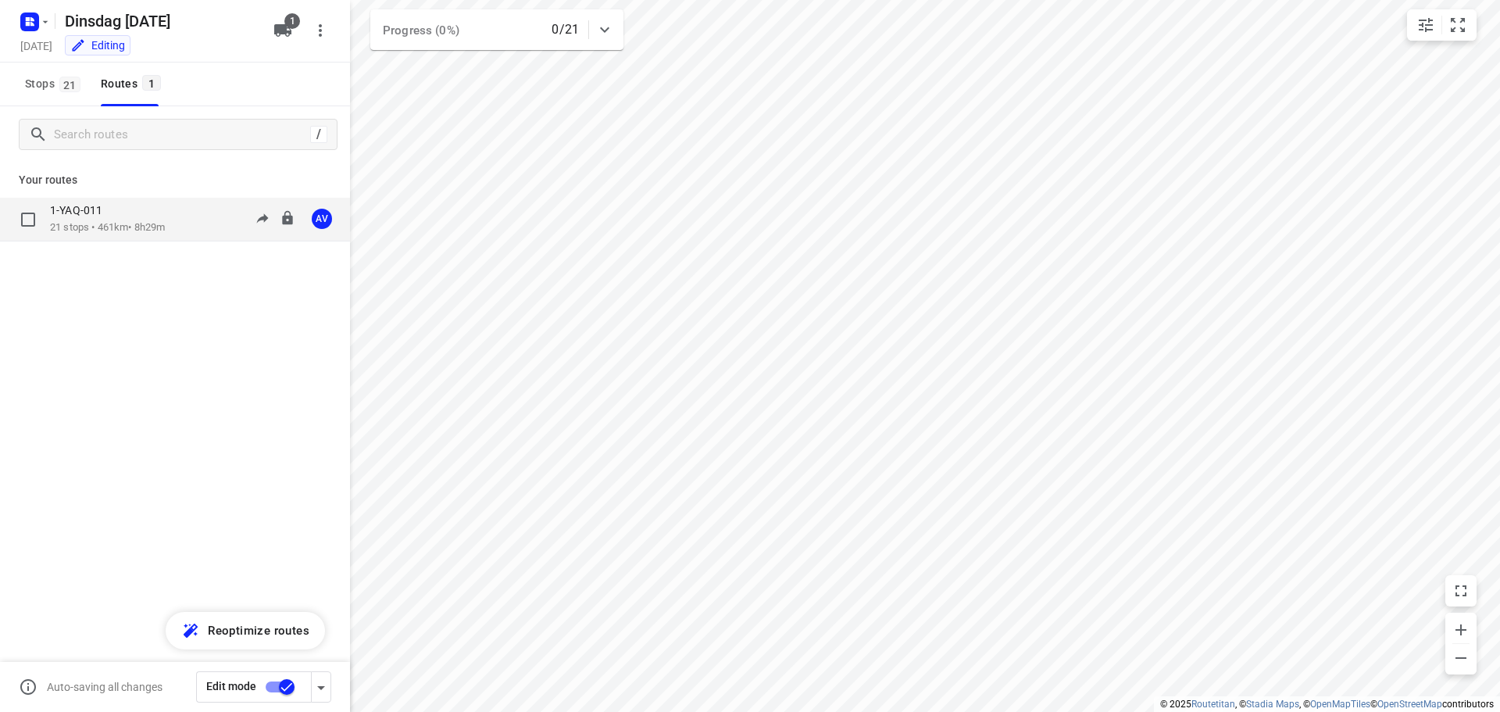
click at [163, 221] on p "21 stops • 461km • 8h29m" at bounding box center [107, 227] width 115 height 15
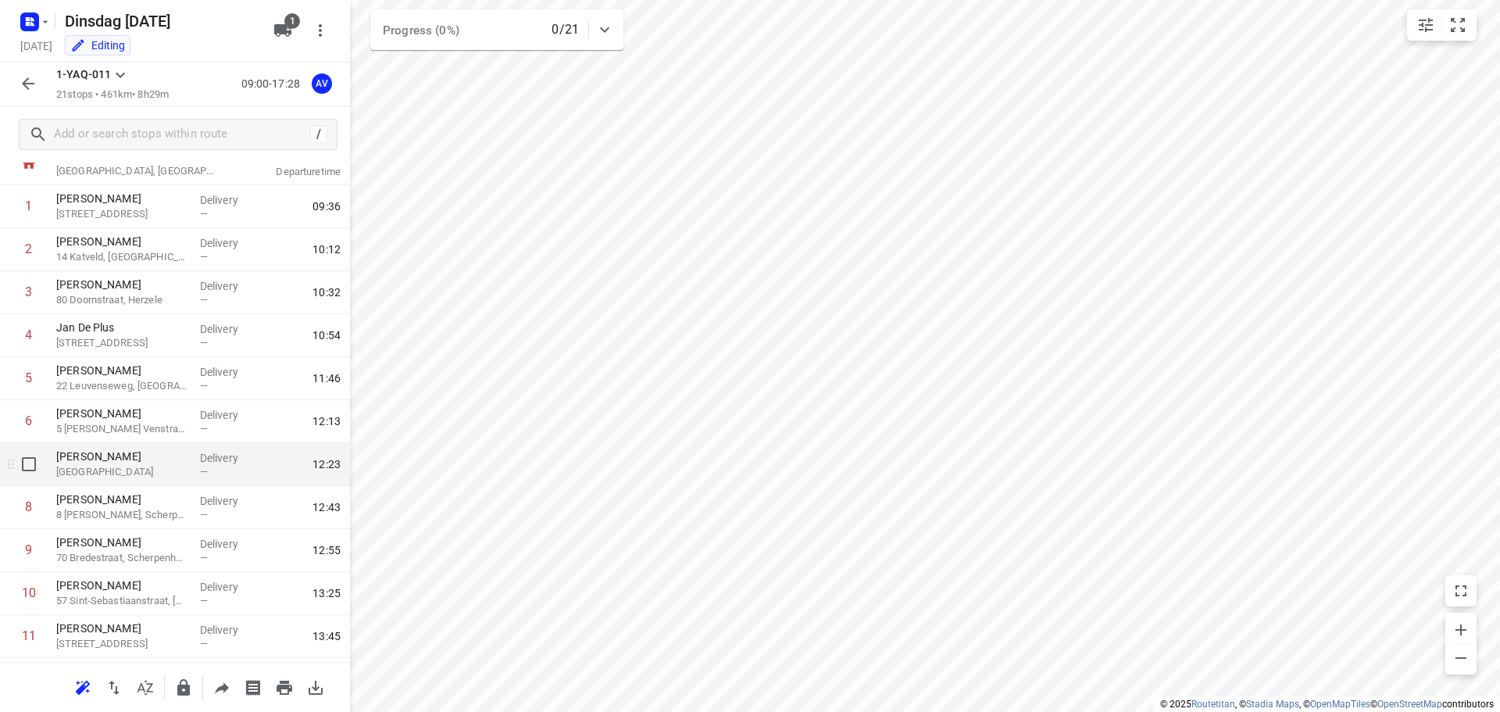
scroll to position [78, 0]
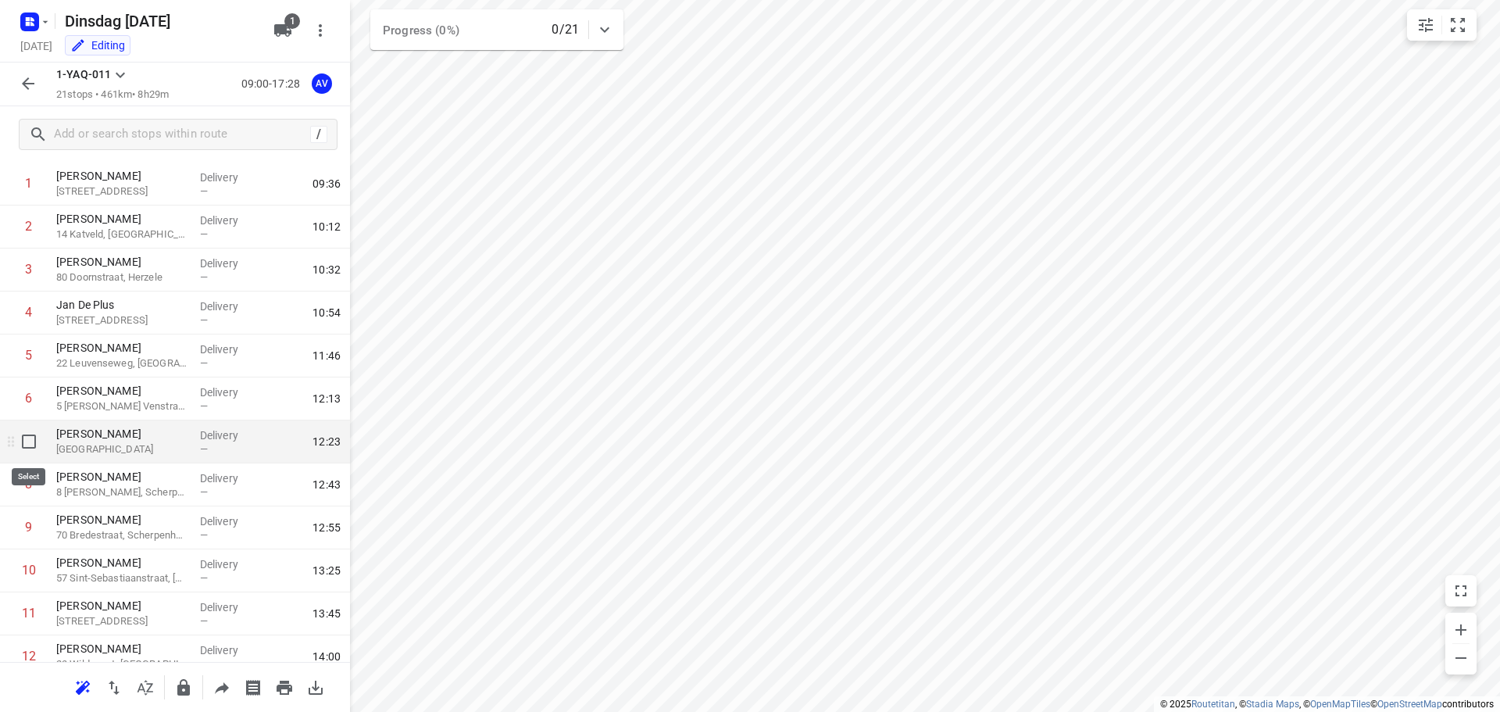
click at [24, 442] on input "checkbox" at bounding box center [28, 441] width 31 height 31
checkbox input "true"
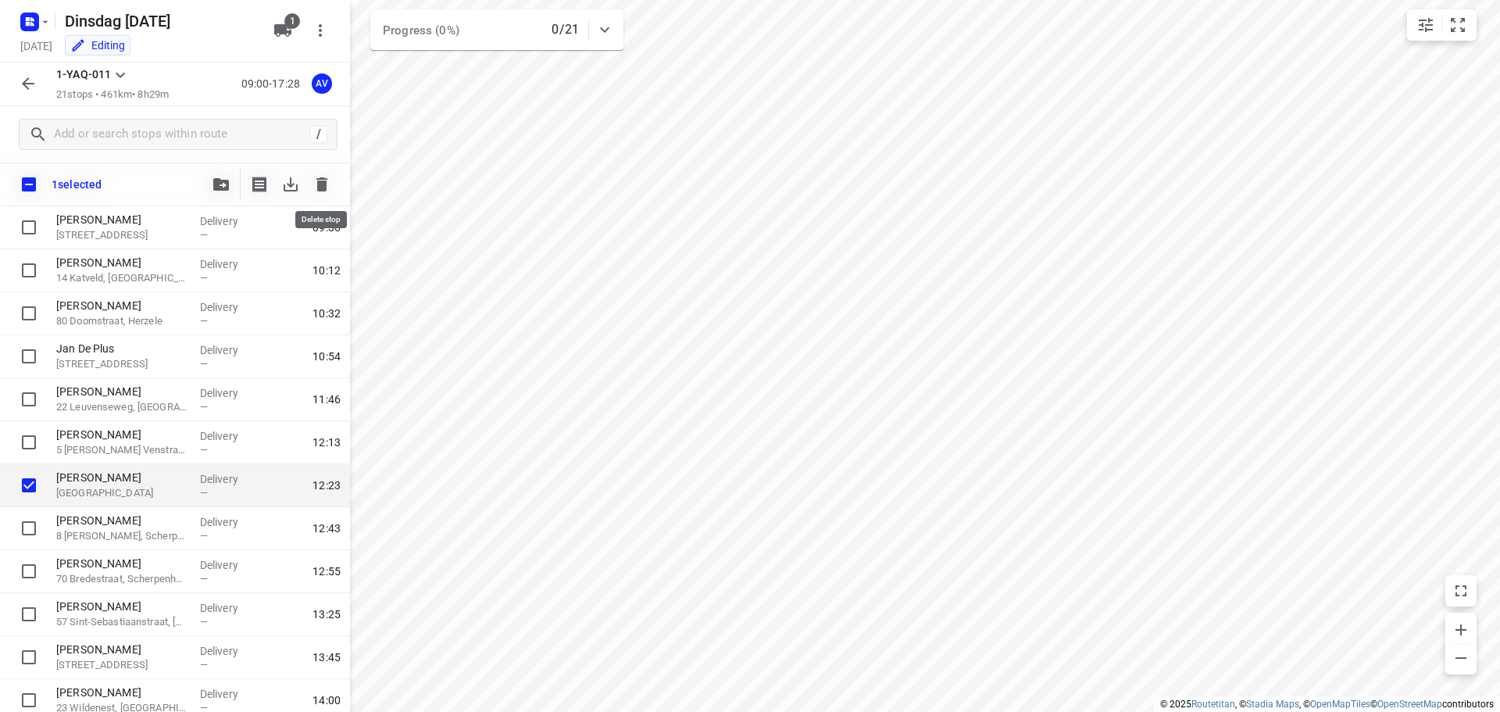
click at [327, 187] on icon "button" at bounding box center [321, 184] width 19 height 19
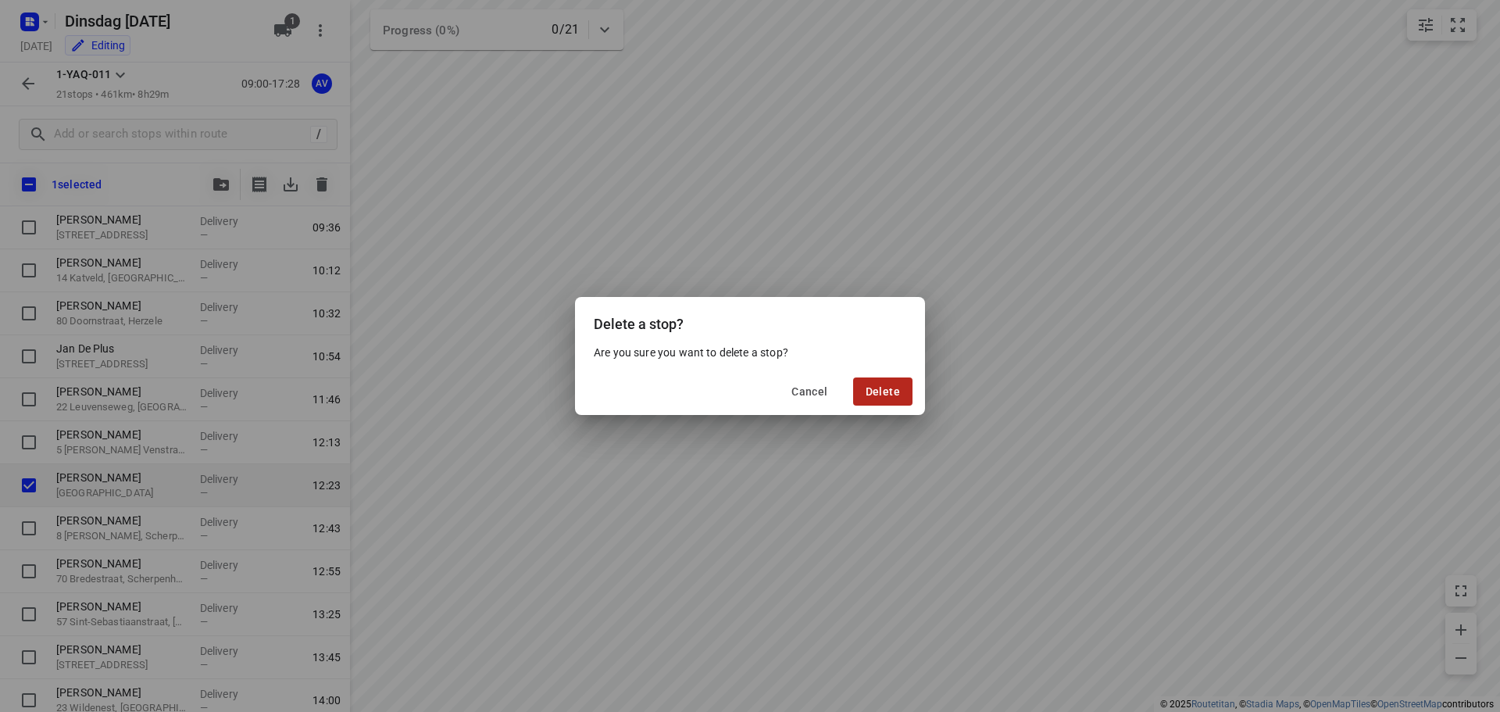
click at [883, 392] on span "Delete" at bounding box center [883, 391] width 34 height 12
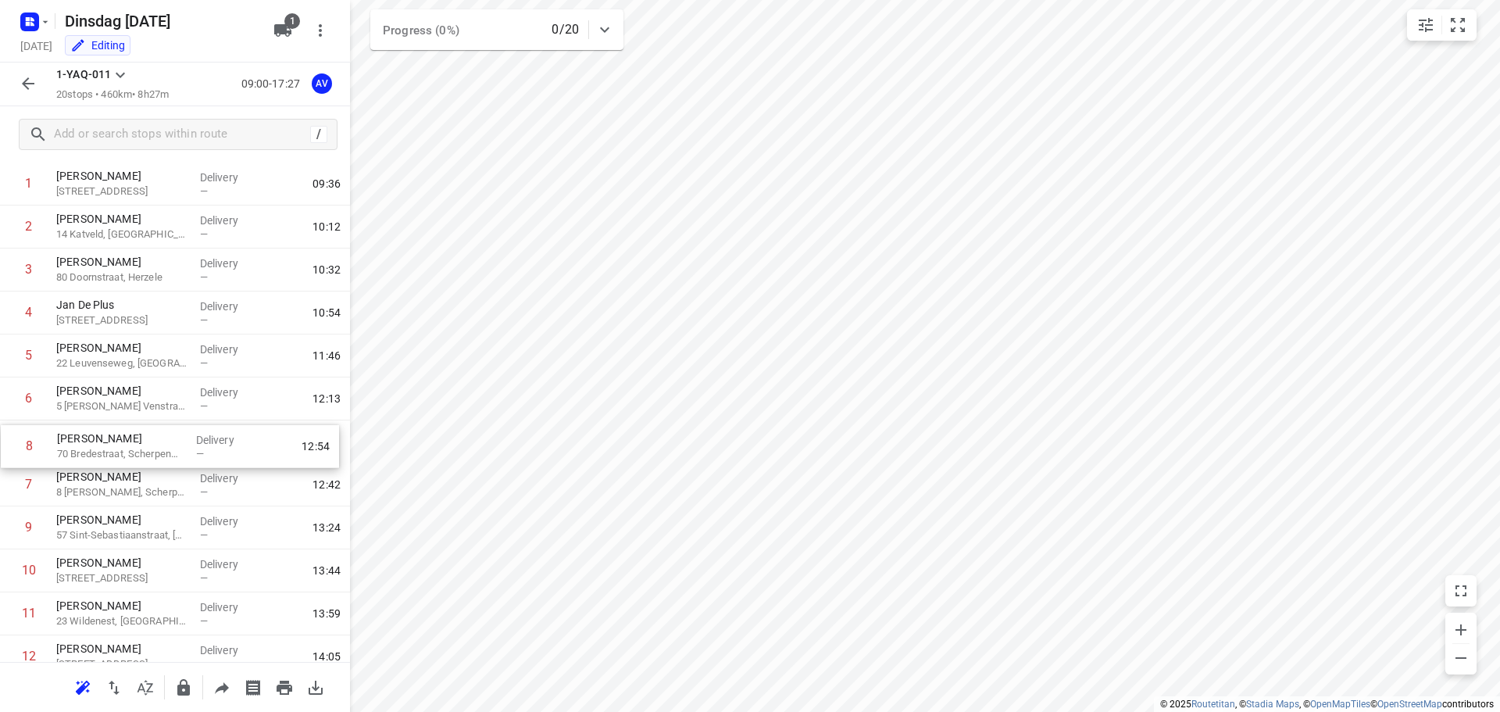
drag, startPoint x: 8, startPoint y: 488, endPoint x: 9, endPoint y: 445, distance: 43.0
click at [9, 445] on div "1 [PERSON_NAME] 46 Stationsstraat, [GEOGRAPHIC_DATA] Delivery — 09:36 2 [PERSON…" at bounding box center [175, 591] width 350 height 859
click at [27, 81] on icon "button" at bounding box center [28, 83] width 12 height 12
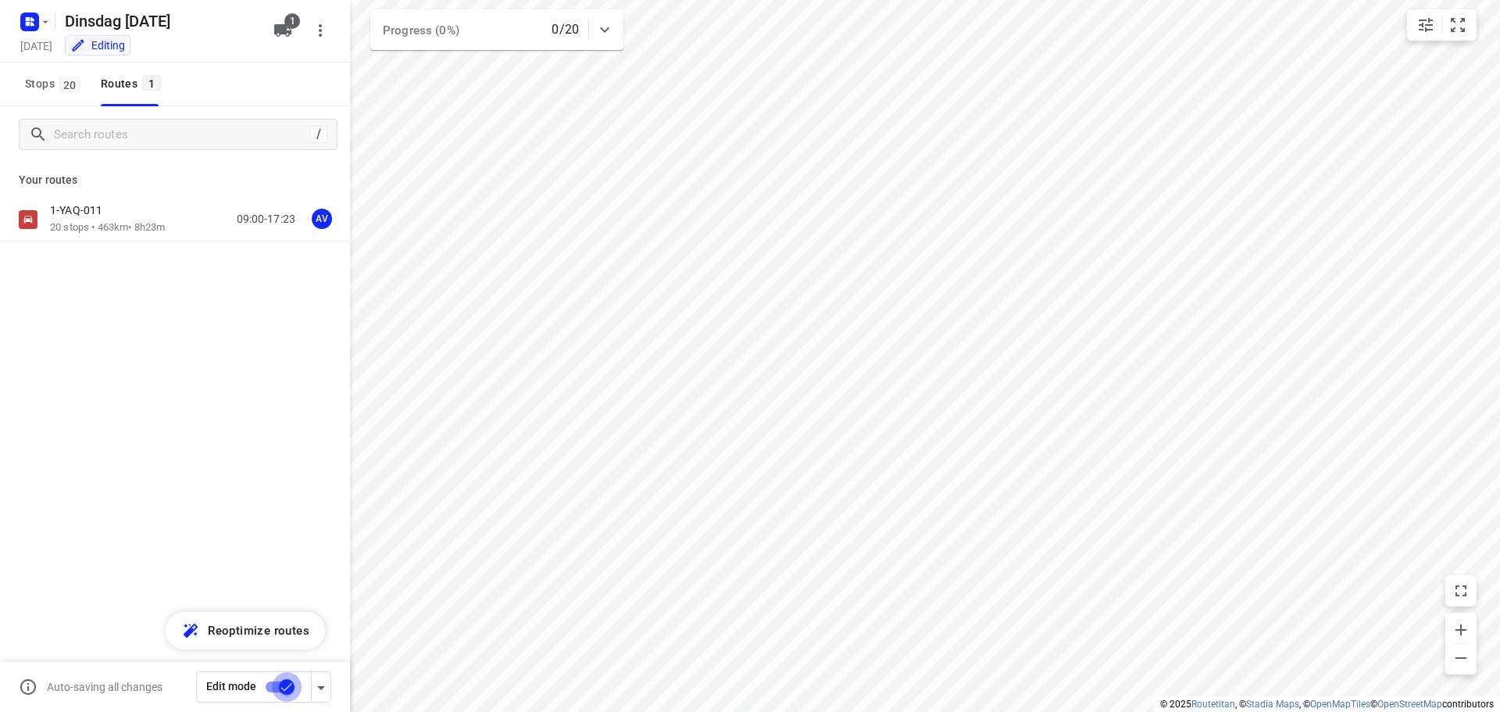
click at [276, 684] on input "checkbox" at bounding box center [286, 687] width 89 height 30
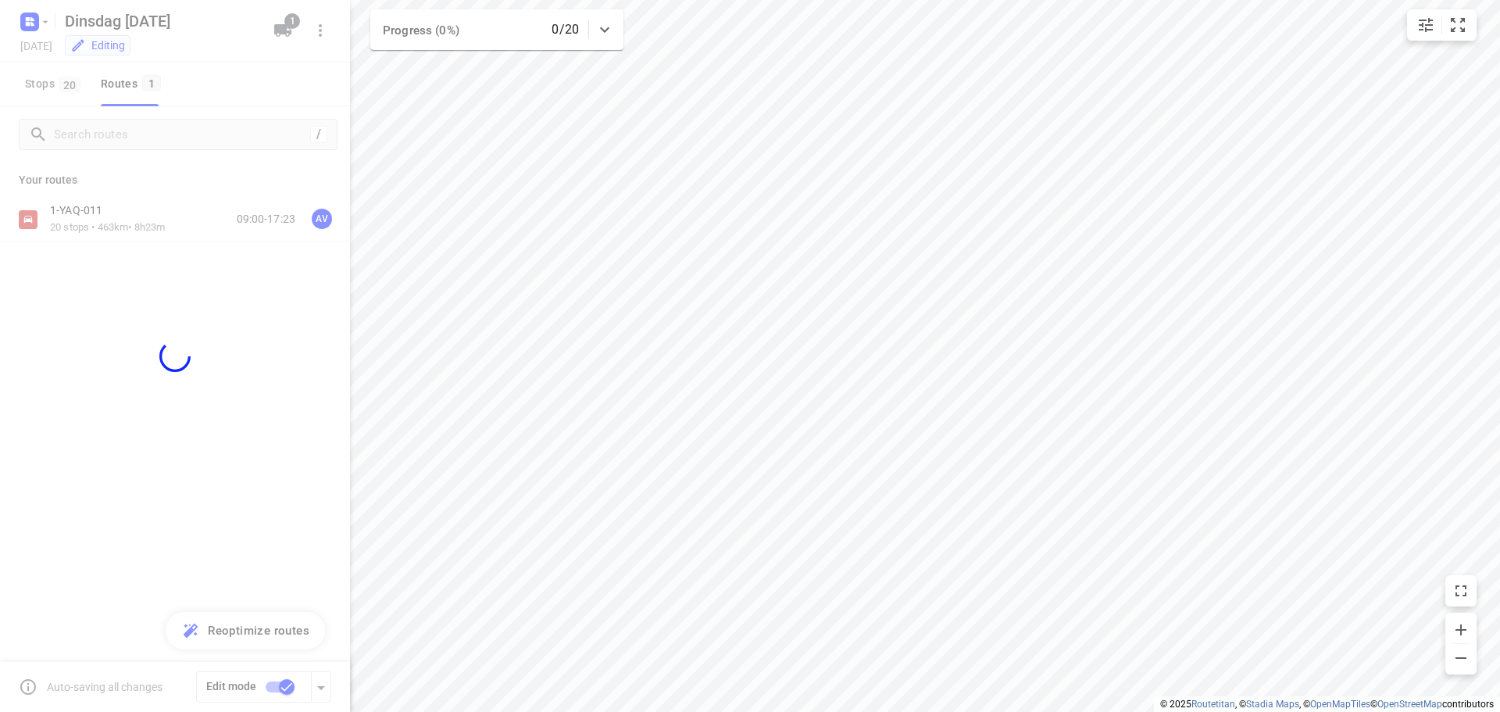
checkbox input "false"
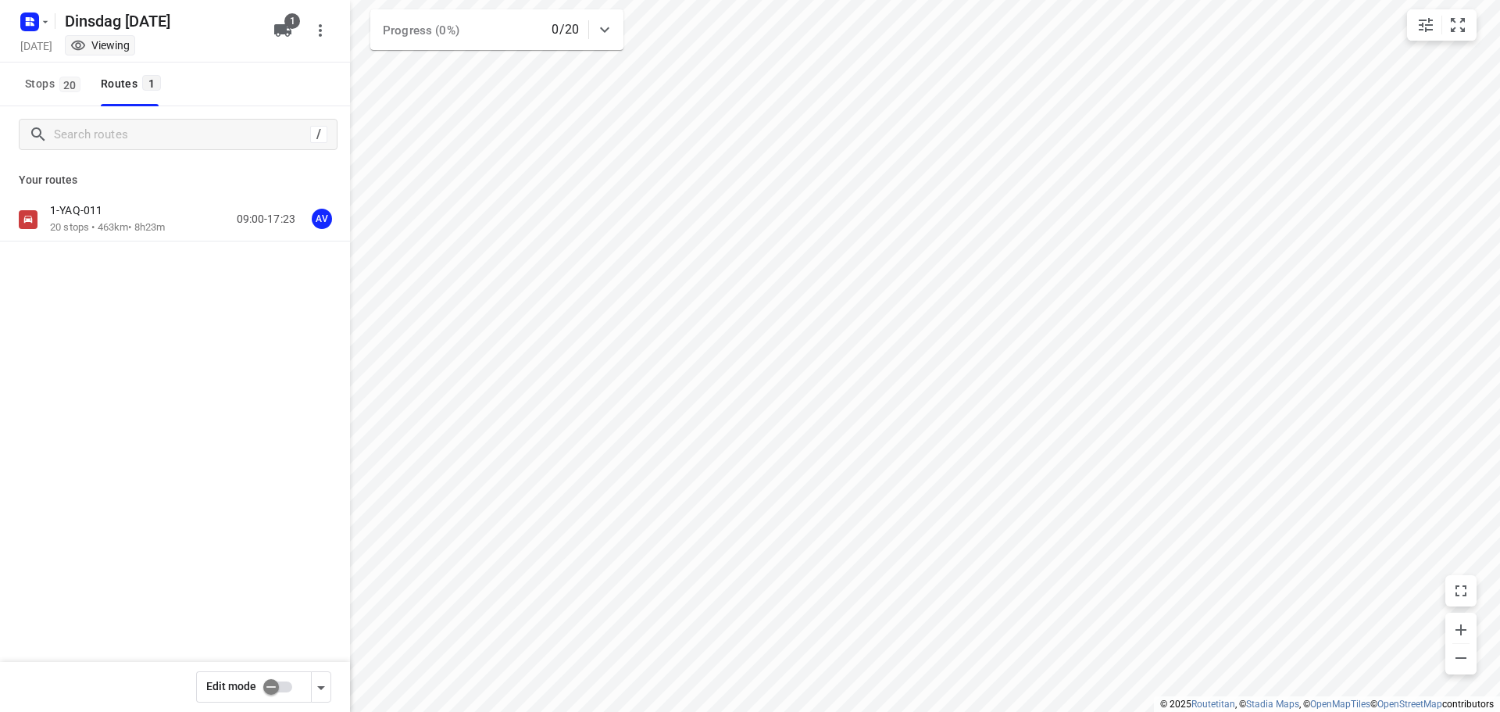
click at [178, 220] on div "1-YAQ-011 20 stops • 463km • 8h23m 09:00-17:23 AV" at bounding box center [200, 219] width 300 height 32
